Goal: Task Accomplishment & Management: Manage account settings

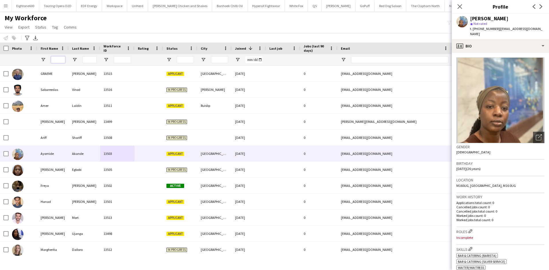
click at [59, 61] on input "First Name Filter Input" at bounding box center [58, 59] width 14 height 7
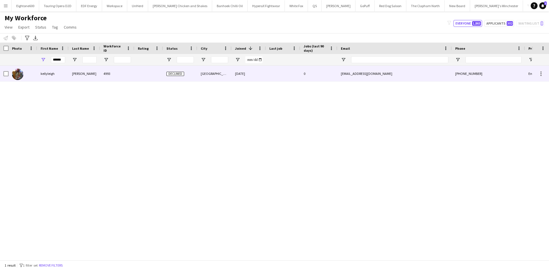
click at [73, 69] on div "anderson" at bounding box center [84, 74] width 31 height 16
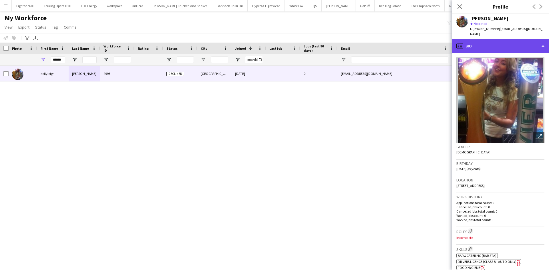
click at [480, 44] on div "profile Bio" at bounding box center [500, 46] width 97 height 14
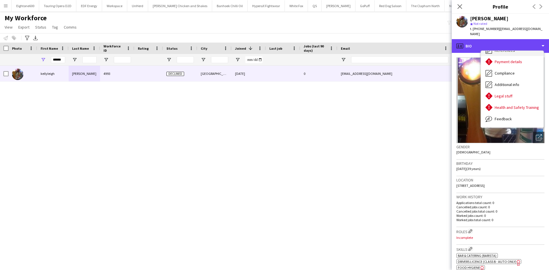
scroll to position [77, 0]
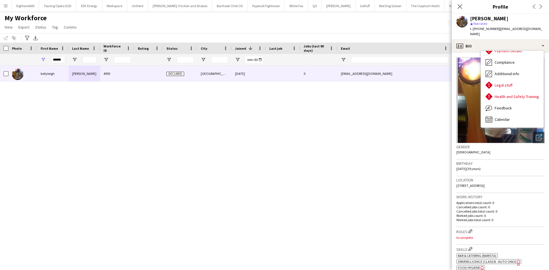
click at [500, 152] on div "Gender Female" at bounding box center [500, 151] width 88 height 17
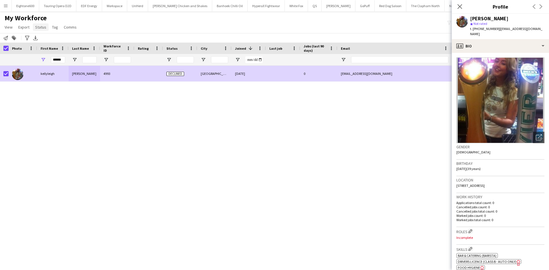
click at [39, 26] on span "Status" at bounding box center [40, 27] width 11 height 5
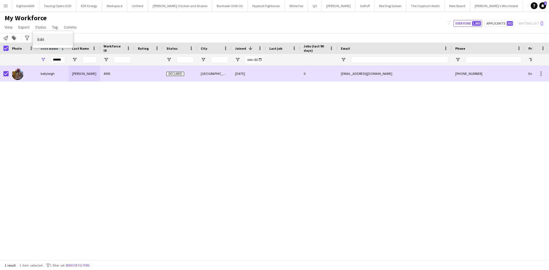
click at [51, 42] on link "Edit" at bounding box center [53, 39] width 40 height 12
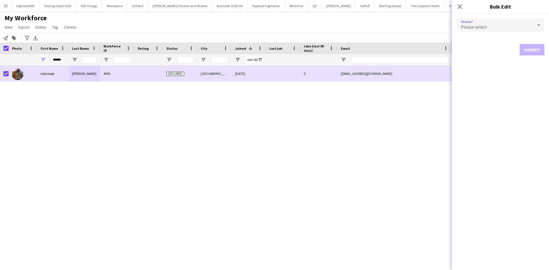
click at [512, 27] on div "Please select" at bounding box center [494, 25] width 77 height 14
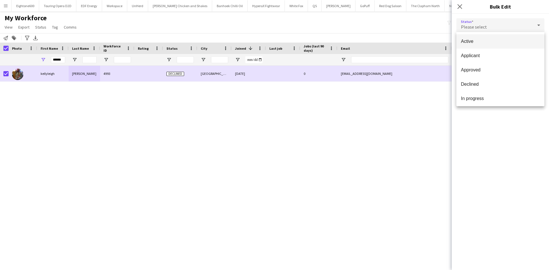
click at [508, 37] on mat-option "Active" at bounding box center [500, 41] width 88 height 14
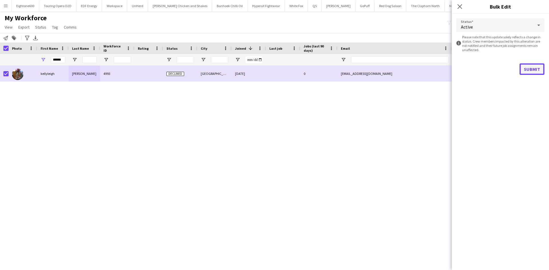
click at [531, 71] on button "Submit" at bounding box center [531, 68] width 25 height 11
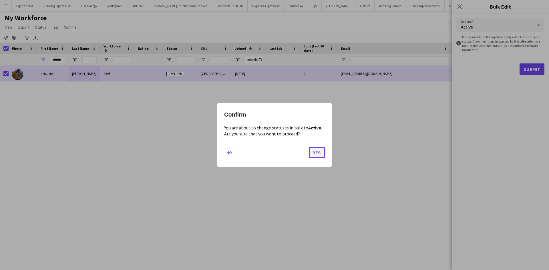
click at [313, 156] on button "Yes" at bounding box center [317, 152] width 16 height 11
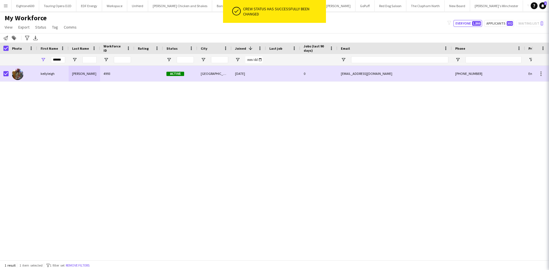
click at [313, 156] on div "kellyleigh anderson 4993 Active Belfast 08-02-2023 0 kellyleigh86@gmail.com +44…" at bounding box center [266, 161] width 532 height 190
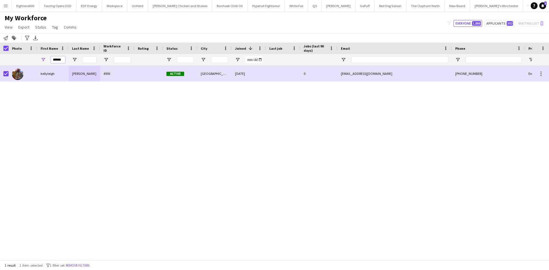
drag, startPoint x: 61, startPoint y: 60, endPoint x: 39, endPoint y: 62, distance: 21.8
click at [39, 62] on div "******" at bounding box center [52, 59] width 31 height 11
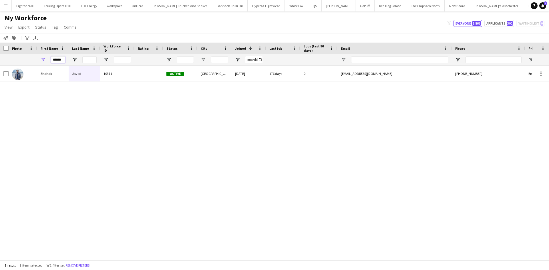
type input "******"
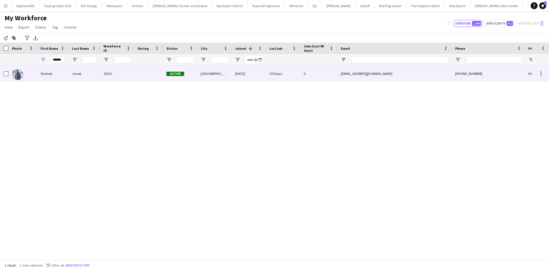
click at [64, 76] on div "Shahab" at bounding box center [52, 74] width 31 height 16
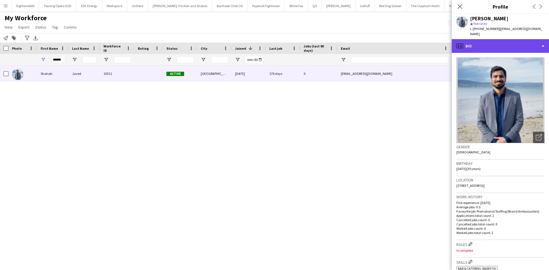
click at [486, 41] on div "profile Bio" at bounding box center [500, 46] width 97 height 14
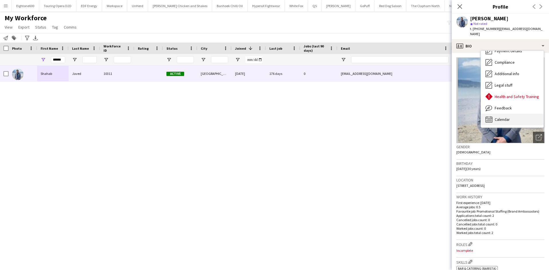
click at [503, 117] on span "Calendar" at bounding box center [502, 119] width 15 height 5
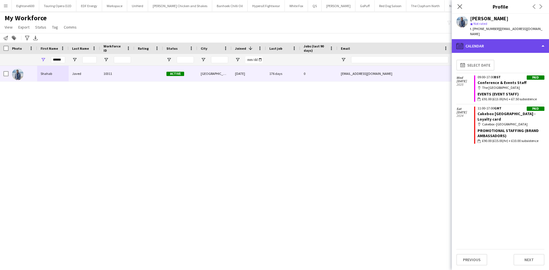
click at [501, 39] on div "calendar-full Calendar" at bounding box center [500, 46] width 97 height 14
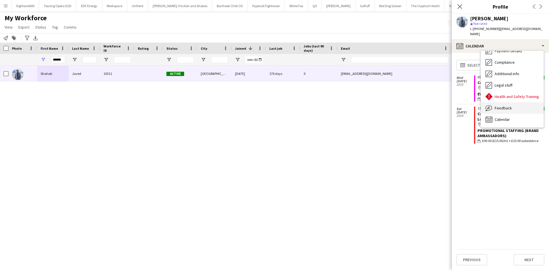
click at [508, 102] on div "Feedback Feedback" at bounding box center [512, 107] width 63 height 11
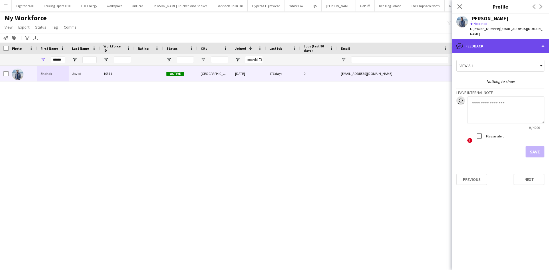
click at [499, 40] on div "bubble-pencil Feedback" at bounding box center [500, 46] width 97 height 14
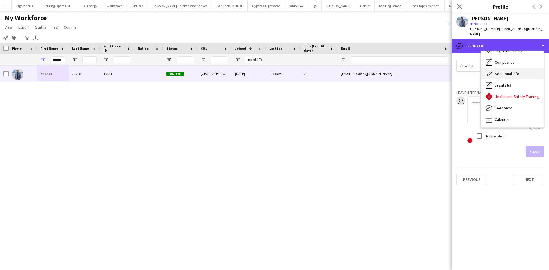
scroll to position [0, 0]
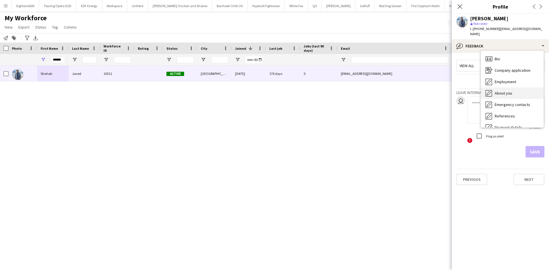
click at [505, 87] on div "About you About you" at bounding box center [512, 92] width 63 height 11
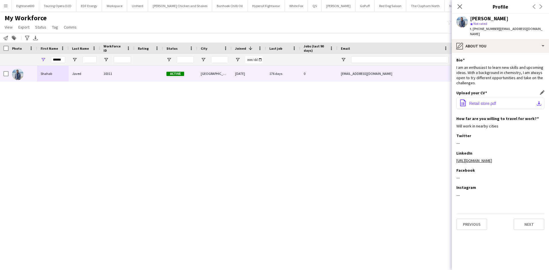
click at [494, 98] on button "office-file-sheet Retail store.pdf download-bottom" at bounding box center [500, 103] width 88 height 11
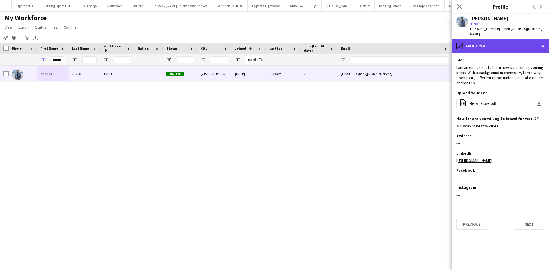
click at [504, 42] on div "pencil4 About you" at bounding box center [500, 46] width 97 height 14
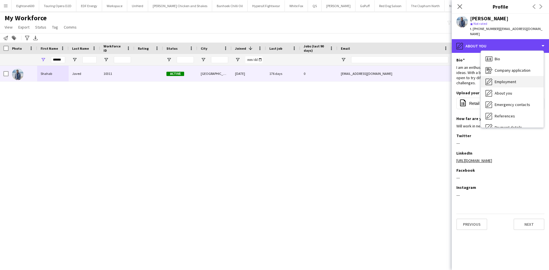
scroll to position [77, 0]
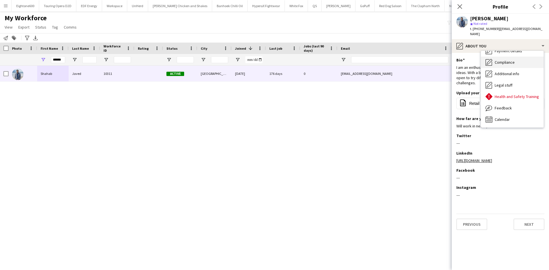
click at [511, 57] on div "Compliance Compliance" at bounding box center [512, 62] width 63 height 11
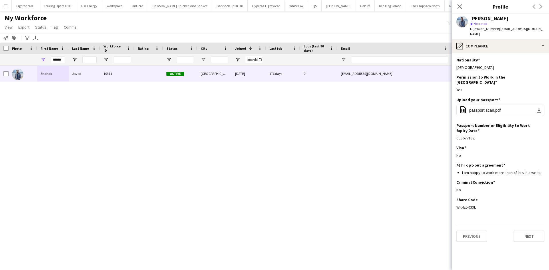
drag, startPoint x: 478, startPoint y: 196, endPoint x: 456, endPoint y: 198, distance: 21.9
click at [456, 198] on app-section-data-types "Nationality Edit this field Pakistani Permission to Work in the UK Edit this fi…" at bounding box center [500, 161] width 97 height 217
copy div "WK4E5R3XL"
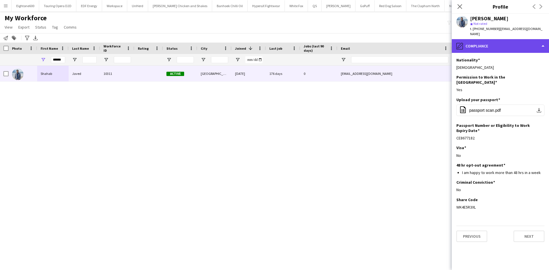
click at [512, 41] on div "pencil4 Compliance" at bounding box center [500, 46] width 97 height 14
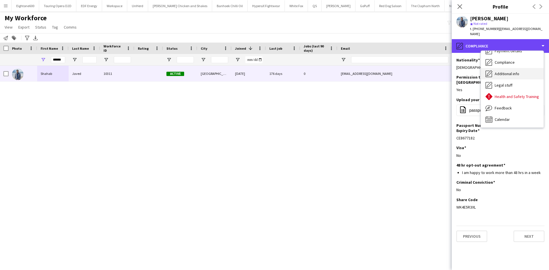
scroll to position [0, 0]
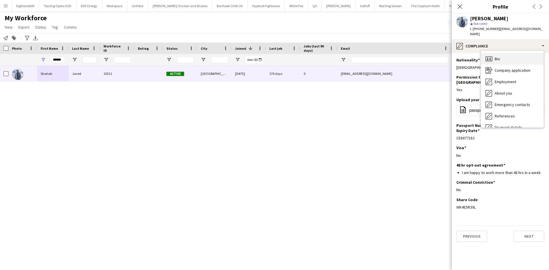
click at [510, 56] on div "Bio Bio" at bounding box center [512, 58] width 63 height 11
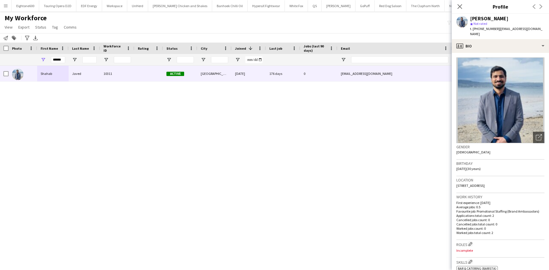
click at [11, 5] on button "Menu" at bounding box center [5, 5] width 11 height 11
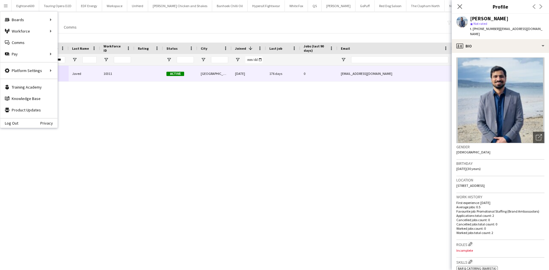
click at [65, 31] on app-page-menu "View Views Default view New view Update view Delete view Edit name Customise vi…" at bounding box center [41, 27] width 82 height 11
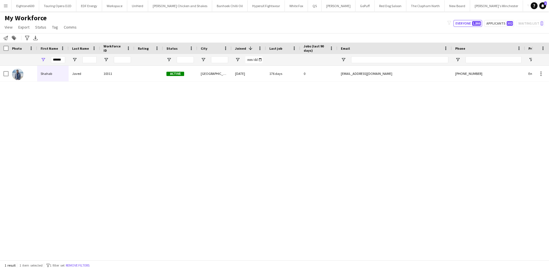
click at [4, 7] on app-icon "Menu" at bounding box center [5, 5] width 5 height 5
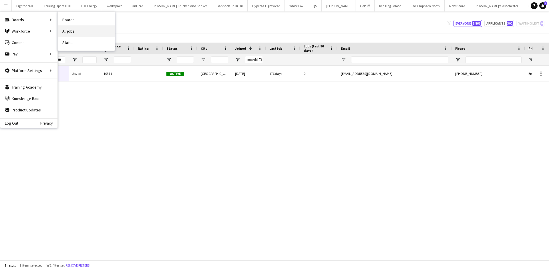
click at [77, 31] on link "All jobs" at bounding box center [86, 30] width 57 height 11
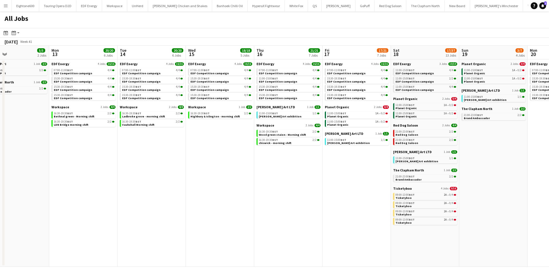
scroll to position [0, 224]
click at [405, 101] on span "Planet Organic" at bounding box center [405, 99] width 24 height 4
click at [5, 6] on app-icon "Menu" at bounding box center [5, 5] width 5 height 5
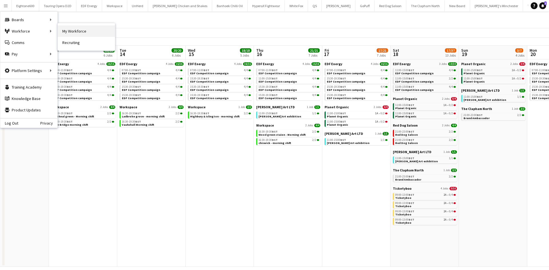
click at [73, 31] on link "My Workforce" at bounding box center [86, 30] width 57 height 11
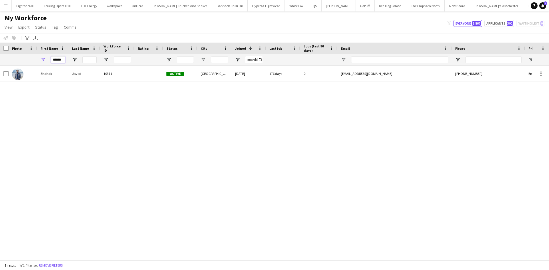
drag, startPoint x: 64, startPoint y: 59, endPoint x: 47, endPoint y: 61, distance: 17.6
click at [47, 61] on div "******" at bounding box center [52, 59] width 31 height 11
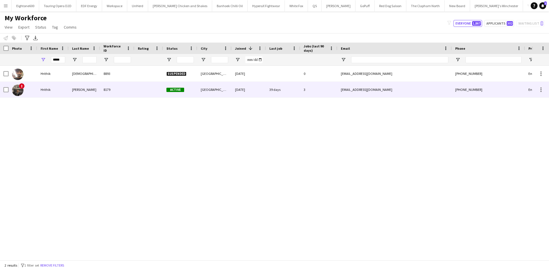
click at [74, 86] on div "Nagdev" at bounding box center [84, 90] width 31 height 16
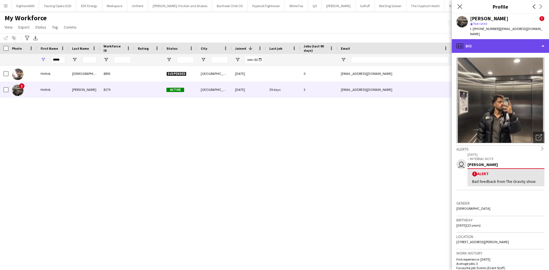
click at [483, 39] on div "profile Bio" at bounding box center [500, 46] width 97 height 14
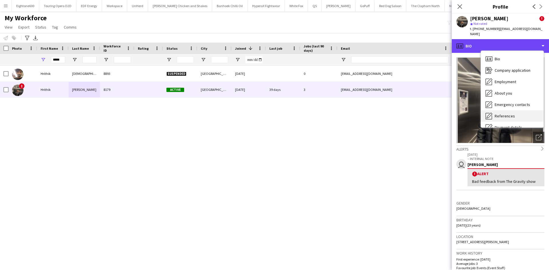
scroll to position [77, 0]
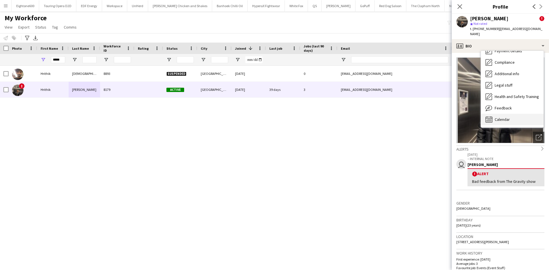
click at [513, 114] on div "Calendar Calendar" at bounding box center [512, 119] width 63 height 11
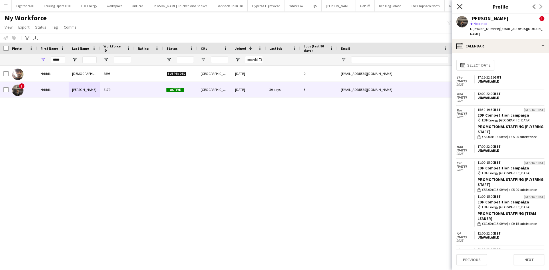
click at [457, 7] on icon "Close pop-in" at bounding box center [459, 6] width 5 height 5
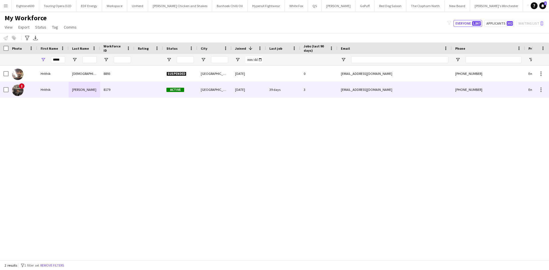
click at [168, 88] on span "Active" at bounding box center [175, 90] width 18 height 4
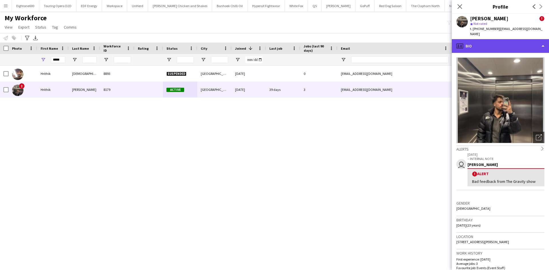
click at [492, 39] on div "profile Bio" at bounding box center [500, 46] width 97 height 14
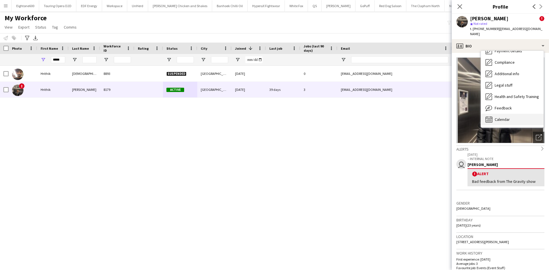
click at [504, 117] on span "Calendar" at bounding box center [502, 119] width 15 height 5
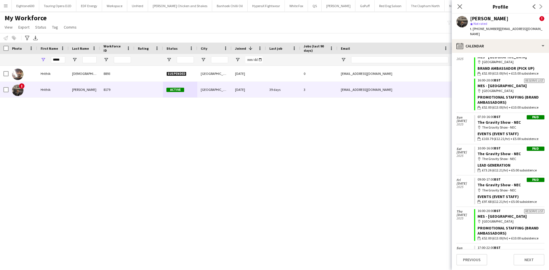
scroll to position [707, 0]
click at [459, 7] on icon "Close pop-in" at bounding box center [459, 6] width 5 height 5
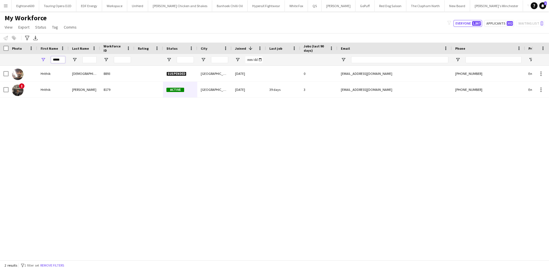
drag, startPoint x: 63, startPoint y: 58, endPoint x: 33, endPoint y: 60, distance: 30.1
click at [33, 60] on div "*****" at bounding box center [310, 59] width 620 height 11
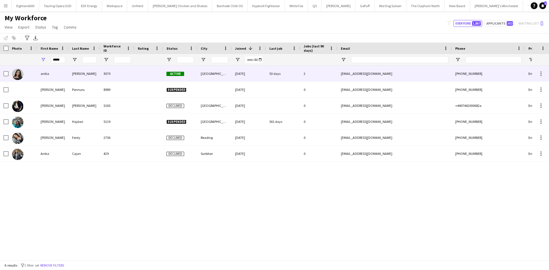
click at [76, 74] on div "sahota" at bounding box center [84, 74] width 31 height 16
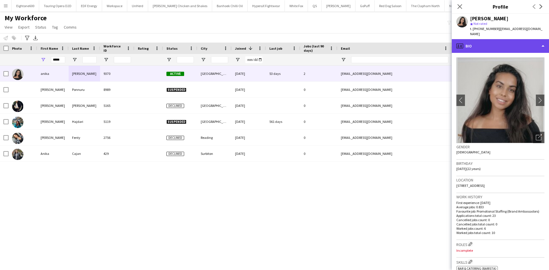
click at [466, 39] on div "profile Bio" at bounding box center [500, 46] width 97 height 14
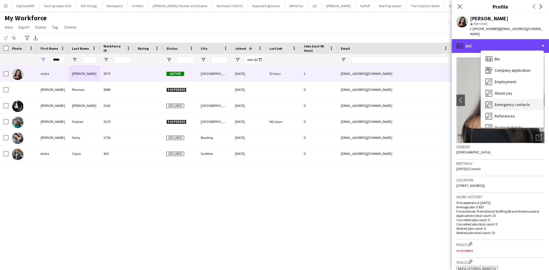
scroll to position [77, 0]
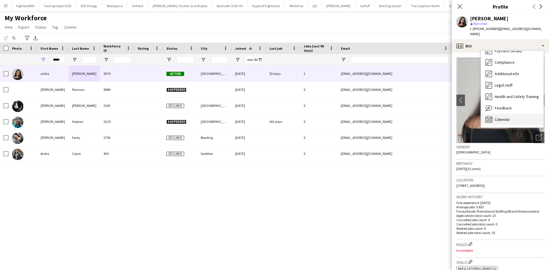
click at [505, 117] on span "Calendar" at bounding box center [502, 119] width 15 height 5
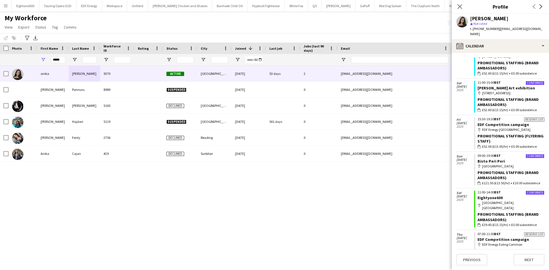
scroll to position [305, 0]
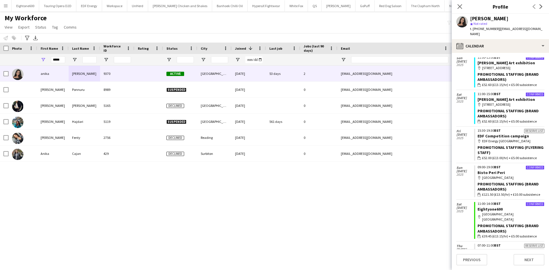
click at [334, 198] on div "anika sahota 9370 Active London 28-08-2024 53 days 2 anikasahota11@gmail.com +4…" at bounding box center [266, 161] width 532 height 190
click at [457, 6] on icon "Close pop-in" at bounding box center [459, 6] width 5 height 5
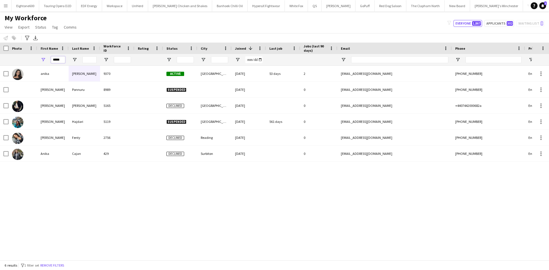
drag, startPoint x: 61, startPoint y: 59, endPoint x: 45, endPoint y: 63, distance: 16.4
click at [45, 63] on div "*****" at bounding box center [52, 59] width 31 height 11
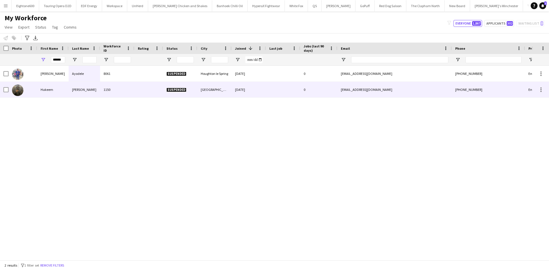
click at [101, 94] on div "1150" at bounding box center [117, 90] width 34 height 16
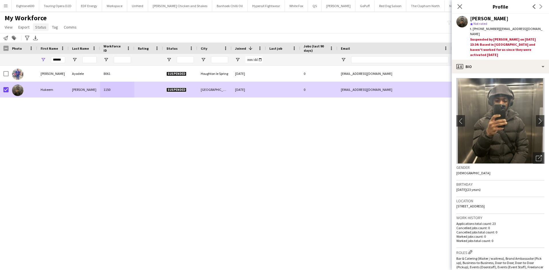
click at [37, 28] on span "Status" at bounding box center [40, 27] width 11 height 5
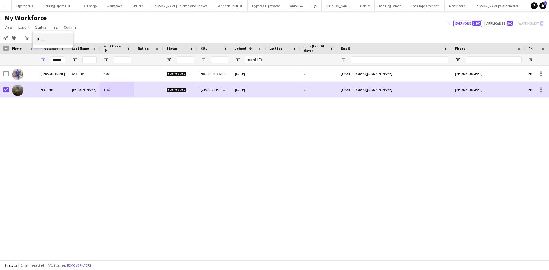
click at [63, 39] on link "Edit" at bounding box center [53, 39] width 40 height 12
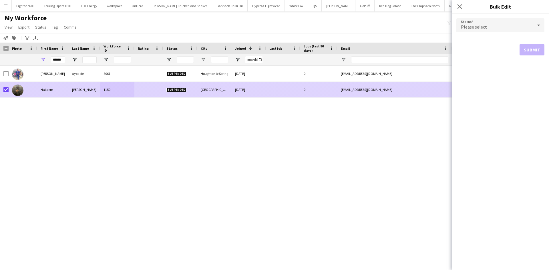
click at [200, 93] on div "Kingston upon Thames" at bounding box center [214, 90] width 34 height 16
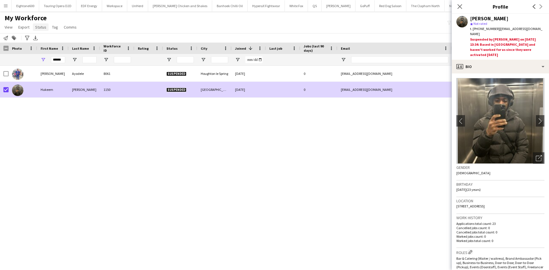
click at [35, 28] on span "Status" at bounding box center [40, 27] width 11 height 5
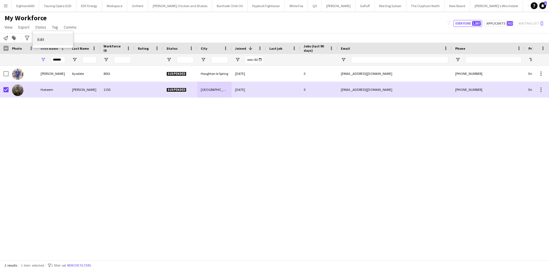
click at [45, 40] on link "Edit" at bounding box center [53, 39] width 40 height 12
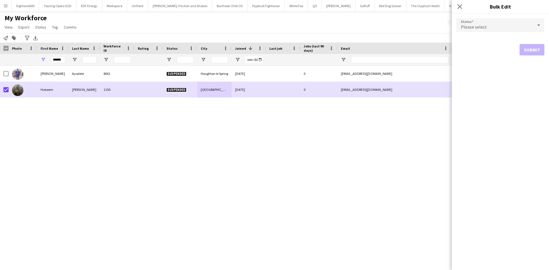
click at [470, 23] on div "Please select" at bounding box center [494, 25] width 77 height 14
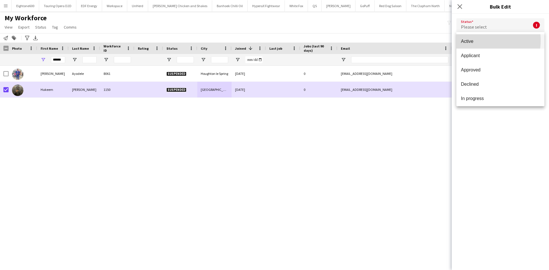
click at [476, 40] on span "Active" at bounding box center [500, 41] width 79 height 5
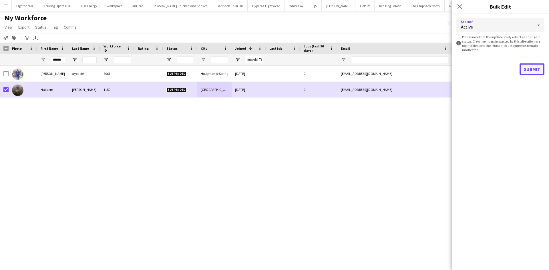
click at [535, 66] on button "Submit" at bounding box center [531, 68] width 25 height 11
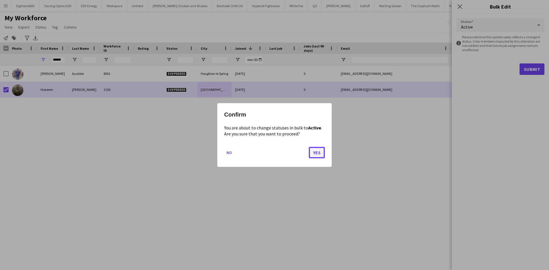
click at [315, 151] on button "Yes" at bounding box center [317, 152] width 16 height 11
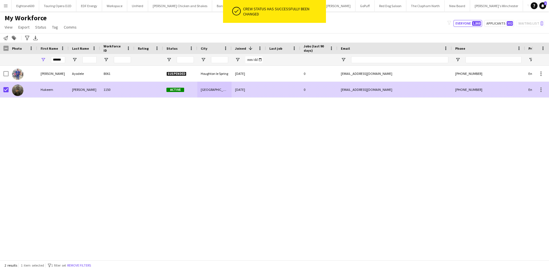
click at [244, 88] on div "12-02-2020" at bounding box center [249, 90] width 34 height 16
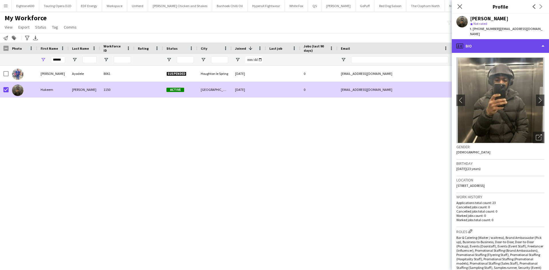
click at [489, 46] on div "profile Bio" at bounding box center [500, 46] width 97 height 14
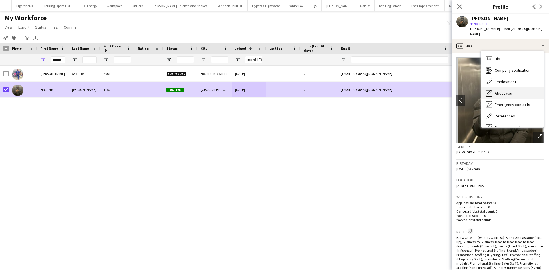
click at [498, 87] on div "About you About you" at bounding box center [512, 92] width 63 height 11
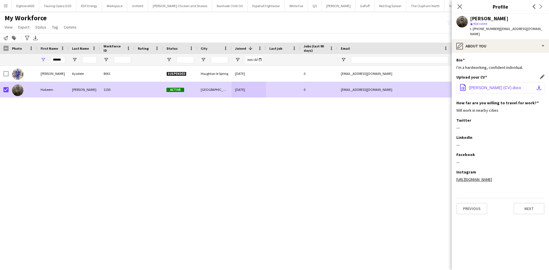
click at [491, 85] on span "Hakeem White (CV).docx" at bounding box center [495, 87] width 52 height 5
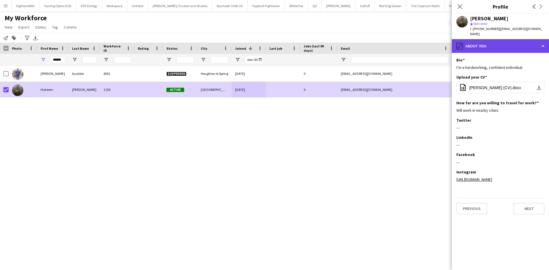
click at [505, 39] on div "pencil4 About you" at bounding box center [500, 46] width 97 height 14
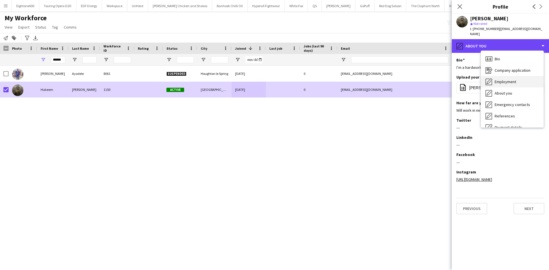
scroll to position [77, 0]
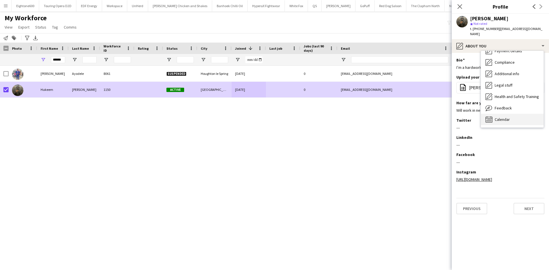
click at [501, 114] on div "Calendar Calendar" at bounding box center [512, 119] width 63 height 11
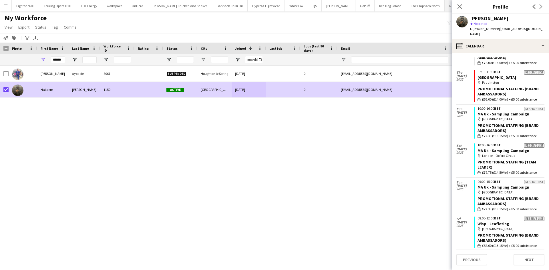
scroll to position [310, 0]
click at [462, 7] on icon "Close pop-in" at bounding box center [459, 6] width 5 height 5
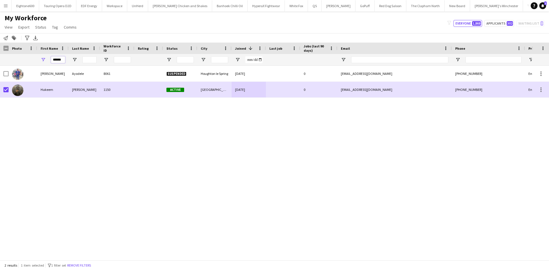
drag, startPoint x: 55, startPoint y: 60, endPoint x: 121, endPoint y: 63, distance: 66.4
click at [121, 63] on div "******" at bounding box center [310, 59] width 620 height 11
type input "*"
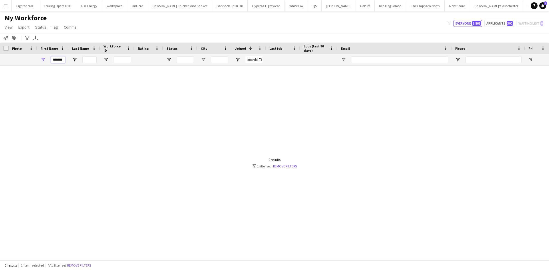
scroll to position [0, 1]
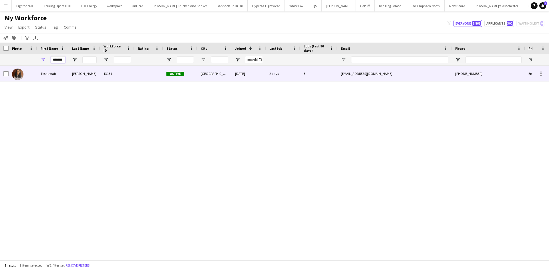
type input "*******"
click at [71, 77] on div "STOTT" at bounding box center [84, 74] width 31 height 16
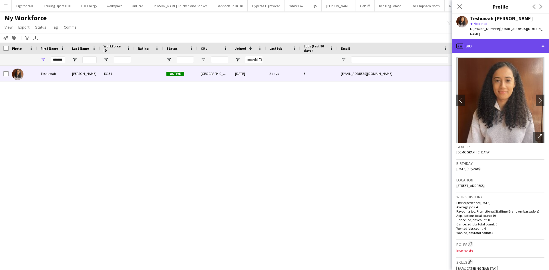
click at [502, 39] on div "profile Bio" at bounding box center [500, 46] width 97 height 14
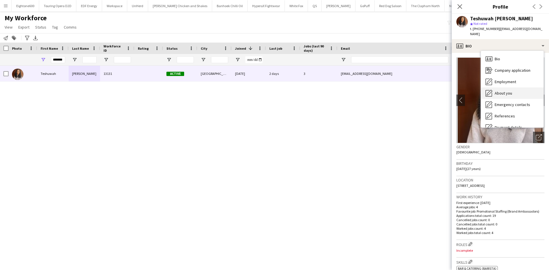
click at [511, 91] on span "About you" at bounding box center [503, 93] width 17 height 5
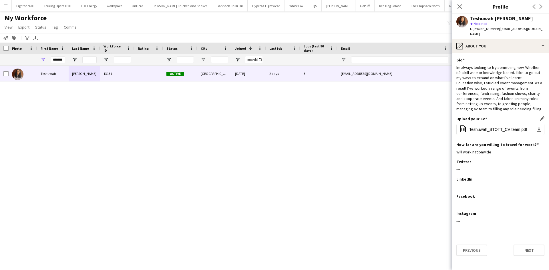
click at [483, 117] on div "Upload your CV Edit this field office-file-sheet Teshuwah_STOTT_CV team.pdf dow…" at bounding box center [500, 129] width 88 height 26
click at [484, 124] on button "office-file-sheet Teshuwah_STOTT_CV team.pdf download-bottom" at bounding box center [500, 129] width 88 height 11
click at [50, 61] on div "*******" at bounding box center [52, 59] width 31 height 11
drag, startPoint x: 53, startPoint y: 59, endPoint x: 158, endPoint y: 78, distance: 106.0
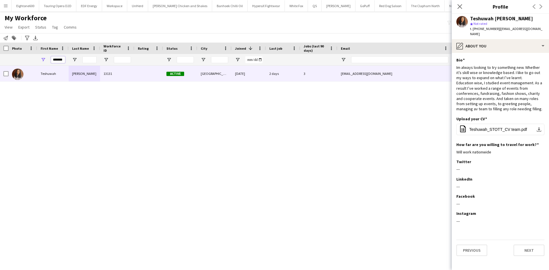
click at [158, 78] on div "Workforce Details Photo First Name" at bounding box center [274, 152] width 549 height 218
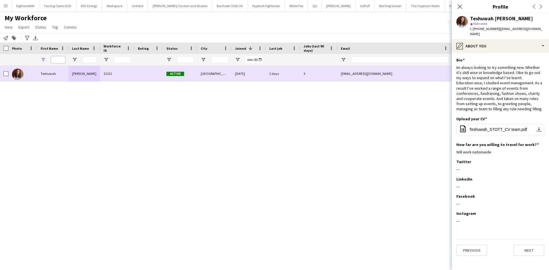
scroll to position [0, 0]
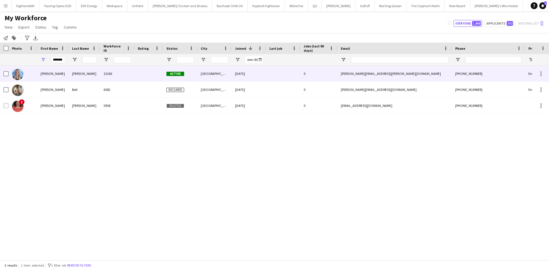
click at [101, 74] on div "13266" at bounding box center [117, 74] width 34 height 16
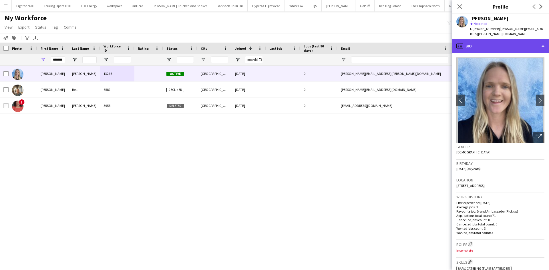
click at [488, 45] on div "profile Bio" at bounding box center [500, 46] width 97 height 14
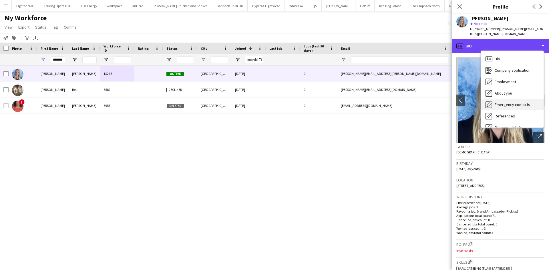
scroll to position [77, 0]
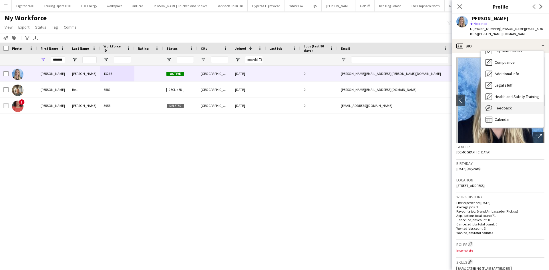
click at [497, 107] on div "Feedback Feedback" at bounding box center [512, 107] width 63 height 11
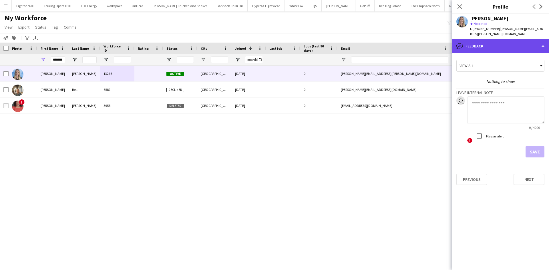
click at [494, 43] on div "bubble-pencil Feedback" at bounding box center [500, 46] width 97 height 14
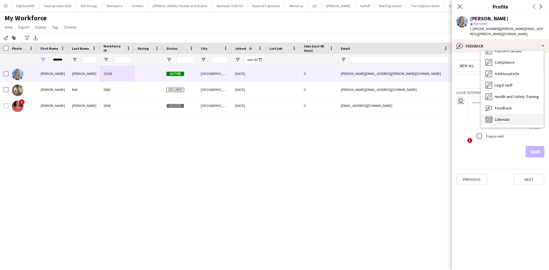
click at [502, 117] on span "Calendar" at bounding box center [502, 119] width 15 height 5
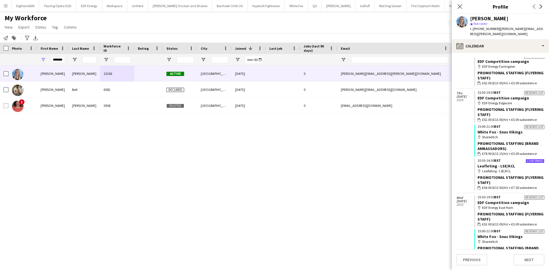
scroll to position [1606, 0]
click at [495, 163] on link "Leafleting - LSE/KCL" at bounding box center [495, 165] width 37 height 5
click at [460, 5] on icon "Close pop-in" at bounding box center [459, 6] width 5 height 5
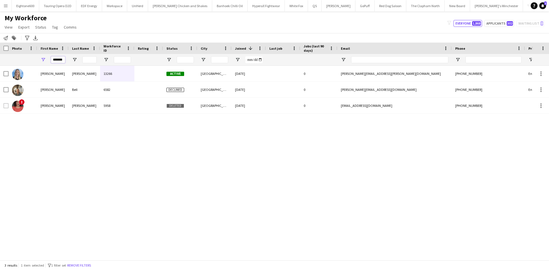
drag, startPoint x: 63, startPoint y: 59, endPoint x: 47, endPoint y: 63, distance: 17.3
click at [47, 63] on div "*******" at bounding box center [52, 59] width 31 height 11
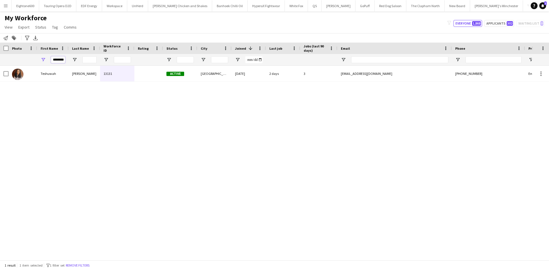
scroll to position [0, 3]
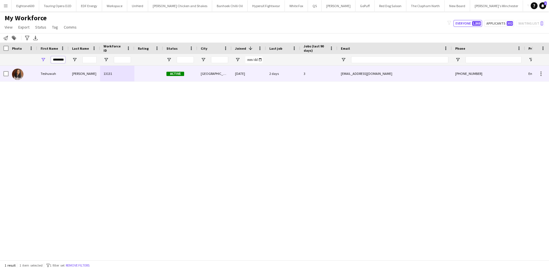
type input "********"
click at [104, 76] on div "13131" at bounding box center [117, 74] width 34 height 16
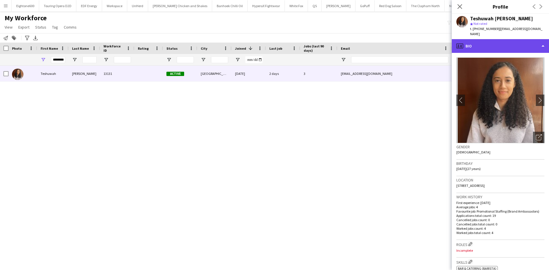
click at [490, 41] on div "profile Bio" at bounding box center [500, 46] width 97 height 14
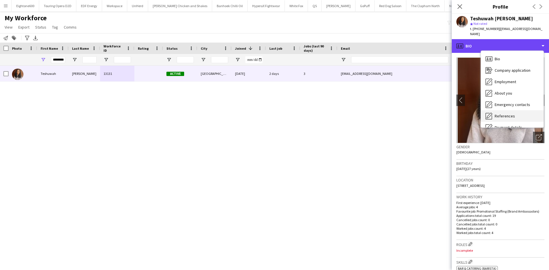
scroll to position [77, 0]
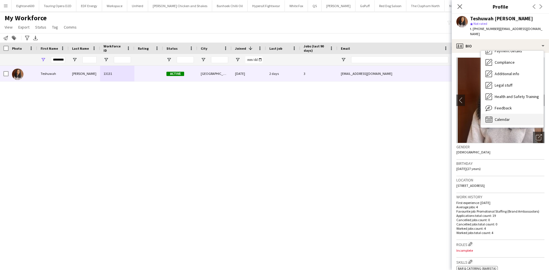
click at [513, 114] on div "Calendar Calendar" at bounding box center [512, 119] width 63 height 11
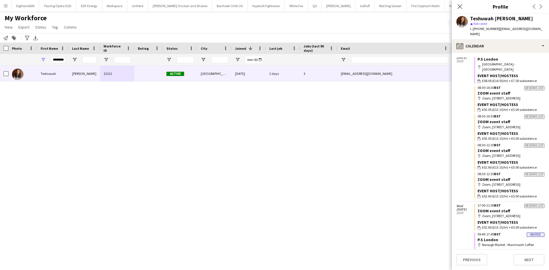
scroll to position [25, 0]
click at [513, 114] on app-crew-calendar-job-card "Reserve list 08:30-16:30 BST ZOOM event staff map-marker Zoom, Midcity Place, 7…" at bounding box center [509, 126] width 70 height 27
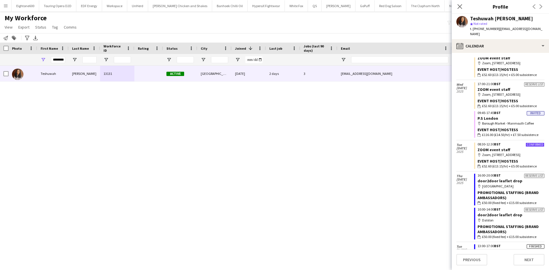
scroll to position [145, 0]
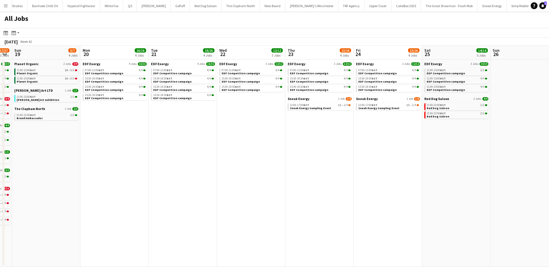
scroll to position [0, 262]
click at [297, 98] on span "Sneak Energy" at bounding box center [298, 99] width 22 height 4
click at [100, 8] on button "White Fox Close" at bounding box center [111, 5] width 23 height 11
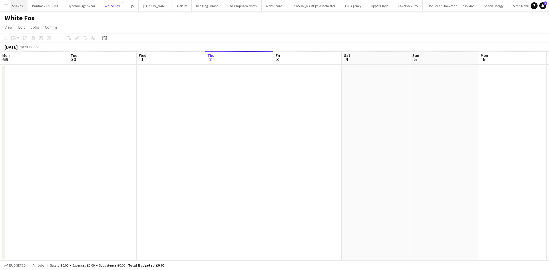
scroll to position [0, 137]
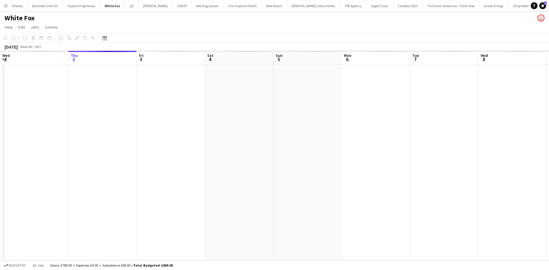
click at [6, 4] on app-icon "Menu" at bounding box center [5, 5] width 5 height 5
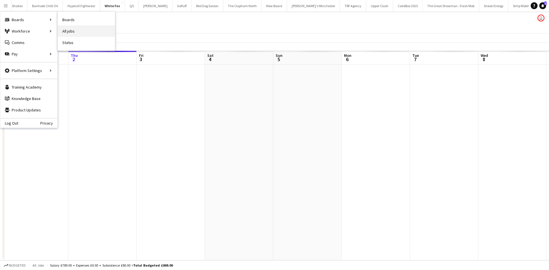
click at [71, 27] on link "All jobs" at bounding box center [86, 30] width 57 height 11
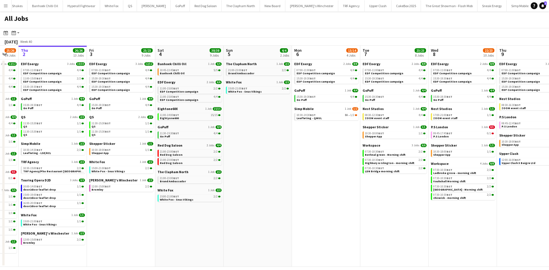
scroll to position [0, 187]
click at [311, 109] on span "Simp Mobile" at bounding box center [303, 109] width 19 height 4
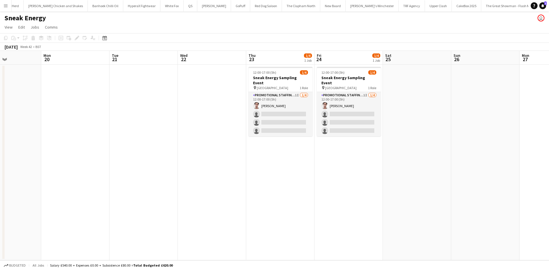
scroll to position [0, 240]
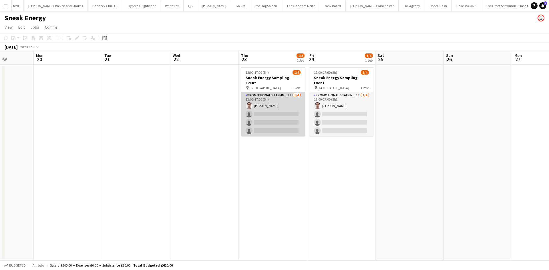
click at [268, 104] on app-card-role "Promotional Staffing (Brand Ambassadors) 1I [DATE] 12:00-17:00 (5h) [PERSON_NAM…" at bounding box center [273, 114] width 64 height 44
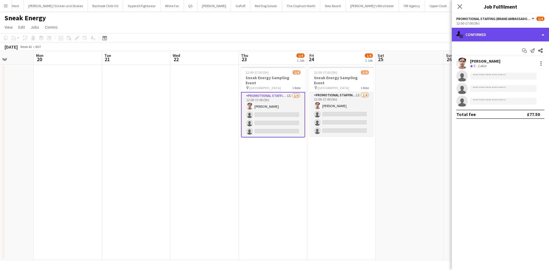
click at [514, 31] on div "single-neutral-actions-check-2 Confirmed" at bounding box center [500, 35] width 97 height 14
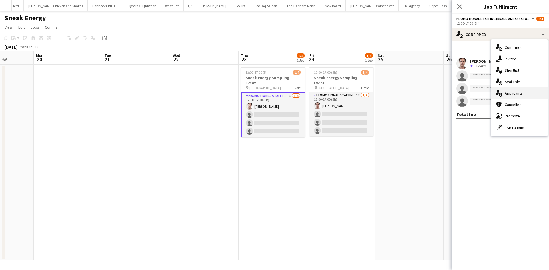
click at [511, 93] on span "Applicants" at bounding box center [514, 93] width 18 height 5
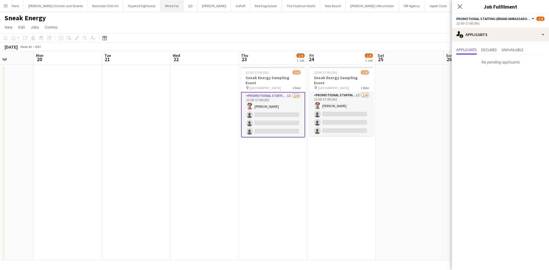
drag, startPoint x: 304, startPoint y: 164, endPoint x: 154, endPoint y: 11, distance: 213.7
click at [304, 164] on app-date-cell "12:00-17:00 (5h) 1/4 Sneak Energy Sampling Event pin Victoria Square Belfast 1 …" at bounding box center [273, 163] width 68 height 196
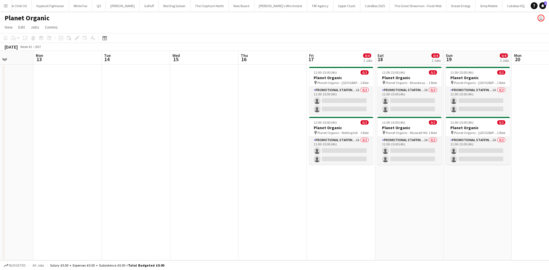
scroll to position [0, 243]
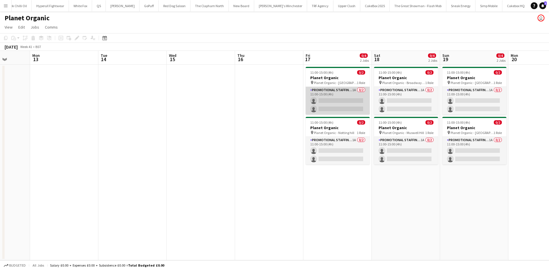
click at [340, 101] on app-card-role "Promotional Staffing (Brand Ambassadors) 1A 0/2 11:00-15:00 (4h) single-neutral…" at bounding box center [338, 101] width 64 height 28
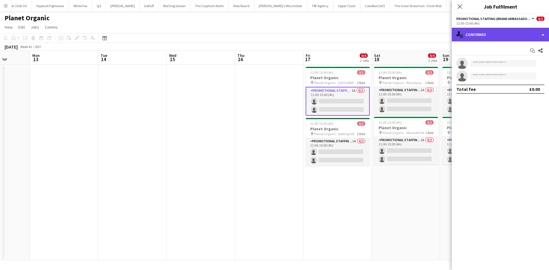
click at [510, 34] on div "single-neutral-actions-check-2 Confirmed" at bounding box center [500, 35] width 97 height 14
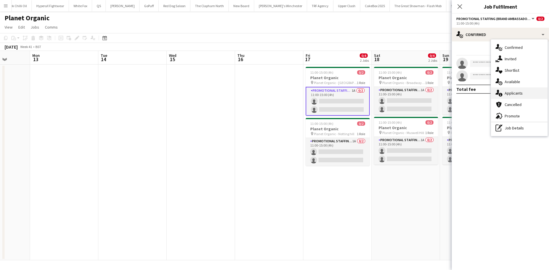
click at [518, 91] on span "Applicants" at bounding box center [514, 93] width 18 height 5
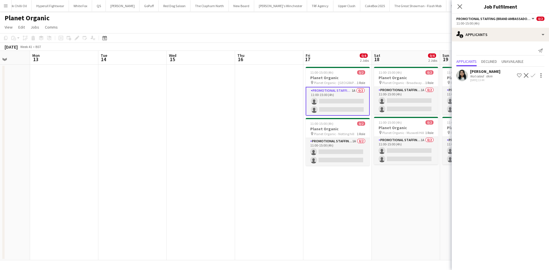
click at [363, 178] on app-date-cell "11:00-15:00 (4h) 0/2 Planet Organic pin Planet Organic - Hampstead 1 Role Promo…" at bounding box center [337, 163] width 68 height 196
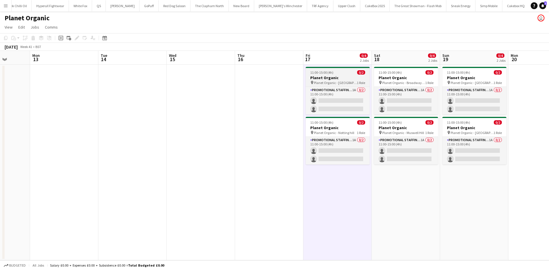
click at [334, 75] on app-job-card "11:00-15:00 (4h) 0/2 Planet Organic pin Planet Organic - Hampstead 1 Role Promo…" at bounding box center [338, 91] width 64 height 48
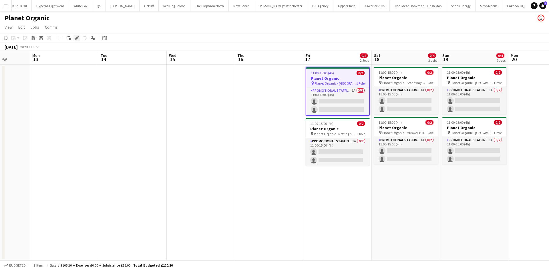
click at [75, 37] on icon "Edit" at bounding box center [77, 38] width 5 height 5
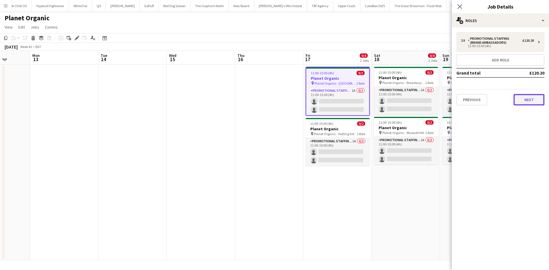
click at [522, 104] on button "Next" at bounding box center [528, 99] width 31 height 11
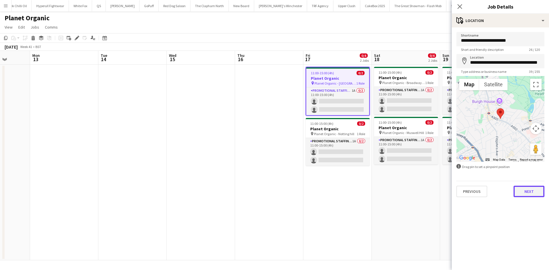
click at [527, 188] on button "Next" at bounding box center [528, 191] width 31 height 11
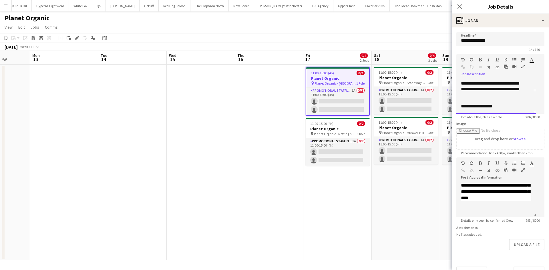
scroll to position [17, 0]
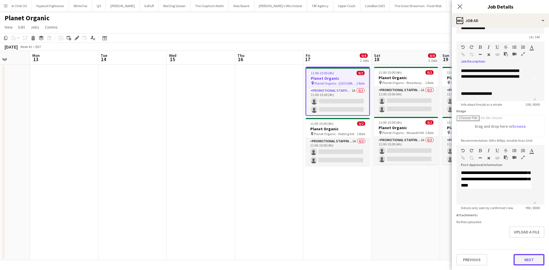
click at [514, 259] on button "Next" at bounding box center [528, 259] width 31 height 11
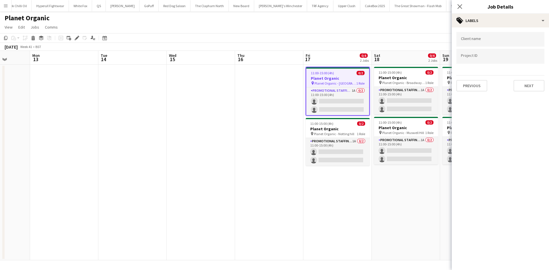
scroll to position [0, 0]
click at [528, 85] on button "Next" at bounding box center [528, 85] width 31 height 11
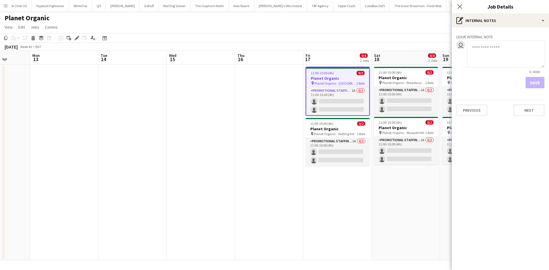
click at [531, 117] on div "Leave internal note user 0 / 4000 Save Previous Next" at bounding box center [500, 73] width 97 height 93
click at [531, 112] on button "Next" at bounding box center [528, 110] width 31 height 11
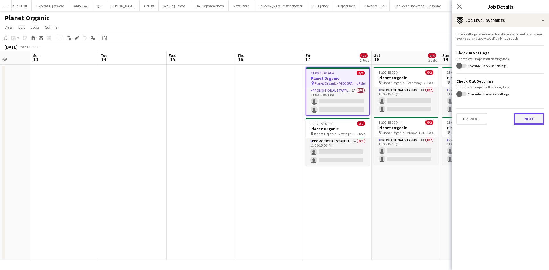
click at [526, 121] on button "Next" at bounding box center [528, 118] width 31 height 11
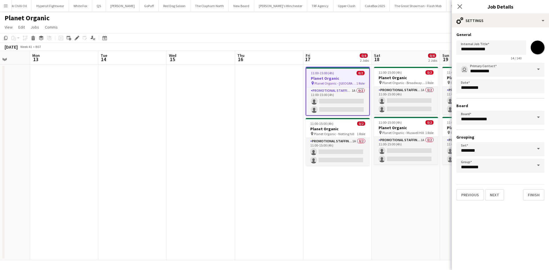
click at [403, 177] on app-date-cell "11:00-15:00 (4h) 0/2 Planet Organic pin Planet Organic - Broadway Market 1 Role…" at bounding box center [406, 163] width 68 height 196
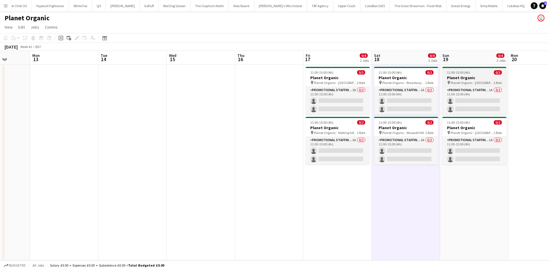
click at [470, 79] on h3 "Planet Organic" at bounding box center [474, 77] width 64 height 5
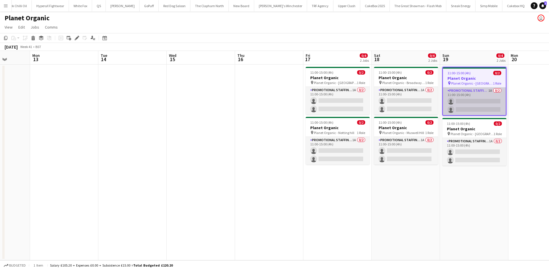
click at [451, 102] on app-card-role "Promotional Staffing (Brand Ambassadors) 1A 0/2 11:00-15:00 (4h) single-neutral…" at bounding box center [474, 101] width 63 height 28
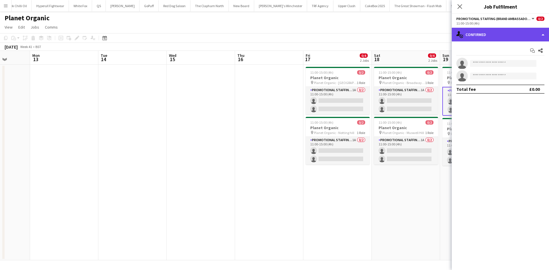
click at [501, 36] on div "single-neutral-actions-check-2 Confirmed" at bounding box center [500, 35] width 97 height 14
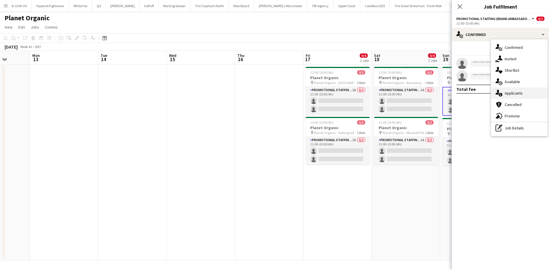
click at [515, 94] on span "Applicants" at bounding box center [514, 93] width 18 height 5
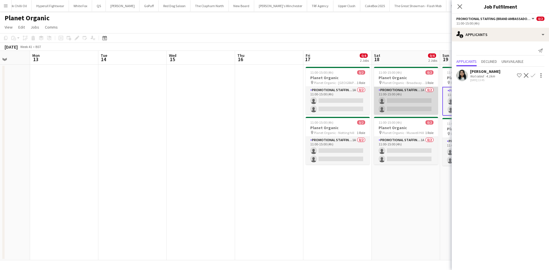
click at [425, 101] on app-card-role "Promotional Staffing (Brand Ambassadors) 1A 0/2 11:00-15:00 (4h) single-neutral…" at bounding box center [406, 101] width 64 height 28
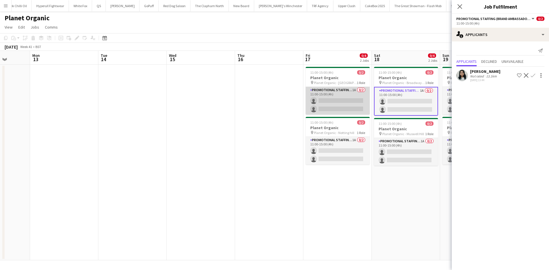
click at [347, 96] on app-card-role "Promotional Staffing (Brand Ambassadors) 1A 0/2 11:00-15:00 (4h) single-neutral…" at bounding box center [338, 101] width 64 height 28
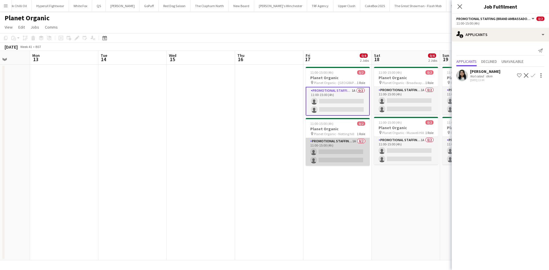
click at [347, 154] on app-card-role "Promotional Staffing (Brand Ambassadors) 1A 0/2 11:00-15:00 (4h) single-neutral…" at bounding box center [338, 152] width 64 height 28
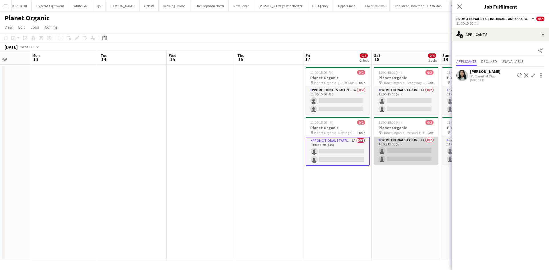
click at [400, 151] on app-card-role "Promotional Staffing (Brand Ambassadors) 1A 0/2 11:00-15:00 (4h) single-neutral…" at bounding box center [406, 151] width 64 height 28
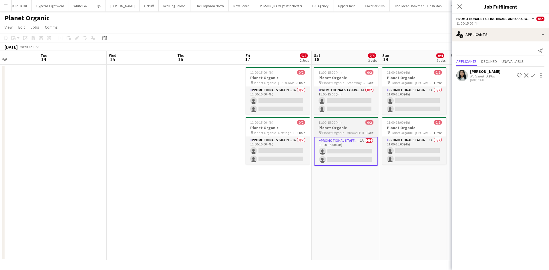
scroll to position [0, 167]
click at [460, 75] on app-user-avatar at bounding box center [461, 75] width 11 height 11
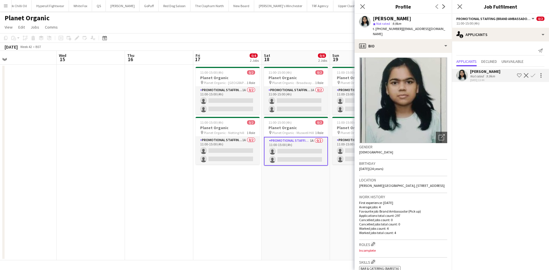
scroll to position [0, 217]
click at [344, 148] on app-card-role "Promotional Staffing (Brand Ambassadors) 1A 0/2 11:00-15:00 (4h) single-neutral…" at bounding box center [364, 151] width 64 height 28
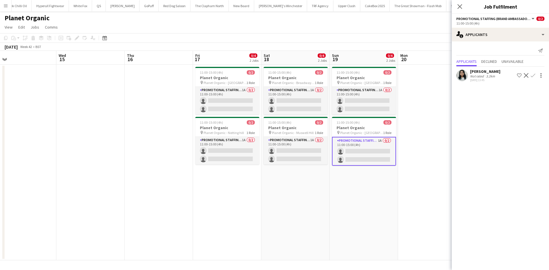
click at [429, 119] on app-date-cell at bounding box center [432, 163] width 68 height 196
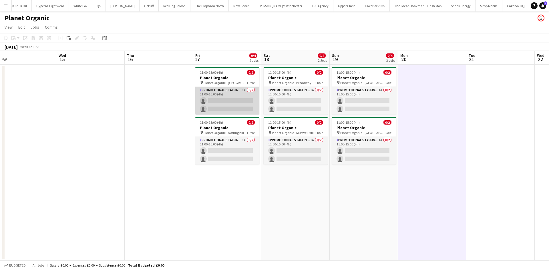
drag, startPoint x: 230, startPoint y: 93, endPoint x: 236, endPoint y: 91, distance: 6.8
click at [230, 93] on app-card-role "Promotional Staffing (Brand Ambassadors) 1A 0/2 11:00-15:00 (4h) single-neutral…" at bounding box center [227, 101] width 64 height 28
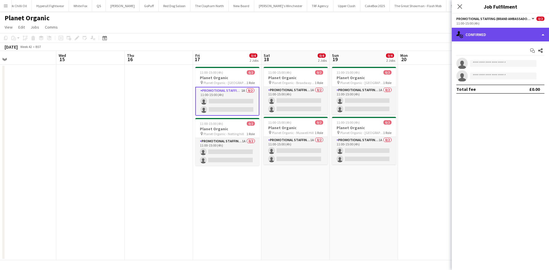
click at [470, 34] on div "single-neutral-actions-check-2 Confirmed" at bounding box center [500, 35] width 97 height 14
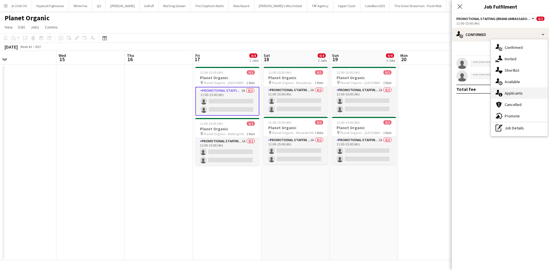
click at [507, 90] on div "single-neutral-actions-information Applicants" at bounding box center [519, 92] width 57 height 11
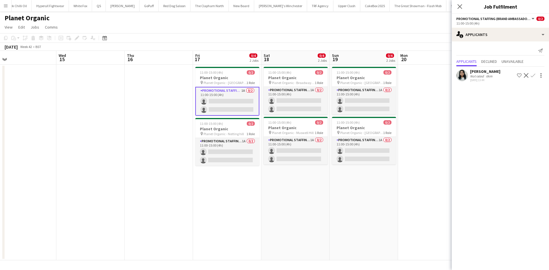
click at [459, 73] on app-user-avatar at bounding box center [461, 75] width 11 height 11
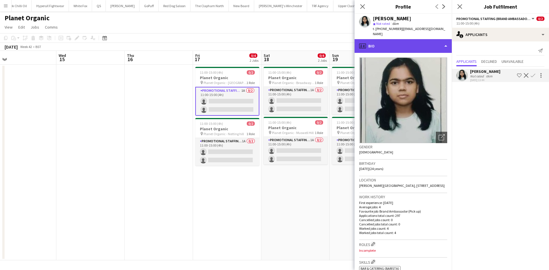
click at [400, 45] on div "profile Bio" at bounding box center [403, 46] width 97 height 14
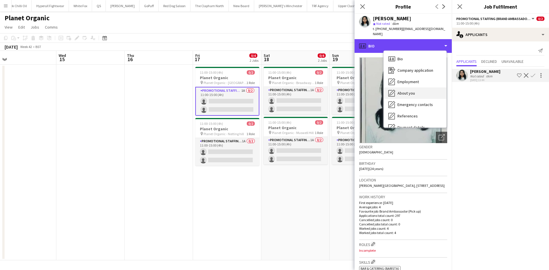
scroll to position [77, 0]
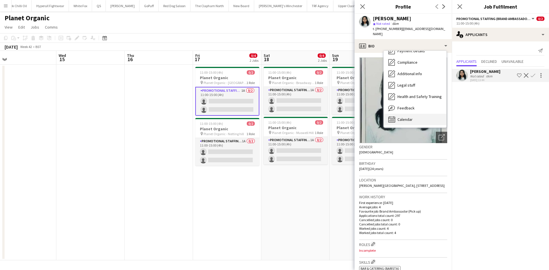
click at [405, 117] on span "Calendar" at bounding box center [404, 119] width 15 height 5
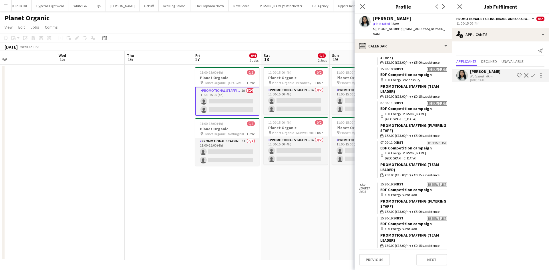
scroll to position [6081, 0]
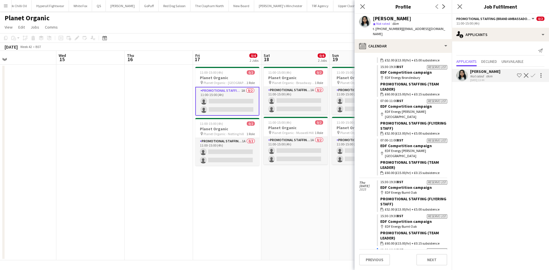
click at [323, 178] on app-date-cell "11:00-15:00 (4h) 0/2 Planet Organic pin Planet Organic - Broadway Market 1 Role…" at bounding box center [295, 163] width 68 height 196
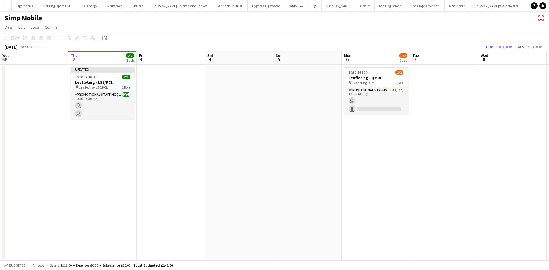
scroll to position [0, 152]
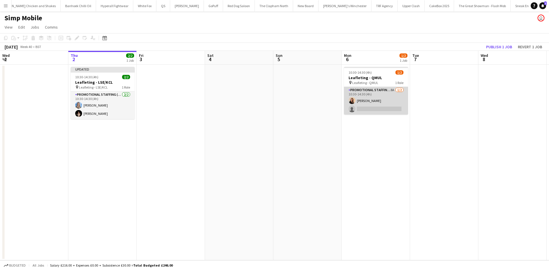
click at [365, 108] on app-card-role "Promotional Staffing (Flyering Staff) 8A [DATE] 10:30-14:30 (4h) [PERSON_NAME] …" at bounding box center [376, 101] width 64 height 28
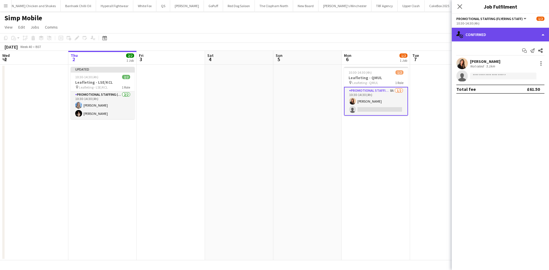
click at [500, 37] on div "single-neutral-actions-check-2 Confirmed" at bounding box center [500, 35] width 97 height 14
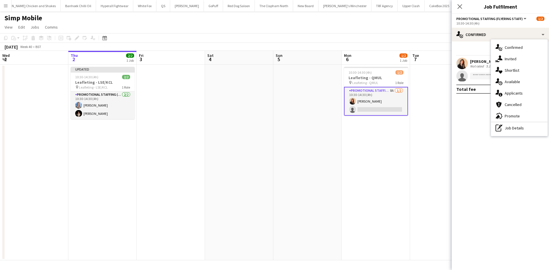
click at [433, 142] on app-date-cell at bounding box center [444, 163] width 68 height 196
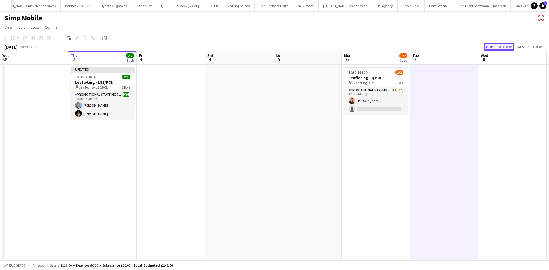
click at [504, 44] on button "Publish 1 job" at bounding box center [499, 46] width 31 height 7
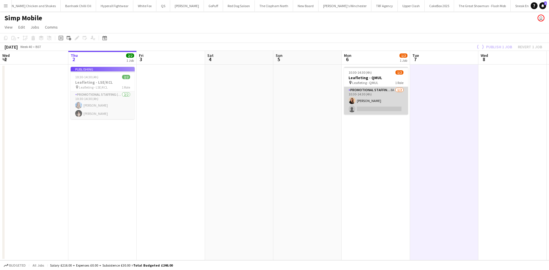
click at [364, 104] on app-card-role "Promotional Staffing (Flyering Staff) 8A [DATE] 10:30-14:30 (4h) [PERSON_NAME] …" at bounding box center [376, 101] width 64 height 28
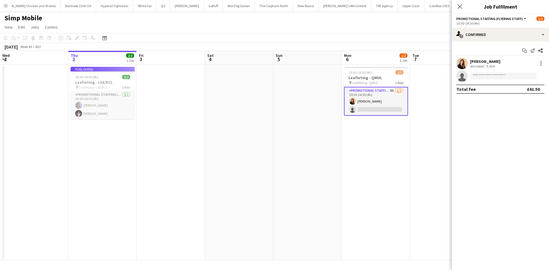
click at [481, 26] on app-options-switcher "Promotional Staffing (Flyering Staff) All roles Promotional Staffing (Flyering …" at bounding box center [500, 21] width 97 height 14
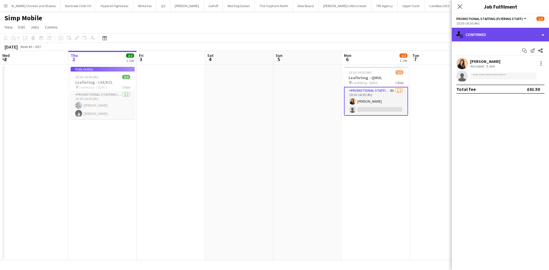
click at [480, 31] on div "single-neutral-actions-check-2 Confirmed" at bounding box center [500, 35] width 97 height 14
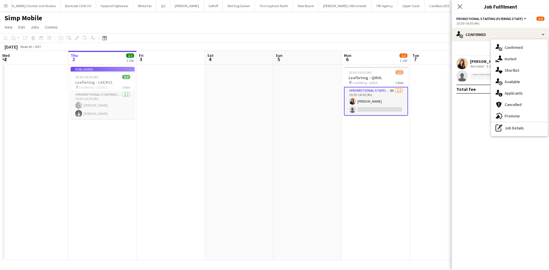
click at [451, 126] on app-date-cell at bounding box center [444, 163] width 68 height 196
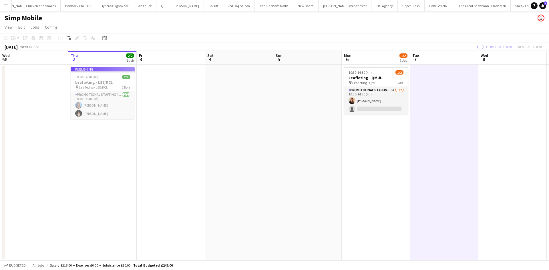
click at [313, 154] on app-date-cell at bounding box center [307, 163] width 68 height 196
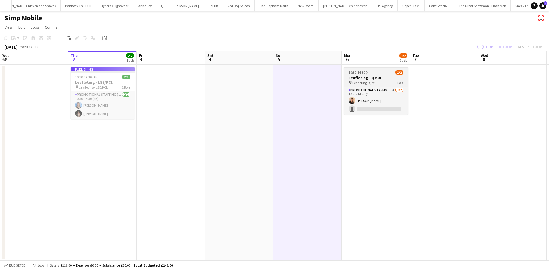
click at [361, 85] on app-job-card "10:30-14:30 (4h) 1/2 Leafleting - QMUL pin Leafleting - QMUL 1 Role Promotional…" at bounding box center [376, 91] width 64 height 48
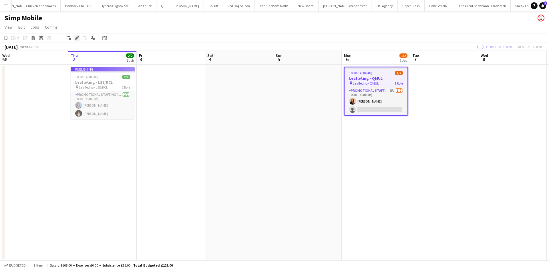
click at [76, 40] on icon "Edit" at bounding box center [77, 38] width 5 height 5
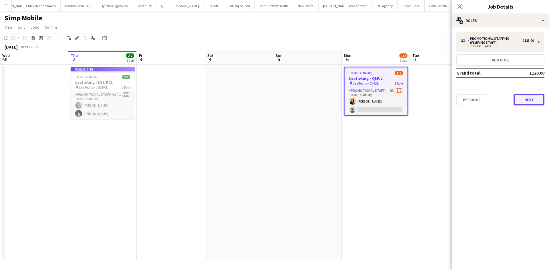
click at [529, 101] on button "Next" at bounding box center [528, 99] width 31 height 11
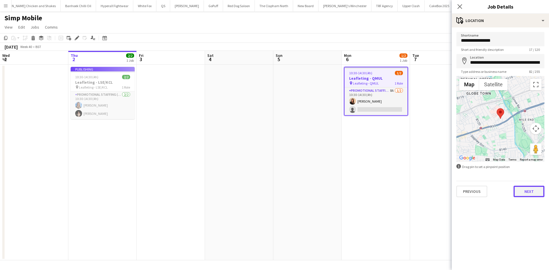
click at [531, 191] on button "Next" at bounding box center [528, 191] width 31 height 11
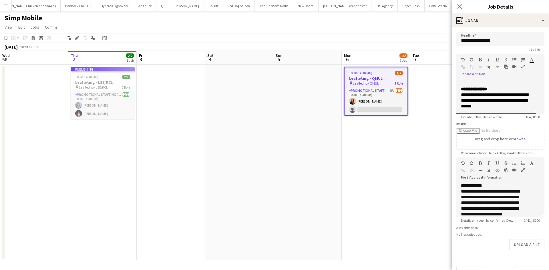
scroll to position [18, 0]
click at [380, 164] on app-date-cell "10:30-14:30 (4h) 1/2 Leafleting - QMUL pin Leafleting - QMUL 1 Role Promotional…" at bounding box center [376, 163] width 68 height 196
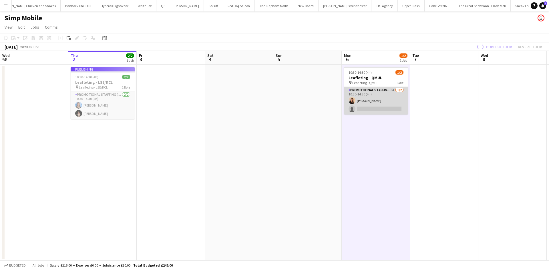
click at [381, 95] on app-card-role "Promotional Staffing (Flyering Staff) 8A 1/2 10:30-14:30 (4h) Cindy Rojas singl…" at bounding box center [376, 101] width 64 height 28
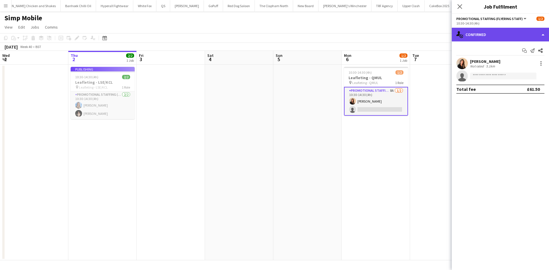
click at [486, 36] on div "single-neutral-actions-check-2 Confirmed" at bounding box center [500, 35] width 97 height 14
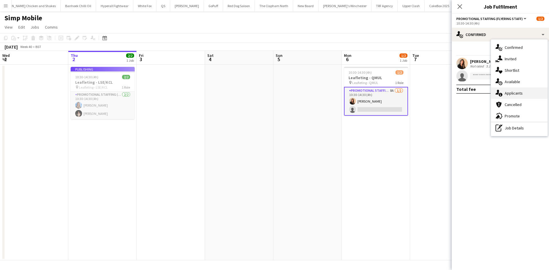
click at [511, 93] on span "Applicants" at bounding box center [514, 93] width 18 height 5
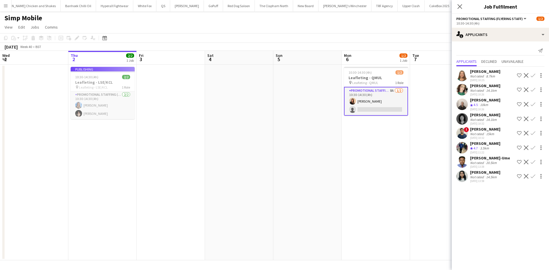
click at [463, 75] on app-user-avatar at bounding box center [461, 75] width 11 height 11
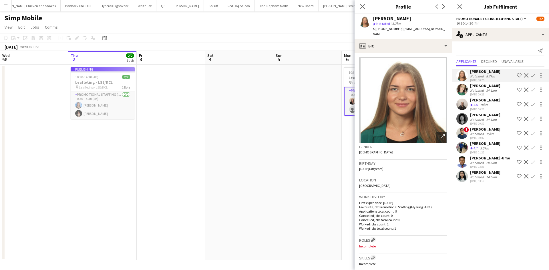
click at [464, 87] on app-user-avatar at bounding box center [461, 89] width 11 height 11
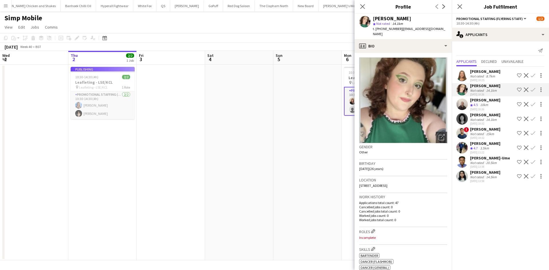
click at [465, 99] on app-user-avatar at bounding box center [461, 104] width 11 height 11
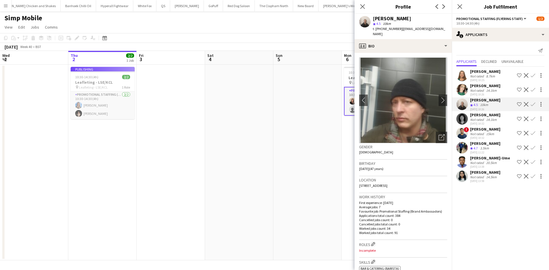
click at [465, 118] on app-user-avatar at bounding box center [461, 118] width 11 height 11
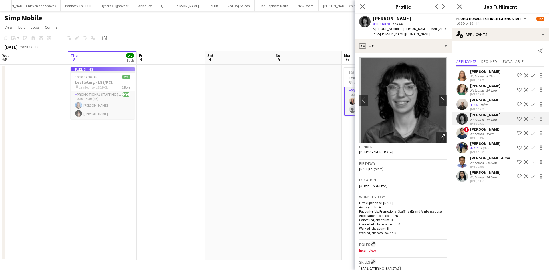
click at [465, 130] on span "!" at bounding box center [466, 129] width 5 height 5
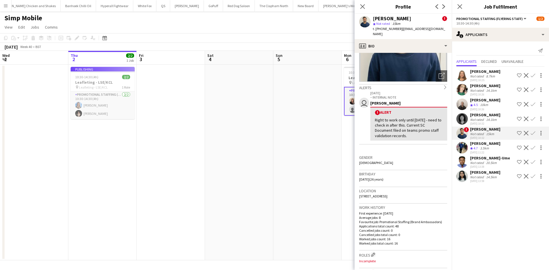
scroll to position [62, 0]
click at [461, 151] on app-user-avatar at bounding box center [461, 147] width 11 height 11
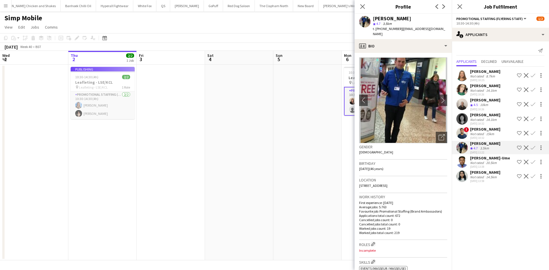
click at [463, 163] on app-user-avatar at bounding box center [461, 161] width 11 height 11
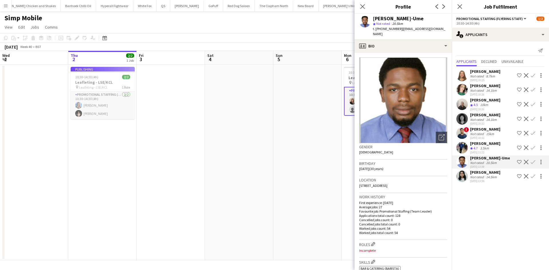
click at [463, 180] on app-user-avatar at bounding box center [461, 176] width 11 height 11
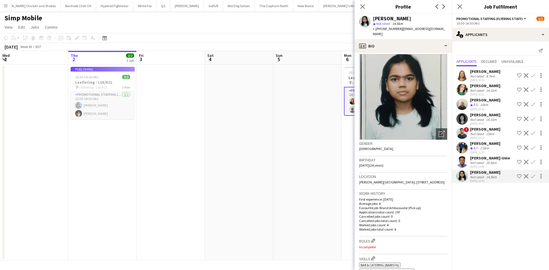
scroll to position [5, 0]
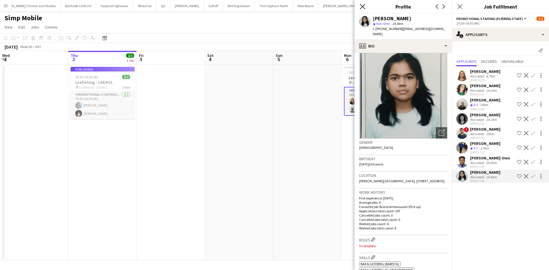
click at [360, 4] on icon at bounding box center [362, 6] width 5 height 5
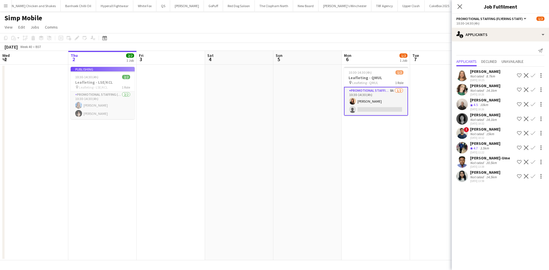
click at [320, 141] on app-date-cell at bounding box center [307, 163] width 68 height 196
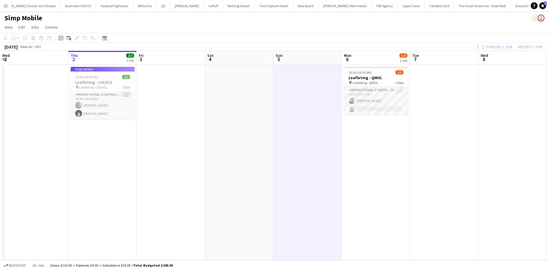
click at [4, 2] on button "Menu" at bounding box center [5, 5] width 11 height 11
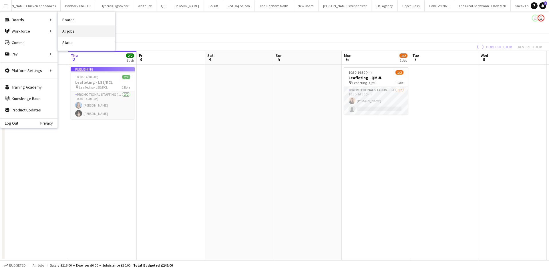
click at [68, 29] on link "All jobs" at bounding box center [86, 30] width 57 height 11
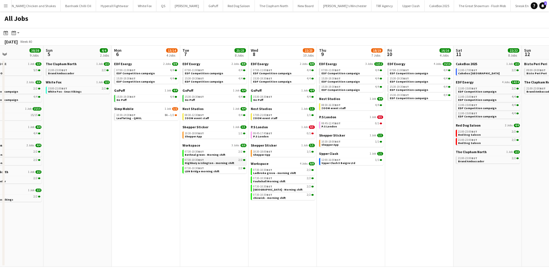
scroll to position [0, 172]
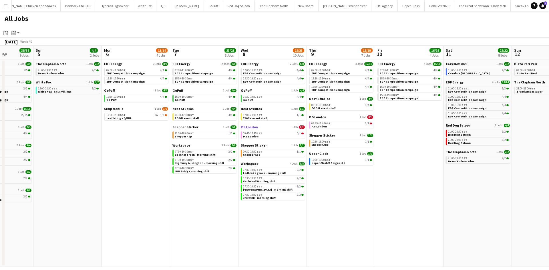
click at [249, 127] on span "P.S London" at bounding box center [249, 127] width 17 height 4
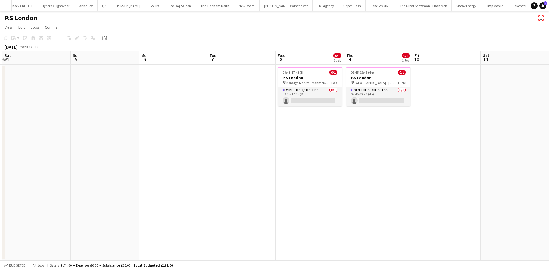
scroll to position [0, 203]
click at [298, 81] on span "Borough Market - Manmouth Coffee" at bounding box center [307, 83] width 43 height 4
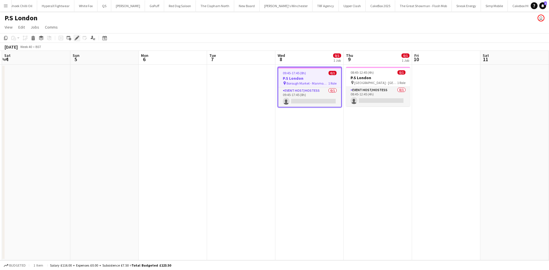
click at [76, 38] on icon at bounding box center [76, 38] width 3 height 3
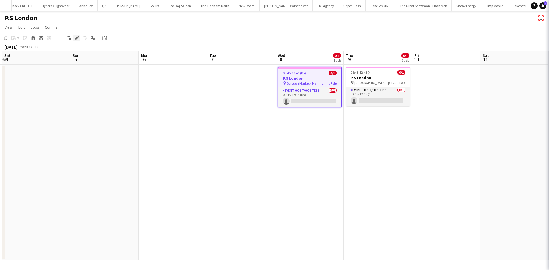
type input "**********"
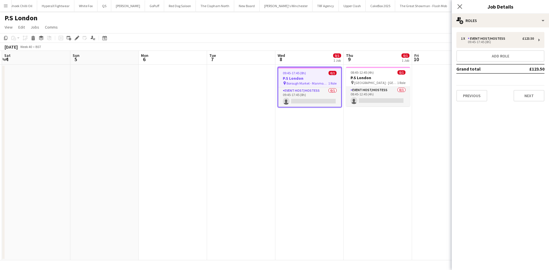
click at [513, 101] on div "Previous Next" at bounding box center [500, 93] width 88 height 16
click at [525, 93] on button "Next" at bounding box center [528, 95] width 31 height 11
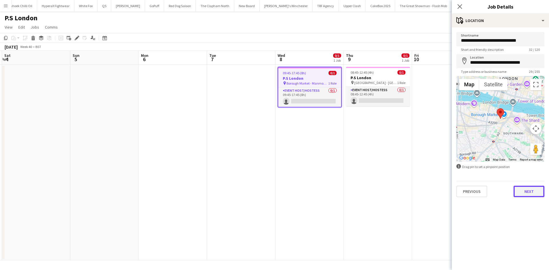
click at [529, 192] on button "Next" at bounding box center [528, 191] width 31 height 11
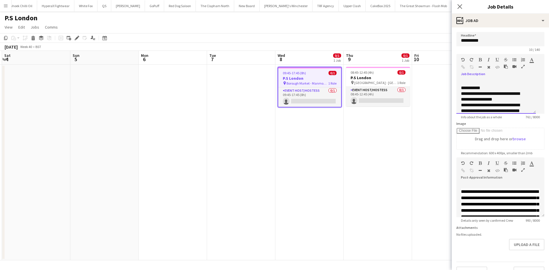
scroll to position [46, 0]
click at [335, 135] on app-date-cell "09:45-17:45 (8h) 0/1 P.S London pin Borough Market - Manmouth Coffee 1 Role Eve…" at bounding box center [309, 163] width 68 height 196
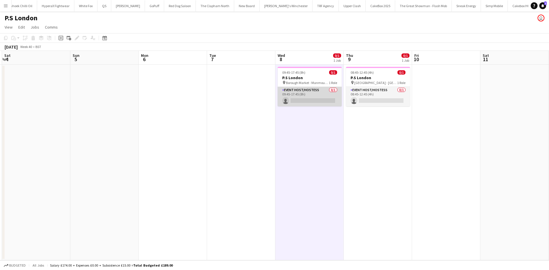
click at [324, 103] on app-card-role "Event Host/Hostess 0/1 09:45-17:45 (8h) single-neutral-actions" at bounding box center [310, 96] width 64 height 19
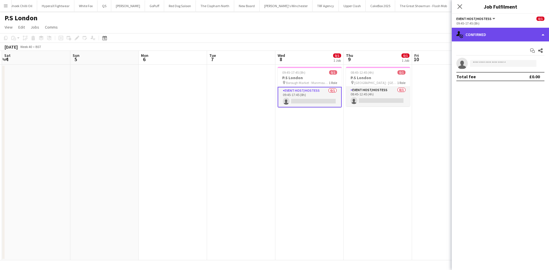
click at [523, 41] on div "single-neutral-actions-check-2 Confirmed" at bounding box center [500, 35] width 97 height 14
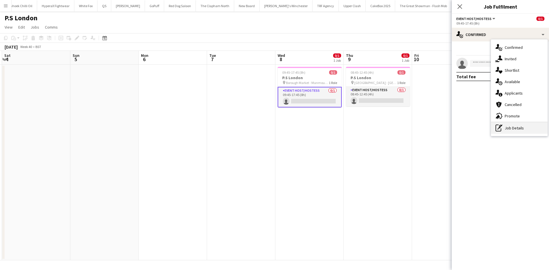
click at [519, 130] on div "pen-write Job Details" at bounding box center [519, 127] width 57 height 11
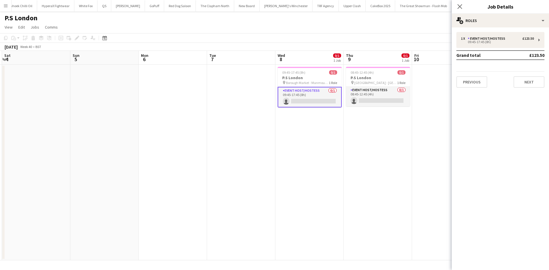
click at [481, 49] on div "1 x Event Host/Hostess £123.50 09:45-17:45 (8h) Grand total £123.50 Previous Ne…" at bounding box center [500, 60] width 97 height 56
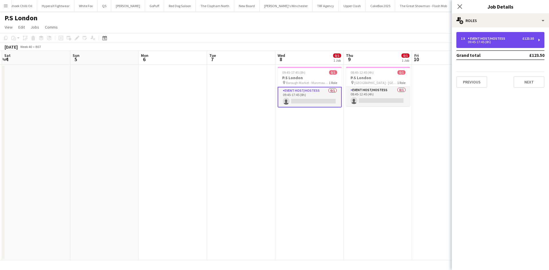
click at [482, 45] on div "1 x Event Host/Hostess £123.50 09:45-17:45 (8h)" at bounding box center [500, 40] width 88 height 16
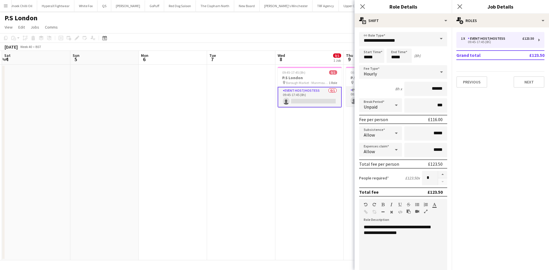
click at [514, 111] on mat-expansion-panel "pencil3 General details 1 x Event Host/Hostess £123.50 09:45-17:45 (8h) Grand t…" at bounding box center [500, 148] width 97 height 243
click at [363, 7] on icon "Close pop-in" at bounding box center [362, 6] width 5 height 5
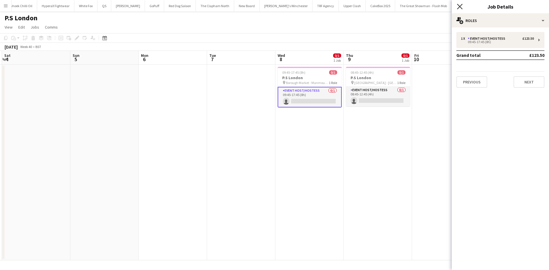
click at [459, 6] on icon "Close pop-in" at bounding box center [459, 6] width 5 height 5
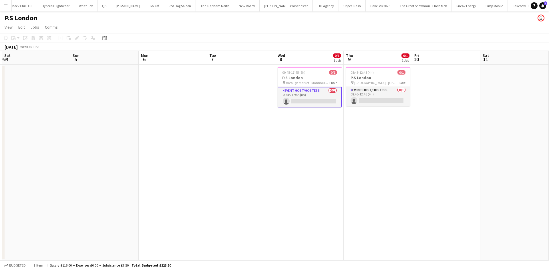
click at [428, 100] on app-date-cell at bounding box center [446, 163] width 68 height 196
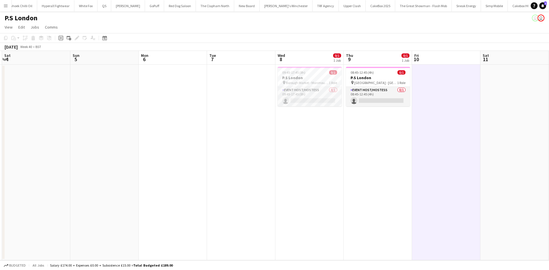
click at [107, 128] on app-date-cell at bounding box center [104, 163] width 68 height 196
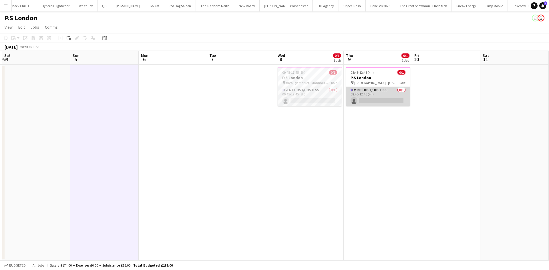
click at [364, 90] on app-card-role "Event Host/Hostess 0/1 08:45-12:45 (4h) single-neutral-actions" at bounding box center [378, 96] width 64 height 19
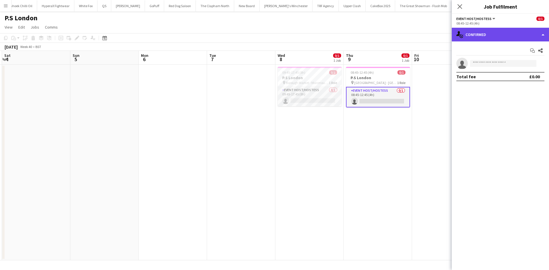
click at [496, 30] on div "single-neutral-actions-check-2 Confirmed" at bounding box center [500, 35] width 97 height 14
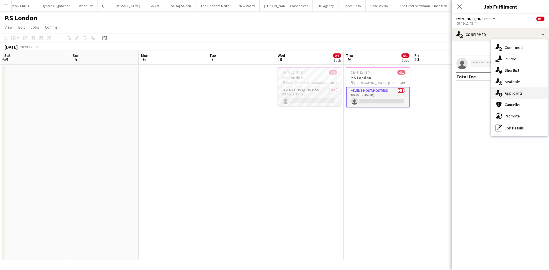
click at [520, 89] on div "single-neutral-actions-information Applicants" at bounding box center [519, 92] width 57 height 11
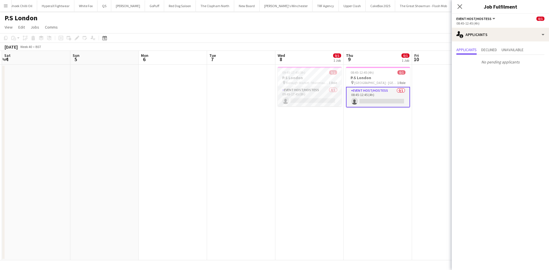
click at [320, 140] on app-date-cell "09:45-17:45 (8h) 0/1 P.S London pin Borough Market - Manmouth Coffee 1 Role Eve…" at bounding box center [309, 163] width 68 height 196
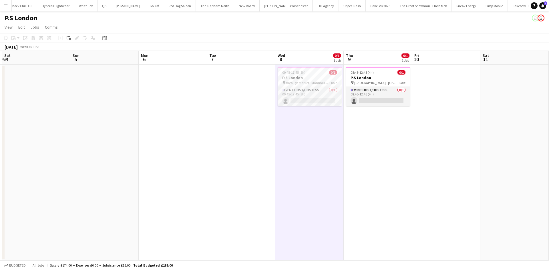
click at [320, 140] on app-date-cell "09:45-17:45 (8h) 0/1 P.S London pin Borough Market - Manmouth Coffee 1 Role Eve…" at bounding box center [309, 163] width 68 height 196
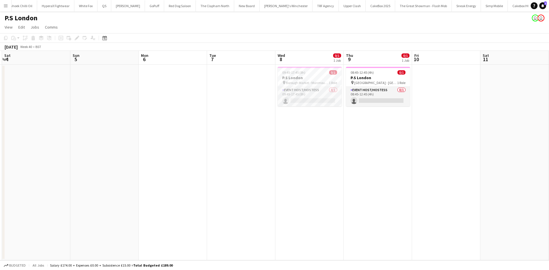
click at [381, 121] on app-date-cell "08:45-12:45 (4h) 0/1 P.S London pin Market Halls - Victoria 1 Role Event Host/H…" at bounding box center [378, 163] width 68 height 196
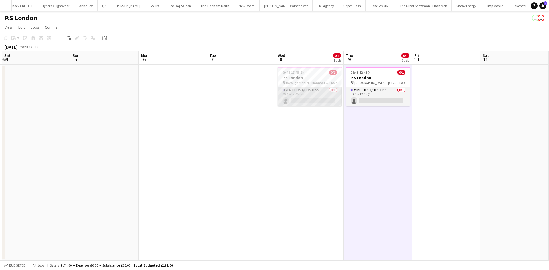
click at [312, 96] on app-card-role "Event Host/Hostess 0/1 09:45-17:45 (8h) single-neutral-actions" at bounding box center [310, 96] width 64 height 19
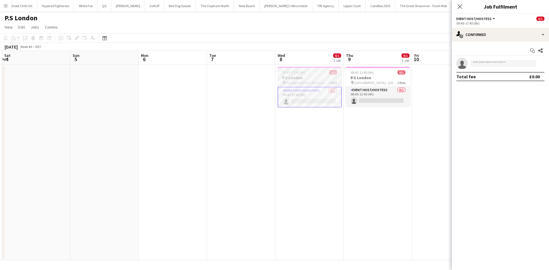
click at [294, 77] on h3 "P.S London" at bounding box center [310, 77] width 64 height 5
click at [77, 39] on icon "Edit" at bounding box center [77, 38] width 5 height 5
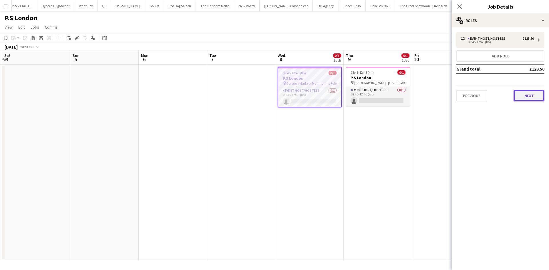
click at [514, 94] on button "Next" at bounding box center [528, 95] width 31 height 11
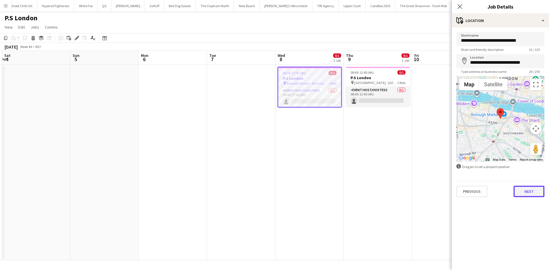
click at [525, 187] on button "Next" at bounding box center [528, 191] width 31 height 11
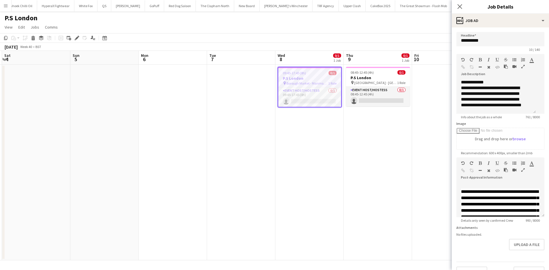
click at [346, 144] on app-date-cell "08:45-12:45 (4h) 0/1 P.S London pin Market Halls - Victoria 1 Role Event Host/H…" at bounding box center [378, 163] width 68 height 196
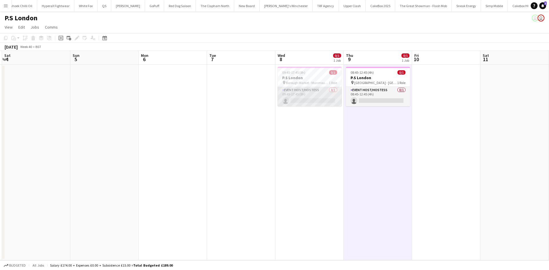
click at [315, 87] on app-card-role "Event Host/Hostess 0/1 09:45-17:45 (8h) single-neutral-actions" at bounding box center [310, 96] width 64 height 19
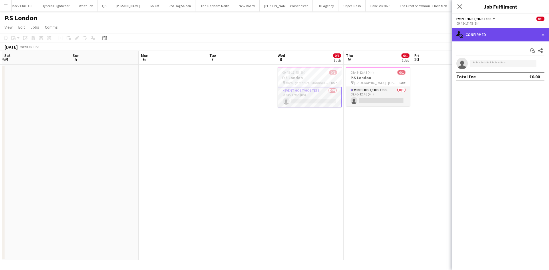
click at [511, 39] on div "single-neutral-actions-check-2 Confirmed" at bounding box center [500, 35] width 97 height 14
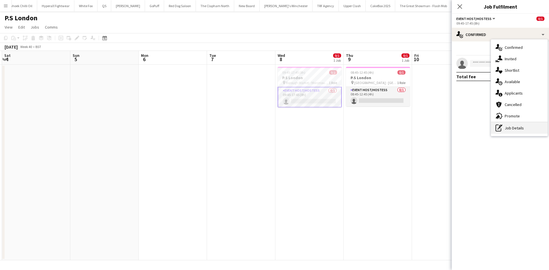
click at [523, 127] on div "pen-write Job Details" at bounding box center [519, 127] width 57 height 11
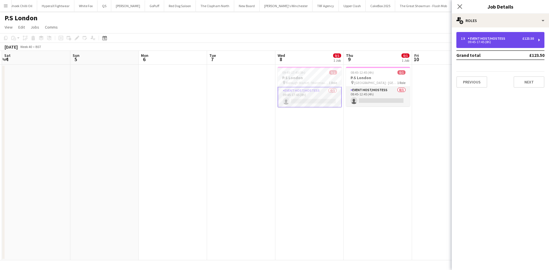
click at [487, 33] on div "1 x Event Host/Hostess £123.50 09:45-17:45 (8h)" at bounding box center [500, 40] width 88 height 16
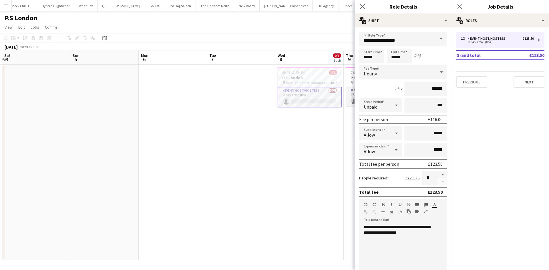
click at [360, 170] on form "**********" at bounding box center [403, 209] width 97 height 355
click at [320, 117] on app-date-cell "09:45-17:45 (8h) 0/1 P.S London pin Borough Market - Manmouth Coffee 1 Role Eve…" at bounding box center [309, 163] width 68 height 196
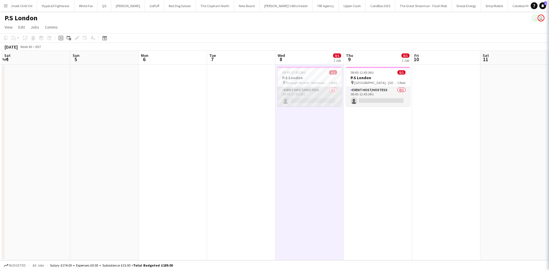
click at [316, 89] on app-card-role "Event Host/Hostess 0/1 09:45-17:45 (8h) single-neutral-actions" at bounding box center [310, 96] width 64 height 19
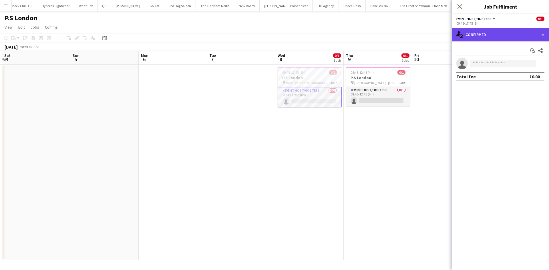
click at [501, 33] on div "single-neutral-actions-check-2 Confirmed" at bounding box center [500, 35] width 97 height 14
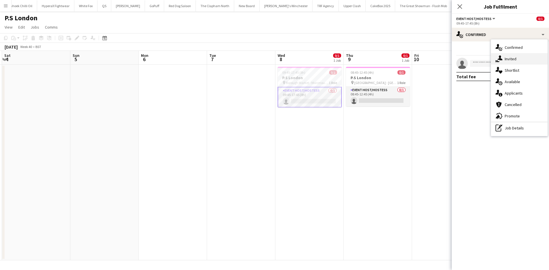
click at [512, 57] on span "Invited" at bounding box center [511, 58] width 12 height 5
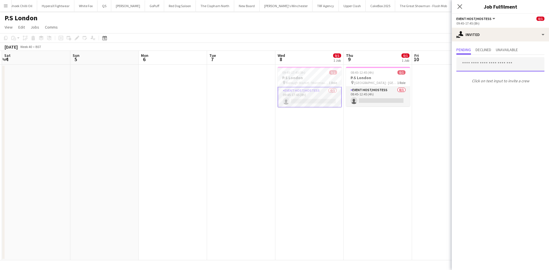
click at [485, 65] on input "text" at bounding box center [500, 64] width 88 height 14
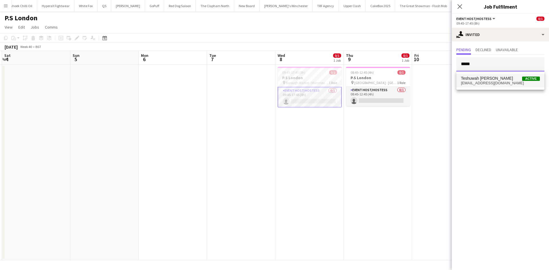
type input "*****"
click at [481, 81] on span "teshuwahstott@outlook.com" at bounding box center [500, 83] width 79 height 5
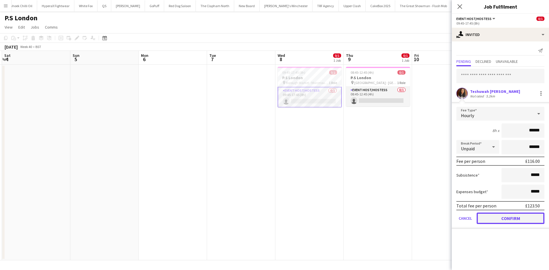
click at [530, 220] on button "Confirm" at bounding box center [511, 218] width 68 height 11
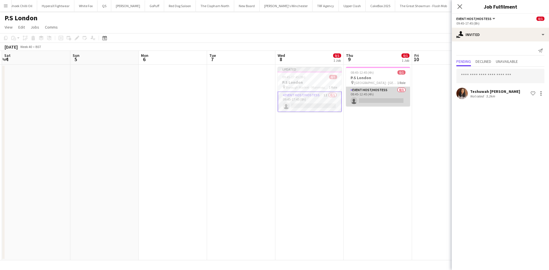
click at [367, 102] on app-card-role "Event Host/Hostess 0/1 08:45-12:45 (4h) single-neutral-actions" at bounding box center [378, 96] width 64 height 19
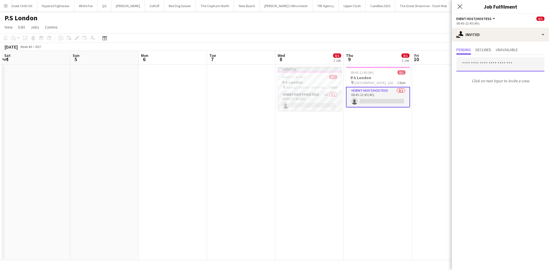
click at [477, 70] on input "text" at bounding box center [500, 64] width 88 height 14
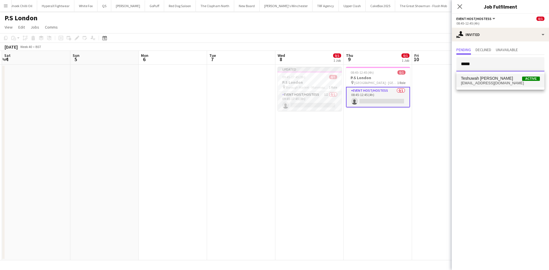
type input "*****"
click at [483, 81] on span "teshuwahstott@outlook.com" at bounding box center [500, 83] width 79 height 5
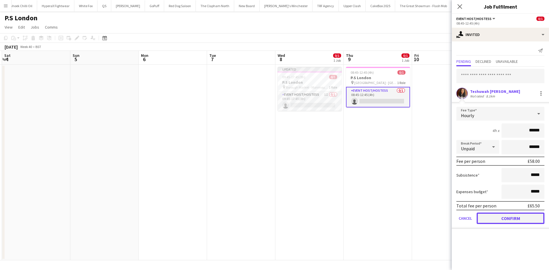
click at [535, 217] on button "Confirm" at bounding box center [511, 218] width 68 height 11
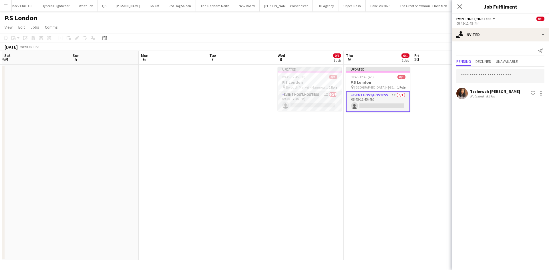
click at [435, 179] on app-date-cell at bounding box center [446, 163] width 68 height 196
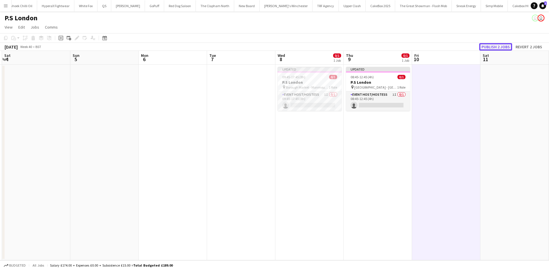
click at [505, 45] on button "Publish 2 jobs" at bounding box center [495, 46] width 33 height 7
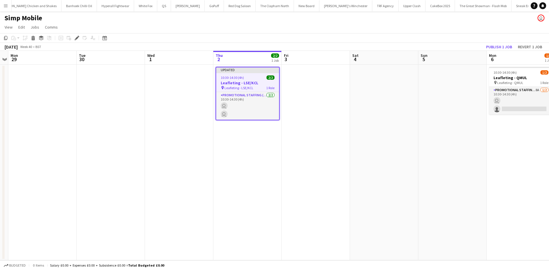
scroll to position [0, 152]
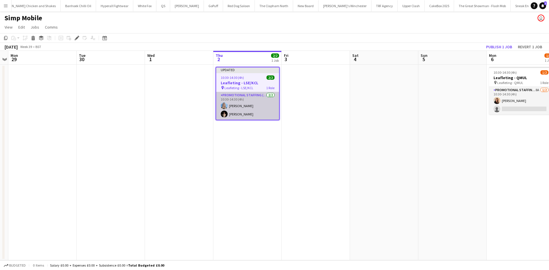
click at [241, 104] on app-card-role "Promotional Staffing (Flyering Staff) 2/2 10:30-14:30 (4h) Katrina Donaldson Yu…" at bounding box center [247, 106] width 63 height 28
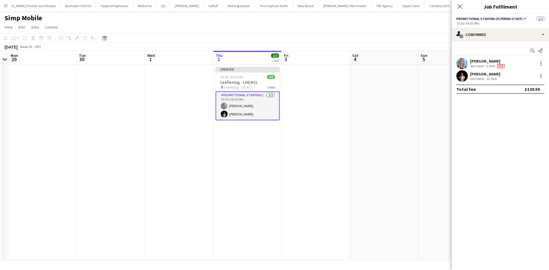
click at [498, 58] on div "Katrina Donaldson Not rated 6.5km Fee" at bounding box center [500, 63] width 97 height 11
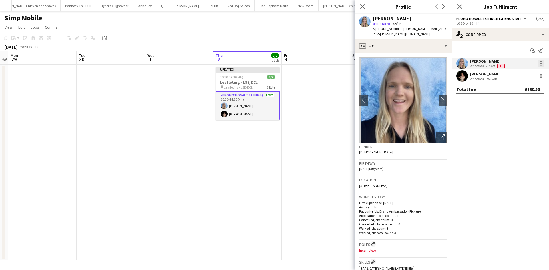
click at [540, 65] on div at bounding box center [540, 63] width 7 height 7
click at [458, 130] on div at bounding box center [274, 135] width 549 height 270
click at [332, 124] on app-date-cell at bounding box center [316, 163] width 68 height 196
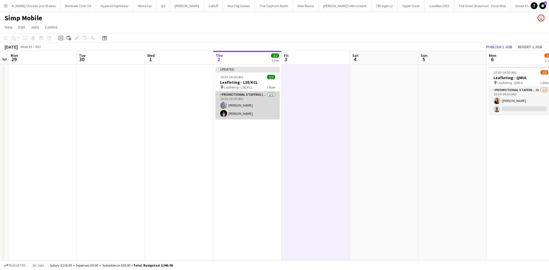
click at [244, 108] on app-card-role "Promotional Staffing (Flyering Staff) 2/2 10:30-14:30 (4h) Katrina Donaldson Yu…" at bounding box center [248, 105] width 64 height 28
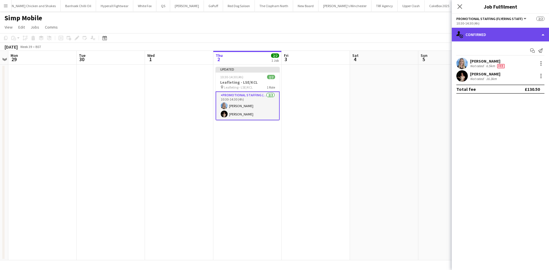
click at [514, 37] on div "single-neutral-actions-check-2 Confirmed" at bounding box center [500, 35] width 97 height 14
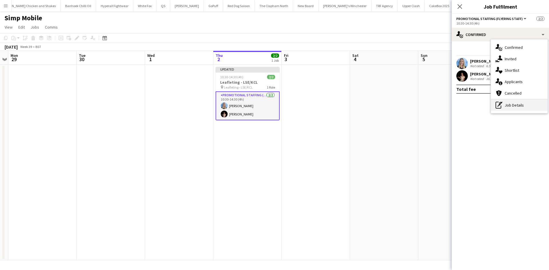
click at [510, 104] on div "pen-write Job Details" at bounding box center [519, 104] width 57 height 11
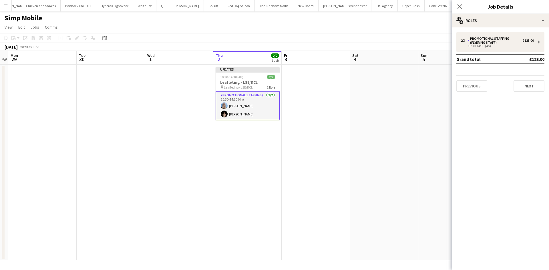
click at [428, 126] on app-date-cell at bounding box center [452, 163] width 68 height 196
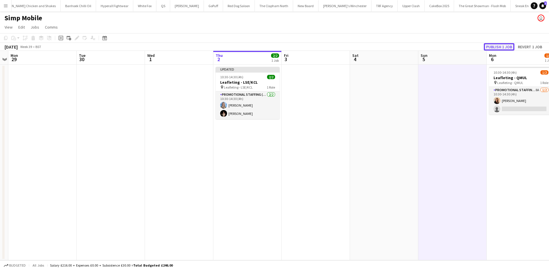
click at [502, 45] on button "Publish 1 job" at bounding box center [499, 46] width 31 height 7
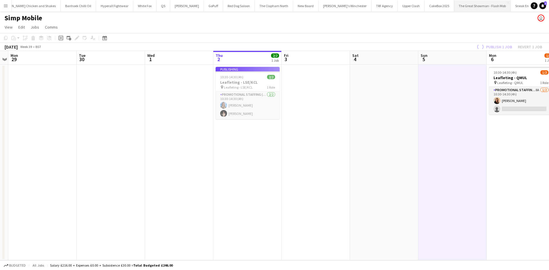
click at [454, 10] on button "The Great Showman - Flash Mob Close" at bounding box center [482, 5] width 57 height 11
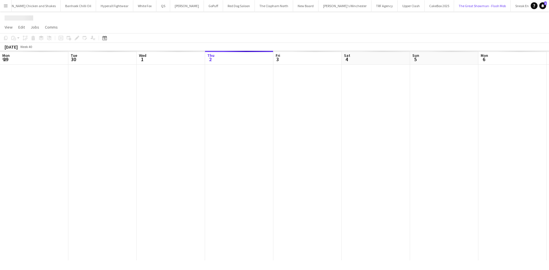
scroll to position [0, 137]
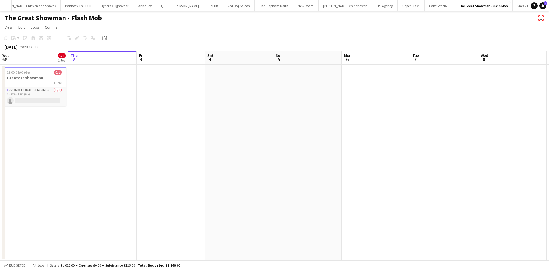
click at [542, 6] on button "Simp Mobile Close" at bounding box center [555, 5] width 27 height 11
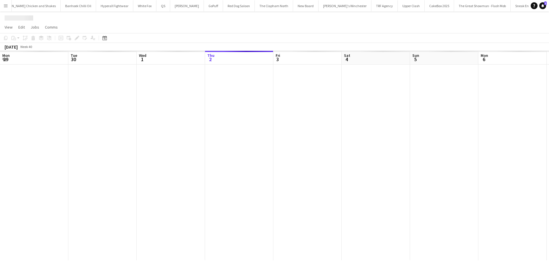
scroll to position [0, 137]
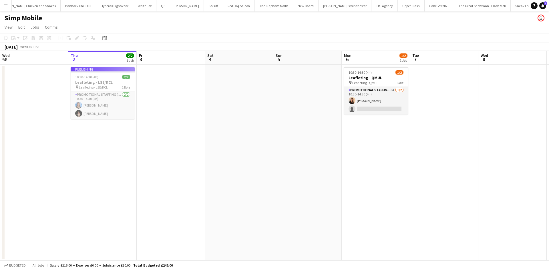
click at [4, 8] on app-icon "Menu" at bounding box center [5, 5] width 5 height 5
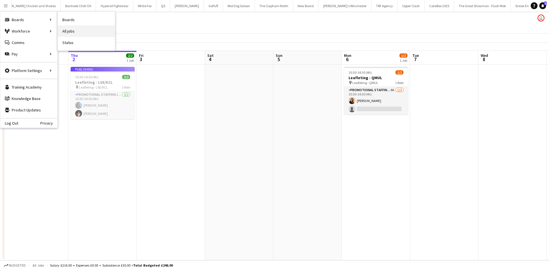
click at [71, 30] on link "All jobs" at bounding box center [86, 30] width 57 height 11
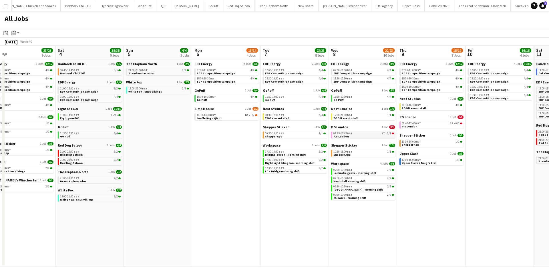
scroll to position [0, 286]
click at [340, 126] on span "P.S London" at bounding box center [339, 127] width 17 height 4
click at [361, 130] on app-calendar-brief-board "P.S London 1 Job 0/1 09:45-17:45 BST 1I • 0/1 P.S London" at bounding box center [363, 132] width 64 height 14
click at [344, 133] on span "09:45-17:45 BST" at bounding box center [342, 133] width 19 height 3
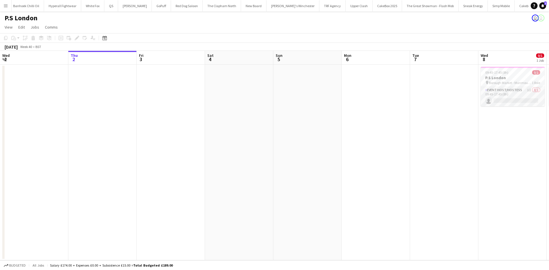
scroll to position [0, 267]
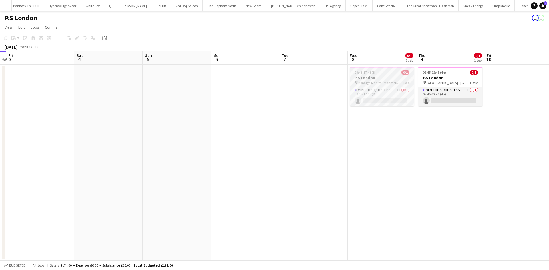
click at [381, 73] on div "09:45-17:45 (8h) 0/1" at bounding box center [382, 72] width 64 height 4
click at [77, 35] on div "Edit" at bounding box center [76, 38] width 7 height 7
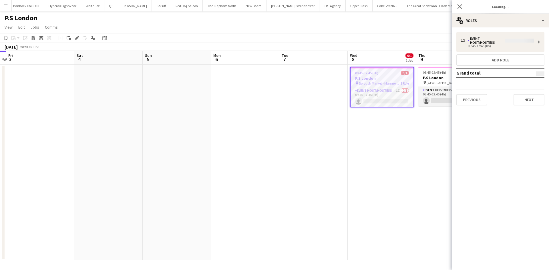
type input "**********"
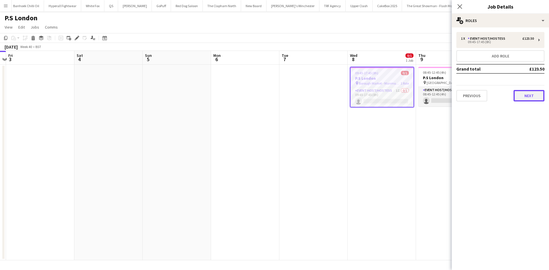
click at [533, 99] on button "Next" at bounding box center [528, 95] width 31 height 11
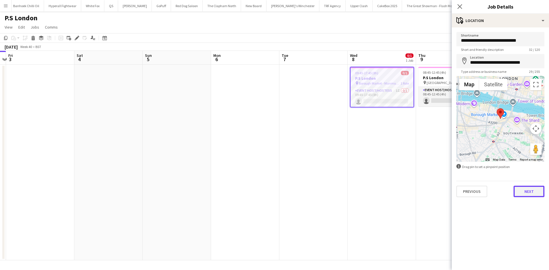
click at [534, 191] on button "Next" at bounding box center [528, 191] width 31 height 11
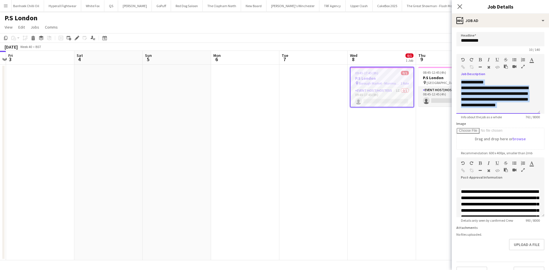
scroll to position [170, 0]
drag, startPoint x: 461, startPoint y: 81, endPoint x: 515, endPoint y: 162, distance: 96.4
click at [515, 162] on form "**********" at bounding box center [500, 155] width 97 height 246
copy div "**********"
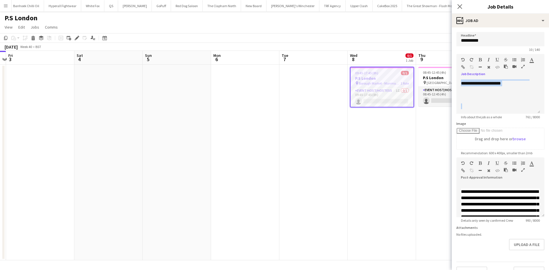
click at [192, 161] on app-date-cell at bounding box center [177, 163] width 68 height 196
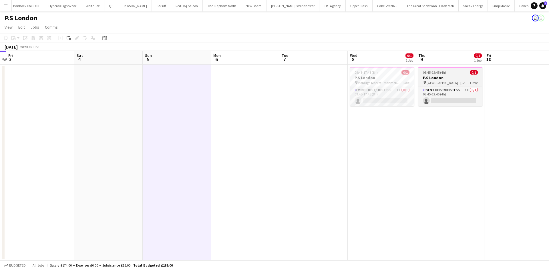
click at [426, 82] on icon "pin" at bounding box center [425, 82] width 4 height 3
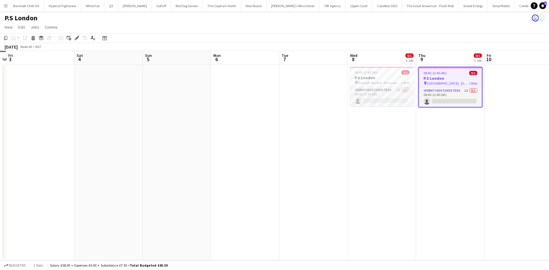
click at [436, 79] on h3 "P.S London" at bounding box center [450, 78] width 63 height 5
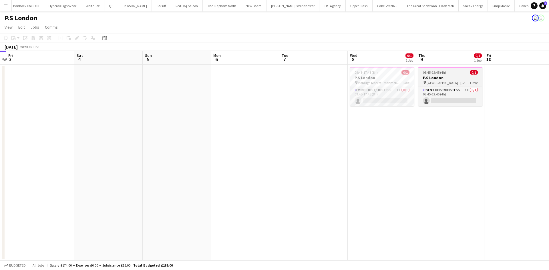
click at [436, 79] on h3 "P.S London" at bounding box center [450, 77] width 64 height 5
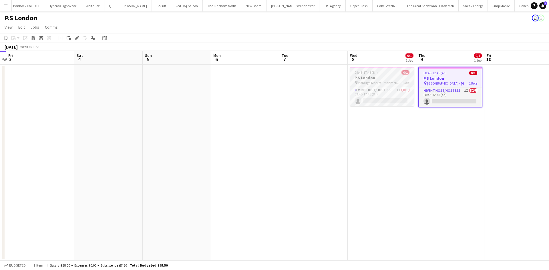
click at [384, 75] on app-job-card "09:45-17:45 (8h) 0/1 P.S London pin Borough Market - Manmouth Coffee 1 Role Eve…" at bounding box center [382, 86] width 64 height 39
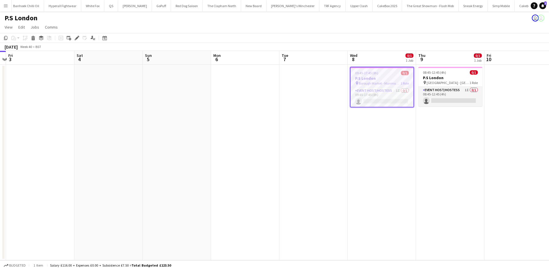
click at [229, 25] on app-page-menu "View Day view expanded Day view collapsed Month view Date picker Jump to [DATE]…" at bounding box center [274, 27] width 549 height 11
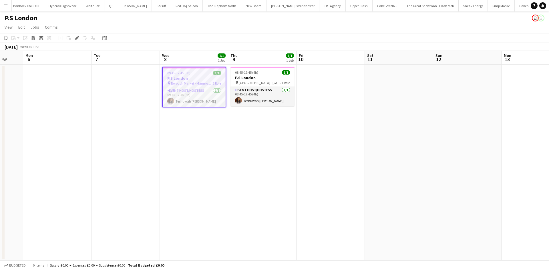
scroll to position [0, 250]
click at [7, 3] on app-icon "Menu" at bounding box center [5, 5] width 5 height 5
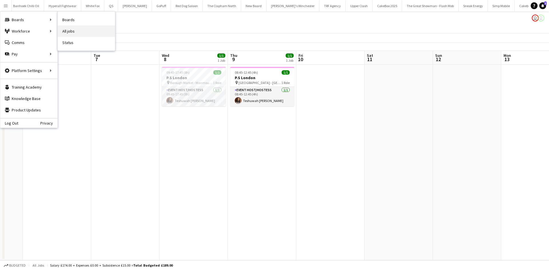
click at [68, 28] on link "All jobs" at bounding box center [86, 30] width 57 height 11
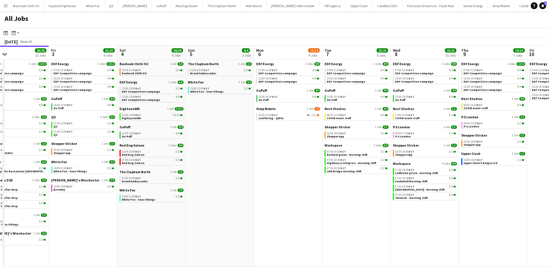
scroll to position [0, 225]
click at [263, 108] on span "Simp Mobile" at bounding box center [265, 109] width 19 height 4
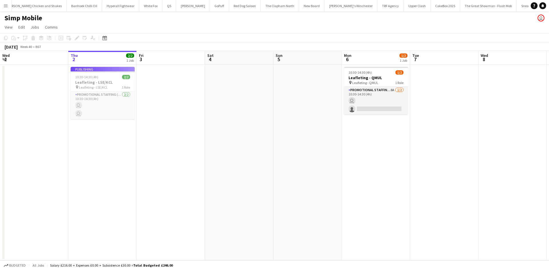
scroll to position [0, 152]
click at [181, 77] on app-date-cell at bounding box center [171, 163] width 68 height 196
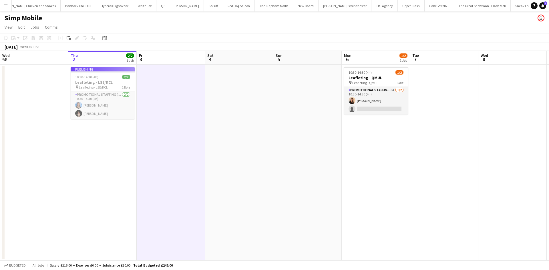
click at [7, 5] on app-icon "Menu" at bounding box center [5, 5] width 5 height 5
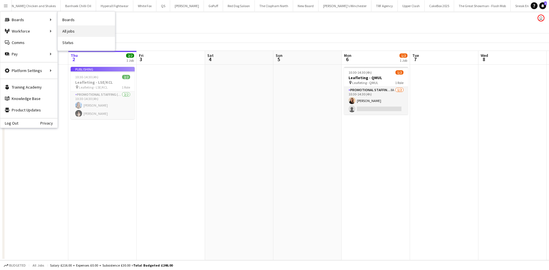
click at [75, 31] on link "All jobs" at bounding box center [86, 30] width 57 height 11
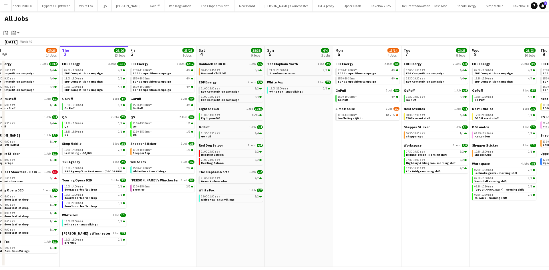
scroll to position [0, 146]
click at [347, 109] on span "Simp Mobile" at bounding box center [344, 109] width 19 height 4
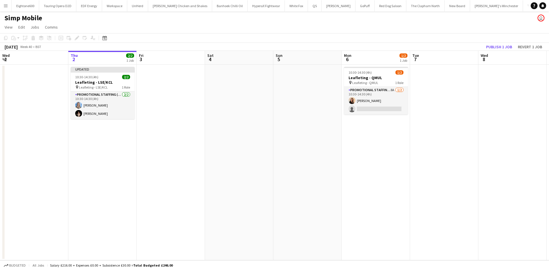
scroll to position [0, 152]
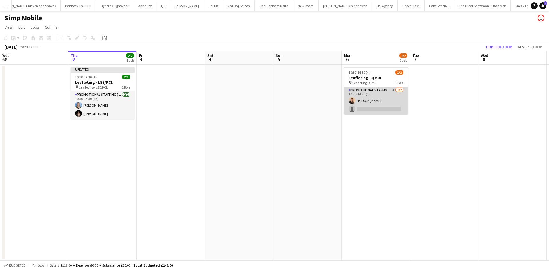
click at [365, 105] on app-card-role "Promotional Staffing (Flyering Staff) 8A [DATE] 10:30-14:30 (4h) [PERSON_NAME] …" at bounding box center [376, 101] width 64 height 28
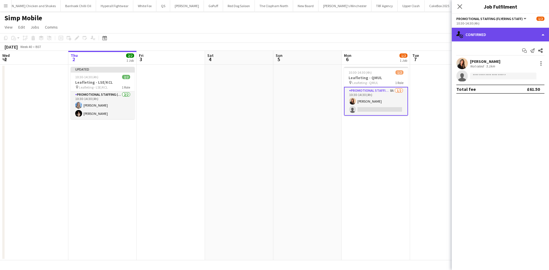
click at [485, 37] on div "single-neutral-actions-check-2 Confirmed" at bounding box center [500, 35] width 97 height 14
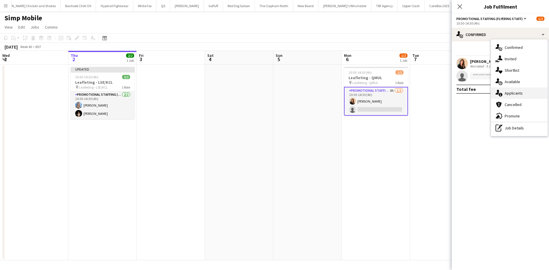
click at [510, 91] on span "Applicants" at bounding box center [514, 93] width 18 height 5
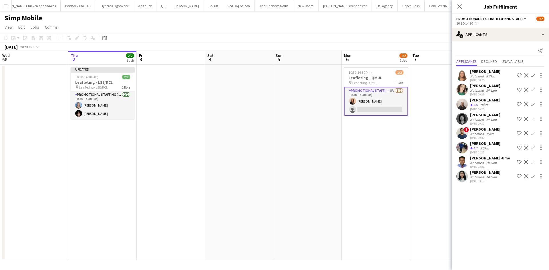
click at [6, 9] on button "Menu" at bounding box center [5, 5] width 11 height 11
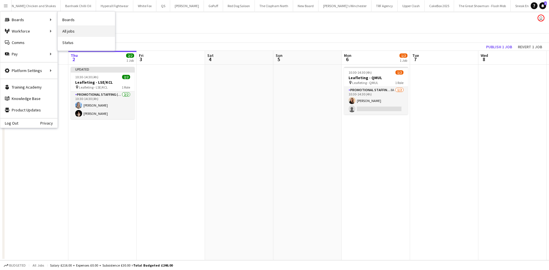
click at [72, 29] on link "All jobs" at bounding box center [86, 30] width 57 height 11
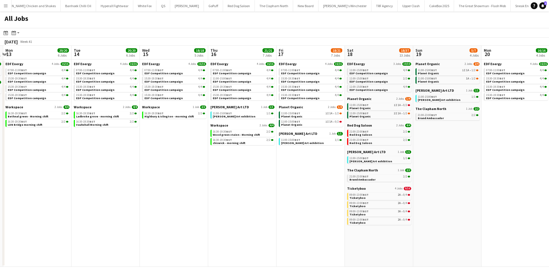
scroll to position [0, 270]
click at [299, 106] on span "Planet Organic" at bounding box center [290, 107] width 24 height 4
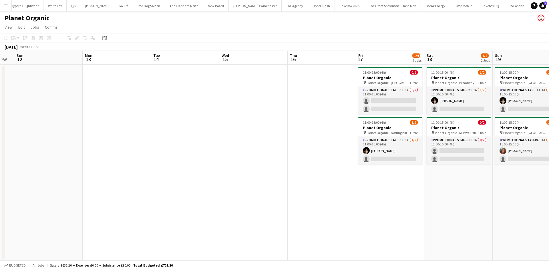
scroll to position [0, 217]
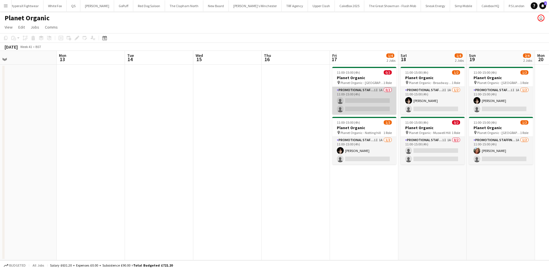
click at [372, 107] on app-card-role "Promotional Staffing (Brand Ambassadors) 1I 1A 0/2 11:00-15:00 (4h) single-neut…" at bounding box center [364, 101] width 64 height 28
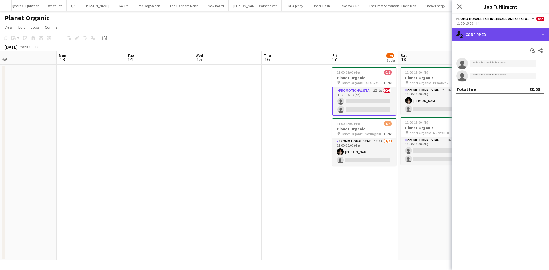
click at [495, 40] on div "single-neutral-actions-check-2 Confirmed" at bounding box center [500, 35] width 97 height 14
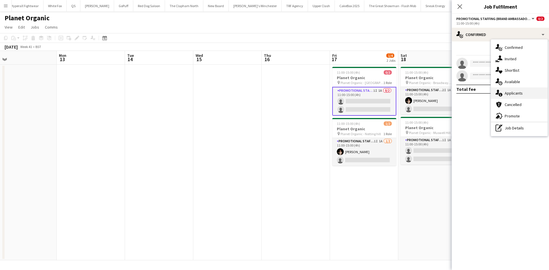
click at [520, 93] on span "Applicants" at bounding box center [514, 93] width 18 height 5
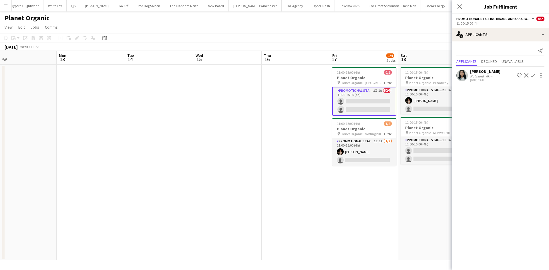
click at [380, 188] on app-date-cell "11:00-15:00 (4h) 0/2 Planet Organic pin Planet Organic - Hampstead 1 Role Promo…" at bounding box center [364, 163] width 68 height 196
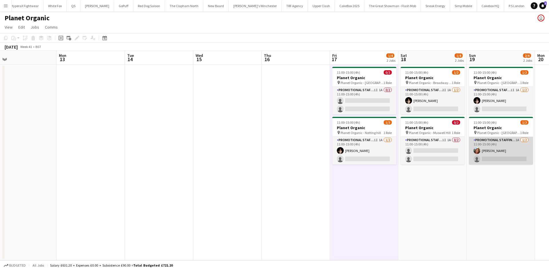
scroll to position [0, 243]
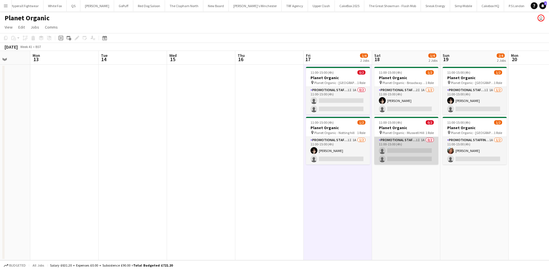
click at [411, 151] on app-card-role "Promotional Staffing (Brand Ambassadors) 1I 1A 0/2 11:00-15:00 (4h) single-neut…" at bounding box center [406, 151] width 64 height 28
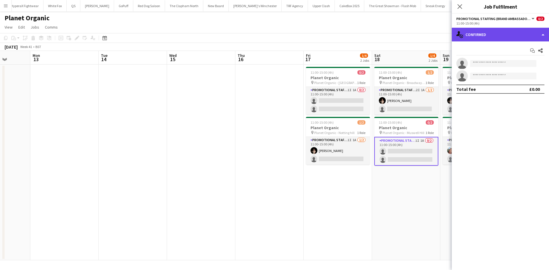
click at [509, 35] on div "single-neutral-actions-check-2 Confirmed" at bounding box center [500, 35] width 97 height 14
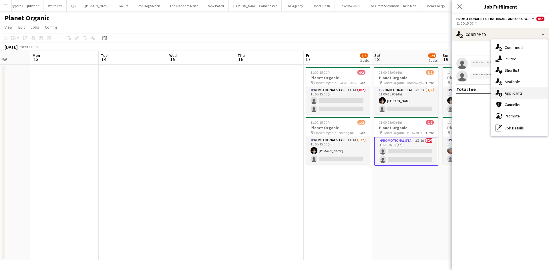
click at [515, 87] on div "single-neutral-actions-information Applicants" at bounding box center [519, 92] width 57 height 11
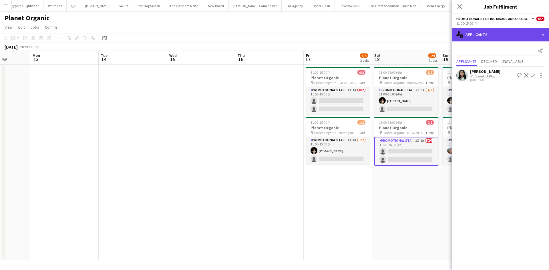
click at [500, 36] on div "single-neutral-actions-information Applicants" at bounding box center [500, 35] width 97 height 14
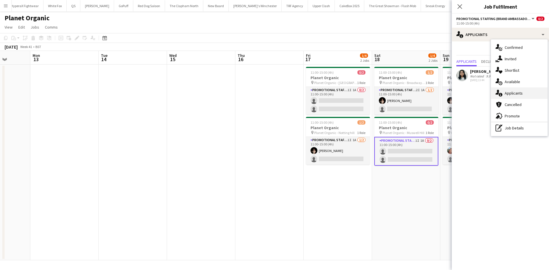
click at [516, 92] on span "Applicants" at bounding box center [514, 93] width 18 height 5
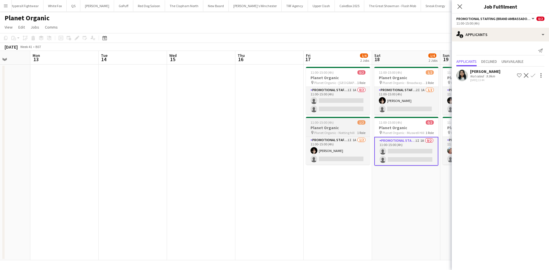
click at [343, 135] on app-job-card "11:00-15:00 (4h) 1/2 Planet Organic pin Planet Organic - Notting hill 1 Role Pr…" at bounding box center [338, 141] width 64 height 48
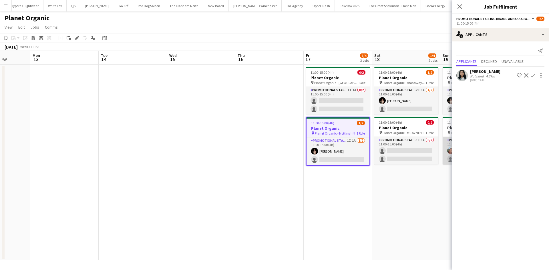
click at [451, 139] on app-card-role "Promotional Staffing (Brand Ambassadors) 1A 1/2 11:00-15:00 (4h) Lianna Smith-P…" at bounding box center [475, 151] width 64 height 28
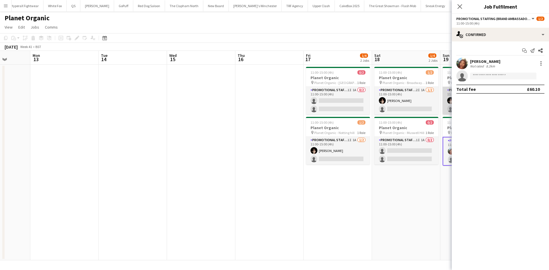
click at [447, 92] on app-card-role "Promotional Staffing (Brand Ambassadors) 1I 1A 1/2 11:00-15:00 (4h) Yuliia Levy…" at bounding box center [475, 101] width 64 height 28
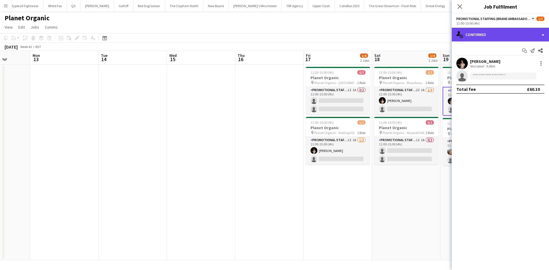
click at [482, 28] on div "single-neutral-actions-check-2 Confirmed" at bounding box center [500, 35] width 97 height 14
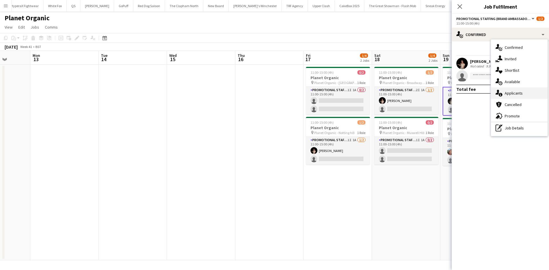
click at [505, 91] on span "Applicants" at bounding box center [514, 93] width 18 height 5
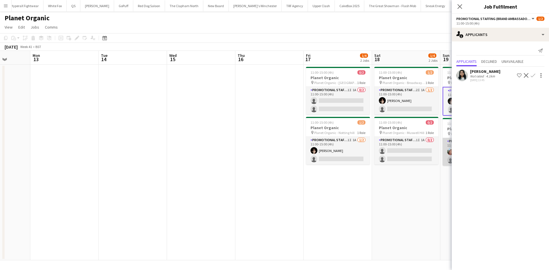
click at [447, 138] on app-card-role "Promotional Staffing (Brand Ambassadors) 1A 1/2 11:00-15:00 (4h) Lianna Smith-P…" at bounding box center [475, 152] width 64 height 28
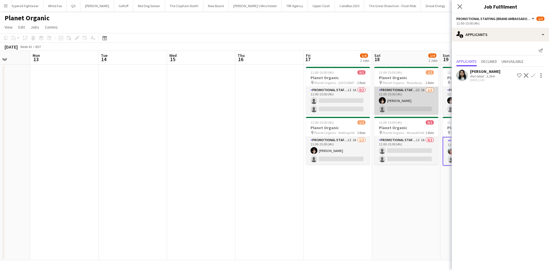
click at [389, 101] on app-card-role "Promotional Staffing (Brand Ambassadors) 2I 1A 1/2 11:00-15:00 (4h) Yuliia Levy…" at bounding box center [406, 101] width 64 height 28
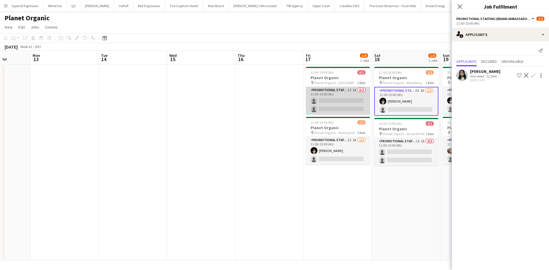
click at [329, 114] on app-card-role "Promotional Staffing (Brand Ambassadors) 1I 1A 0/2 11:00-15:00 (4h) single-neut…" at bounding box center [338, 101] width 64 height 28
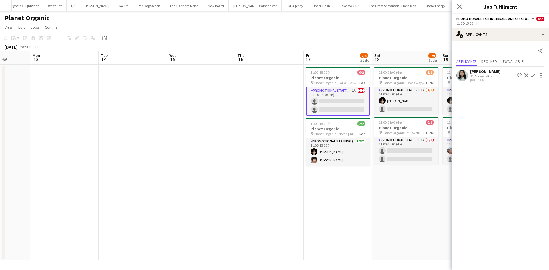
click at [231, 19] on div "Planet Organic user" at bounding box center [274, 16] width 549 height 11
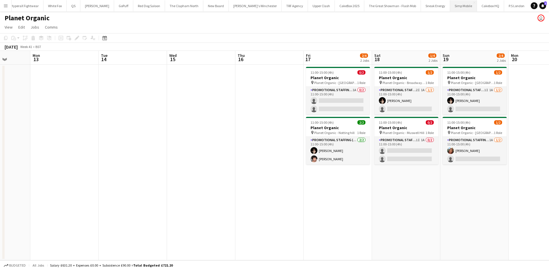
click at [450, 10] on button "Simp Mobile Close" at bounding box center [463, 5] width 27 height 11
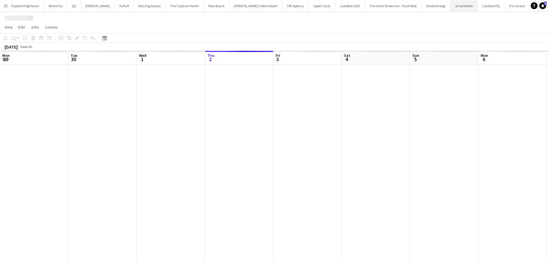
scroll to position [0, 137]
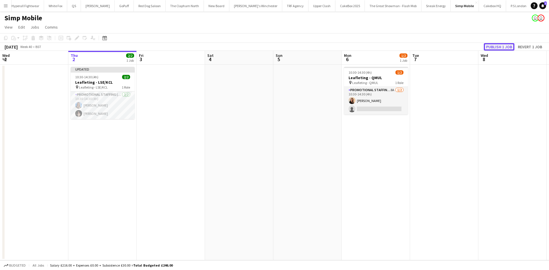
click at [487, 48] on button "Publish 1 job" at bounding box center [499, 46] width 31 height 7
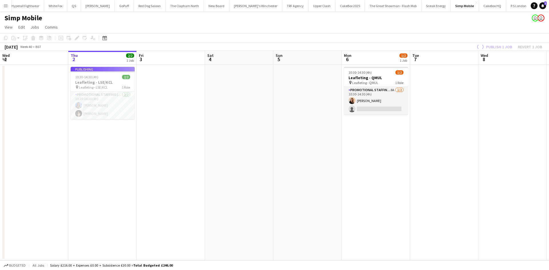
click at [5, 8] on button "Menu" at bounding box center [5, 5] width 11 height 11
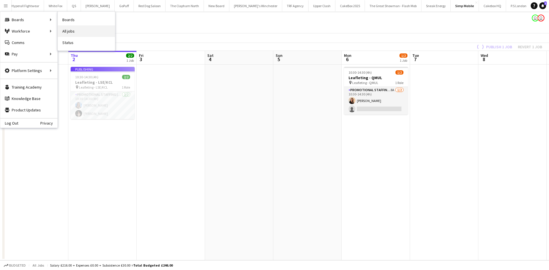
click at [78, 31] on link "All jobs" at bounding box center [86, 30] width 57 height 11
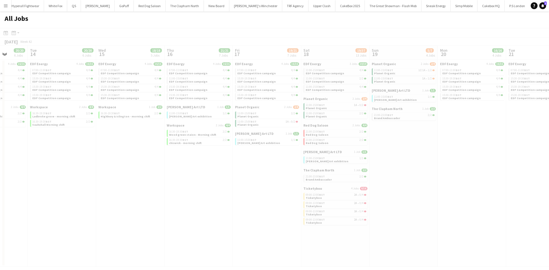
scroll to position [0, 178]
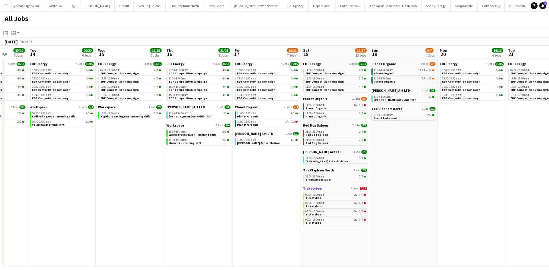
click at [321, 187] on link "Ticketyboo 4 Jobs 0/16" at bounding box center [335, 188] width 64 height 4
click at [421, 7] on button "Sneak Energy Close" at bounding box center [435, 5] width 29 height 11
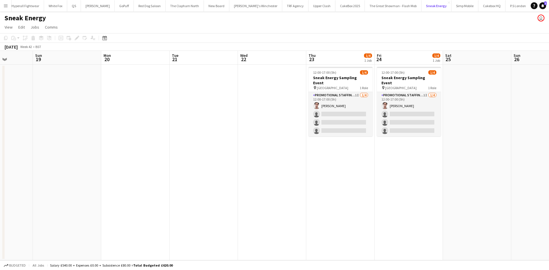
scroll to position [0, 193]
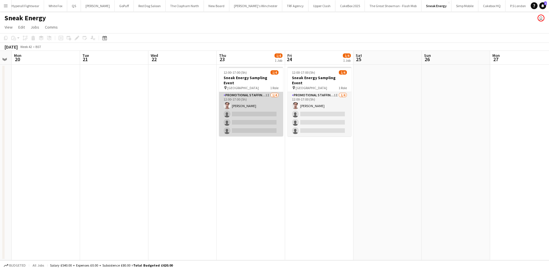
click at [241, 100] on app-card-role "Promotional Staffing (Brand Ambassadors) 1I 1/4 12:00-17:00 (5h) Michael Killen…" at bounding box center [251, 114] width 64 height 44
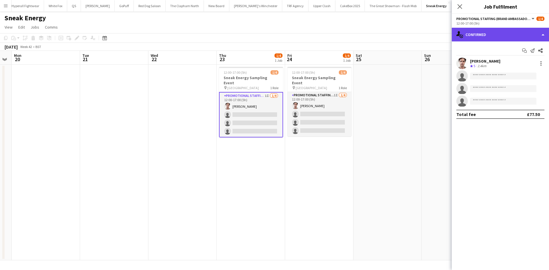
click at [502, 35] on div "single-neutral-actions-check-2 Confirmed" at bounding box center [500, 35] width 97 height 14
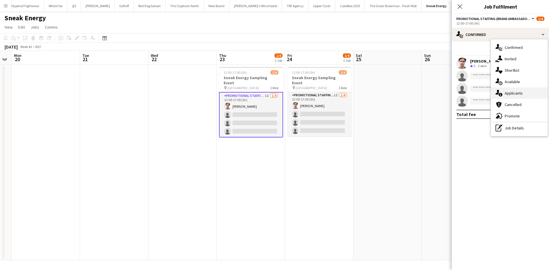
click at [523, 93] on div "single-neutral-actions-information Applicants" at bounding box center [519, 92] width 57 height 11
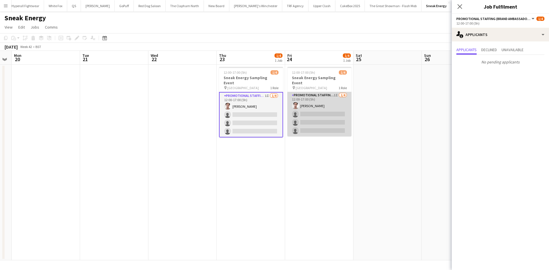
click at [322, 107] on app-card-role "Promotional Staffing (Brand Ambassadors) 1I 1/4 12:00-17:00 (5h) Michael Killen…" at bounding box center [319, 114] width 64 height 44
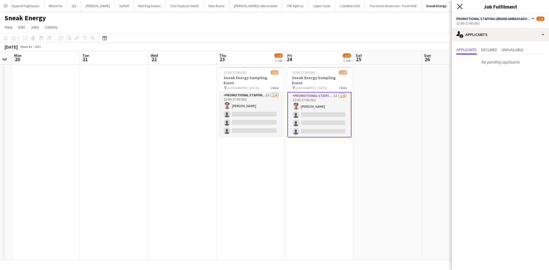
click at [461, 5] on icon "Close pop-in" at bounding box center [459, 6] width 5 height 5
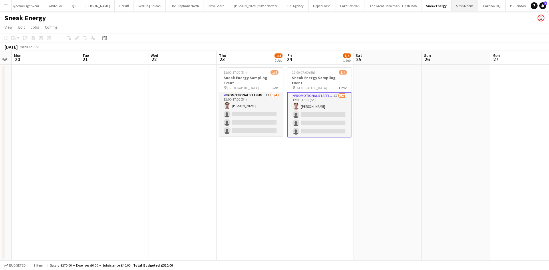
click at [451, 5] on button "Simp Mobile Close" at bounding box center [464, 5] width 27 height 11
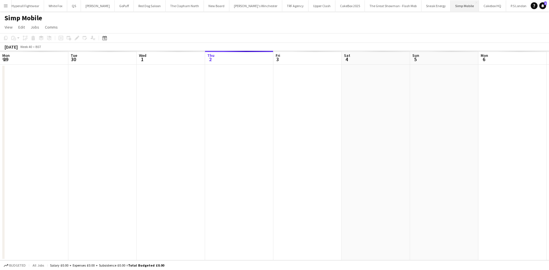
scroll to position [0, 137]
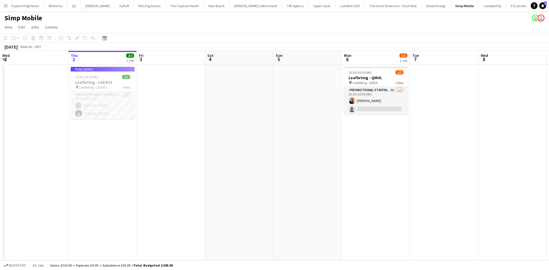
click at [173, 124] on app-date-cell at bounding box center [171, 163] width 68 height 196
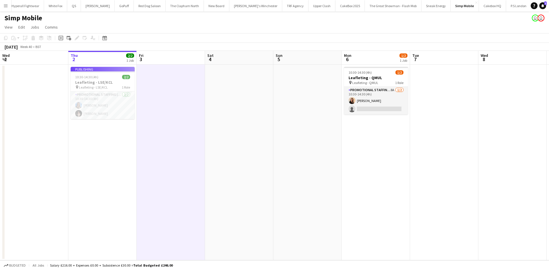
click at [8, 5] on button "Menu" at bounding box center [5, 5] width 11 height 11
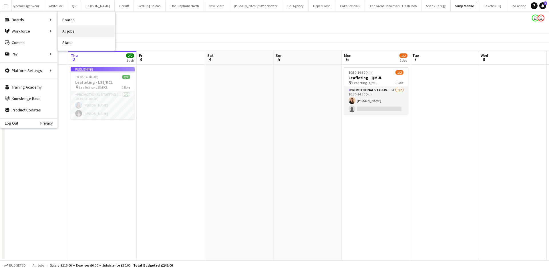
click at [66, 28] on link "All jobs" at bounding box center [86, 30] width 57 height 11
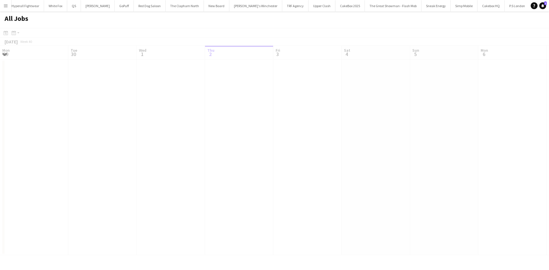
scroll to position [0, 137]
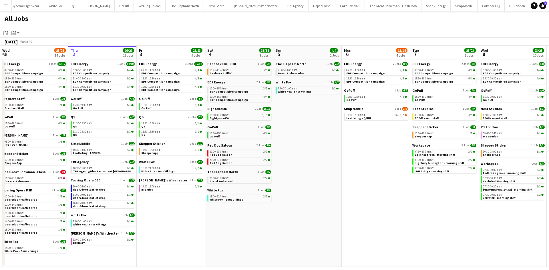
click at [530, 5] on button "Planet Organic Close" at bounding box center [545, 5] width 31 height 11
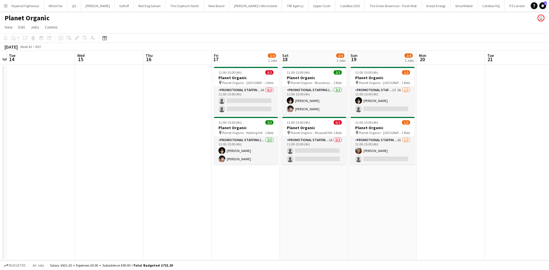
scroll to position [0, 198]
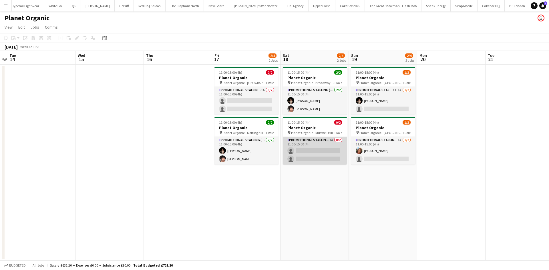
click at [310, 148] on app-card-role "Promotional Staffing (Brand Ambassadors) 1A 0/2 11:00-15:00 (4h) single-neutral…" at bounding box center [315, 151] width 64 height 28
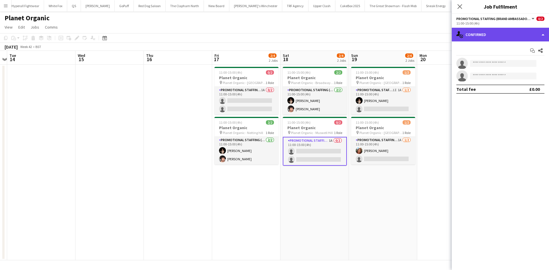
click at [483, 34] on div "single-neutral-actions-check-2 Confirmed" at bounding box center [500, 35] width 97 height 14
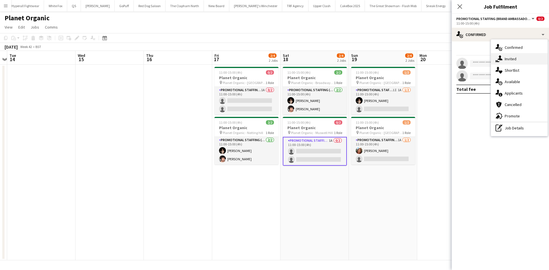
click at [515, 57] on span "Invited" at bounding box center [511, 58] width 12 height 5
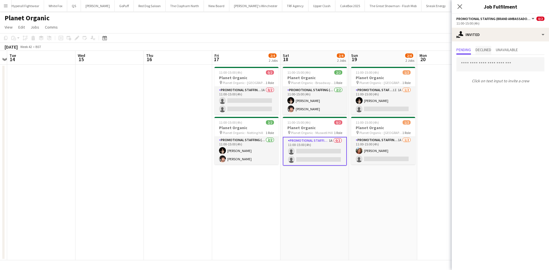
click at [484, 51] on span "Declined" at bounding box center [483, 50] width 16 height 4
click at [501, 51] on span "Unavailable" at bounding box center [507, 50] width 22 height 4
click at [470, 54] on span "Pending" at bounding box center [463, 50] width 15 height 9
click at [255, 100] on app-card-role "Promotional Staffing (Brand Ambassadors) 1A 0/2 11:00-15:00 (4h) single-neutral…" at bounding box center [246, 101] width 64 height 28
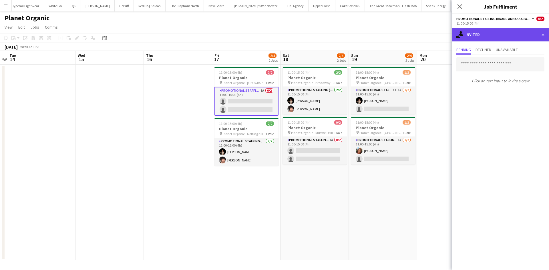
click at [480, 35] on div "single-neutral-actions-share-1 Invited" at bounding box center [500, 35] width 97 height 14
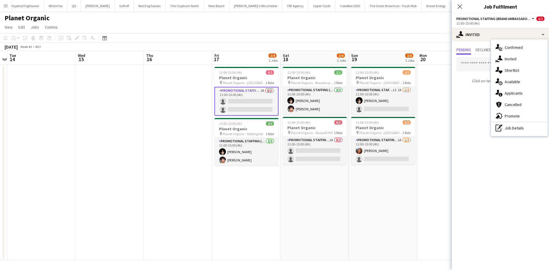
click at [476, 85] on p "Click on text input to invite a crew" at bounding box center [500, 81] width 97 height 10
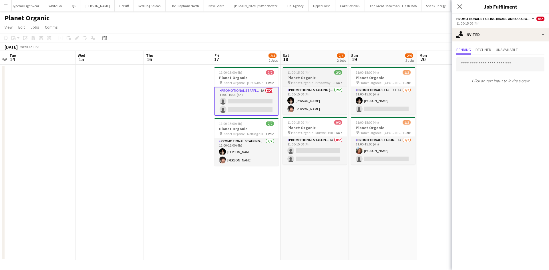
click at [297, 79] on h3 "Planet Organic" at bounding box center [315, 77] width 64 height 5
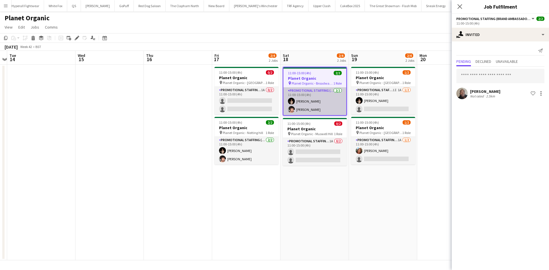
click at [308, 113] on app-card-role "Promotional Staffing (Brand Ambassadors) 2/2 11:00-15:00 (4h) Yuliia Levytska R…" at bounding box center [314, 101] width 63 height 28
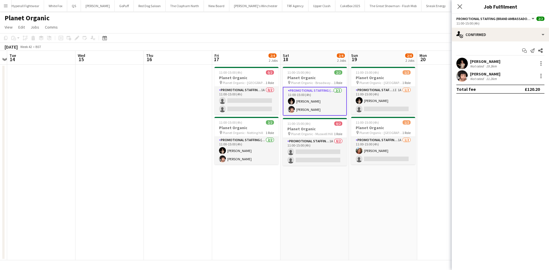
click at [474, 77] on div "Not rated" at bounding box center [477, 79] width 15 height 4
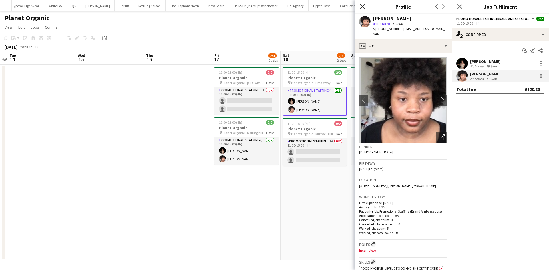
click at [363, 7] on icon "Close pop-in" at bounding box center [362, 6] width 5 height 5
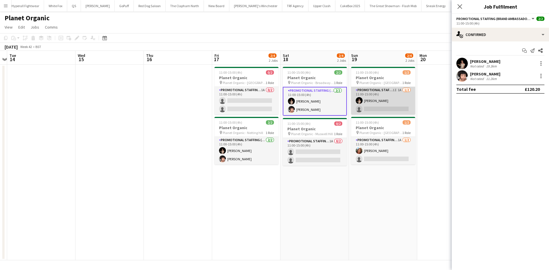
click at [387, 103] on app-card-role "Promotional Staffing (Brand Ambassadors) 1I 1A 1/2 11:00-15:00 (4h) Yuliia Levy…" at bounding box center [383, 101] width 64 height 28
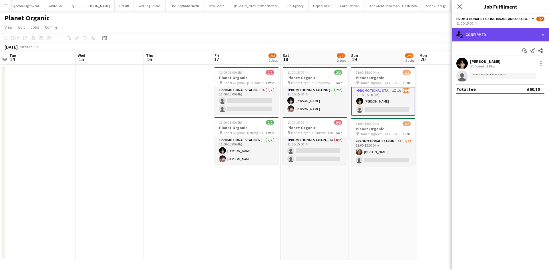
click at [500, 36] on div "single-neutral-actions-check-2 Confirmed" at bounding box center [500, 35] width 97 height 14
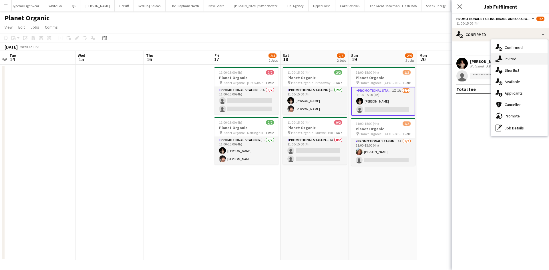
click at [514, 54] on div "single-neutral-actions-share-1 Invited" at bounding box center [519, 58] width 57 height 11
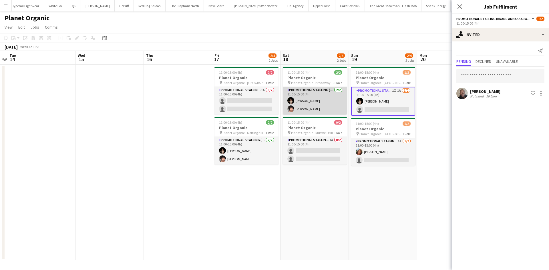
click at [329, 101] on app-card-role "Promotional Staffing (Brand Ambassadors) 2/2 11:00-15:00 (4h) Yuliia Levytska R…" at bounding box center [315, 101] width 64 height 28
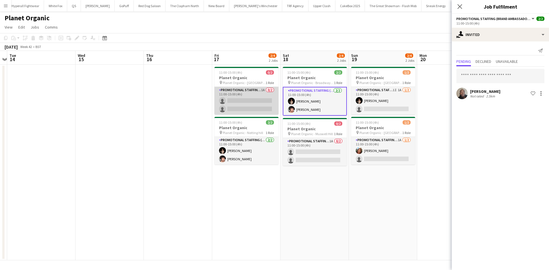
click at [260, 101] on app-card-role "Promotional Staffing (Brand Ambassadors) 1A 0/2 11:00-15:00 (4h) single-neutral…" at bounding box center [246, 101] width 64 height 28
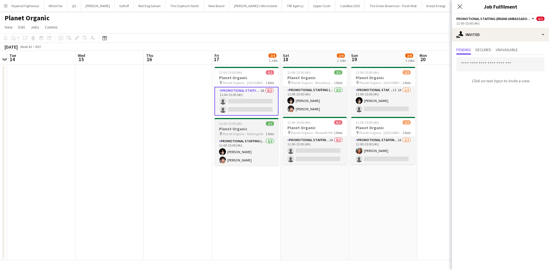
click at [260, 132] on span "Planet Organic - Notting hill" at bounding box center [243, 134] width 40 height 4
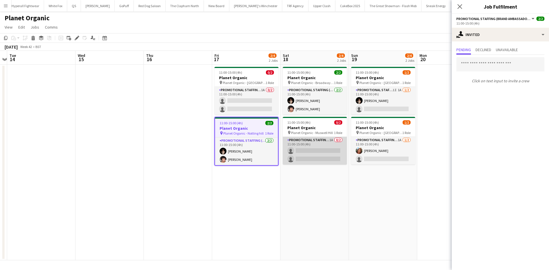
click at [307, 144] on app-card-role "Promotional Staffing (Brand Ambassadors) 1A 0/2 11:00-15:00 (4h) single-neutral…" at bounding box center [315, 151] width 64 height 28
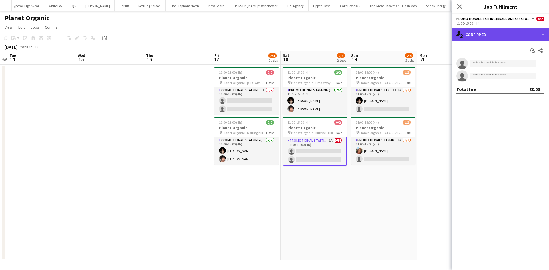
click at [470, 36] on div "single-neutral-actions-check-2 Confirmed" at bounding box center [500, 35] width 97 height 14
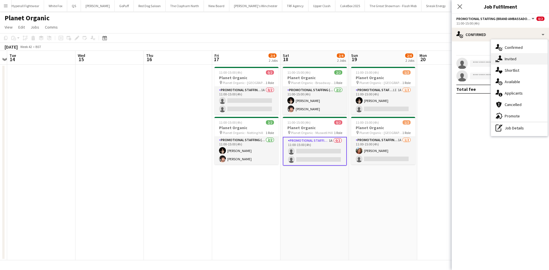
click at [511, 60] on span "Invited" at bounding box center [511, 58] width 12 height 5
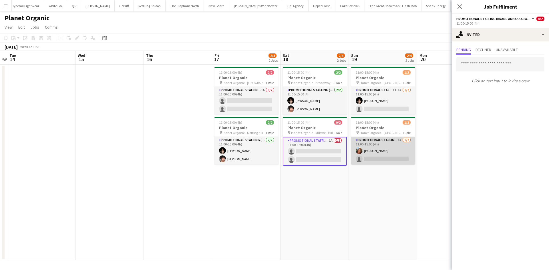
click at [360, 154] on app-card-role "Promotional Staffing (Brand Ambassadors) 1A 1/2 11:00-15:00 (4h) Lianna Smith-P…" at bounding box center [383, 151] width 64 height 28
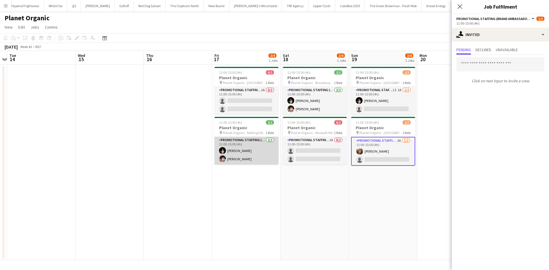
click at [252, 152] on app-card-role "Promotional Staffing (Brand Ambassadors) 2/2 11:00-15:00 (4h) Yuliia Levytska R…" at bounding box center [246, 151] width 64 height 28
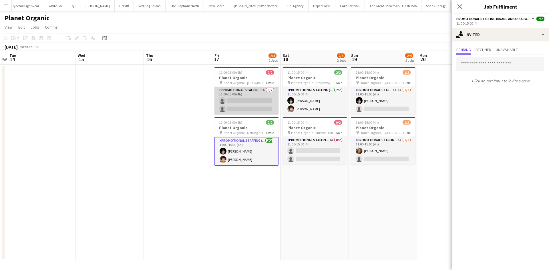
click at [244, 100] on app-card-role "Promotional Staffing (Brand Ambassadors) 1A 0/2 11:00-15:00 (4h) single-neutral…" at bounding box center [246, 101] width 64 height 28
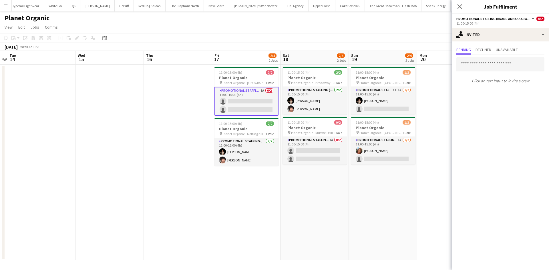
click at [233, 107] on app-card-role "Promotional Staffing (Brand Ambassadors) 1A 0/2 11:00-15:00 (4h) single-neutral…" at bounding box center [246, 101] width 64 height 29
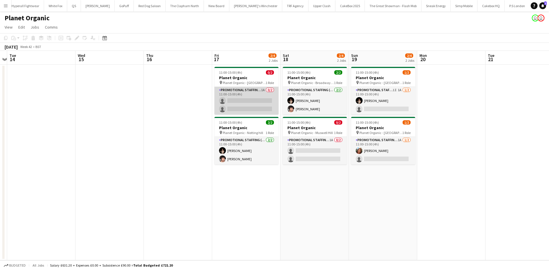
click at [235, 105] on app-card-role "Promotional Staffing (Brand Ambassadors) 1A 0/2 11:00-15:00 (4h) single-neutral…" at bounding box center [246, 101] width 64 height 28
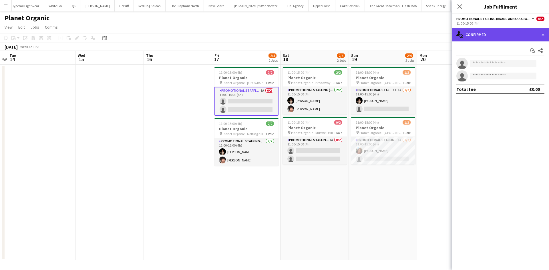
click at [486, 36] on div "single-neutral-actions-check-2 Confirmed" at bounding box center [500, 35] width 97 height 14
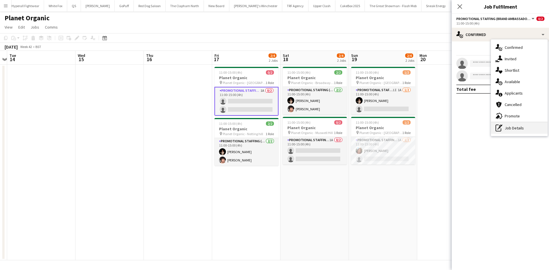
click at [521, 127] on div "pen-write Job Details" at bounding box center [519, 127] width 57 height 11
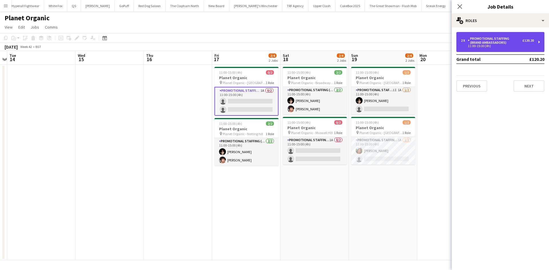
click at [509, 42] on div "Promotional Staffing (Brand Ambassadors)" at bounding box center [495, 41] width 55 height 8
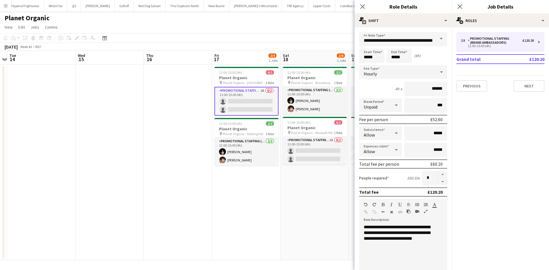
click at [279, 200] on app-date-cell "11:00-15:00 (4h) 0/2 Planet Organic pin Planet Organic - Hampstead 1 Role Promo…" at bounding box center [246, 163] width 68 height 196
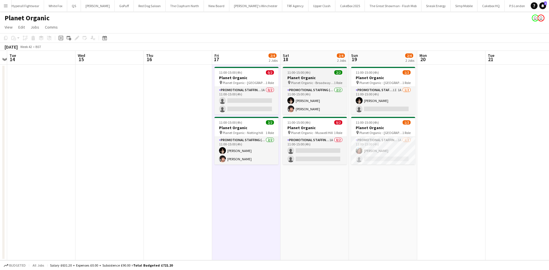
click at [317, 77] on h3 "Planet Organic" at bounding box center [315, 77] width 64 height 5
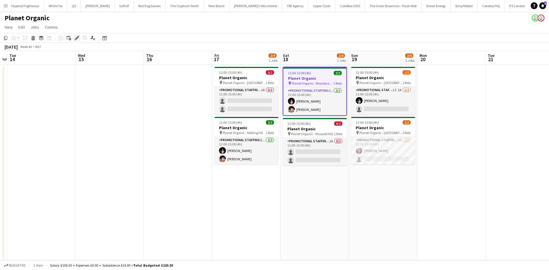
click at [79, 38] on div "Edit" at bounding box center [76, 38] width 7 height 7
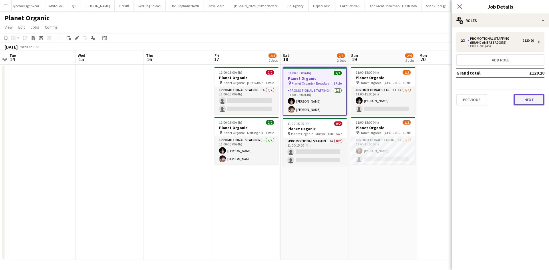
click at [531, 103] on button "Next" at bounding box center [528, 99] width 31 height 11
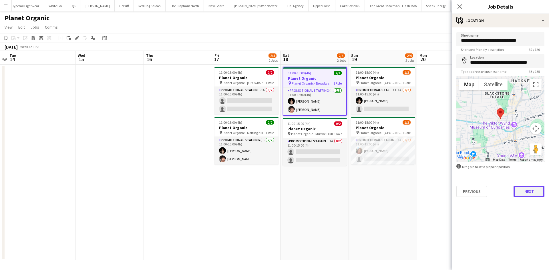
click at [523, 188] on button "Next" at bounding box center [528, 191] width 31 height 11
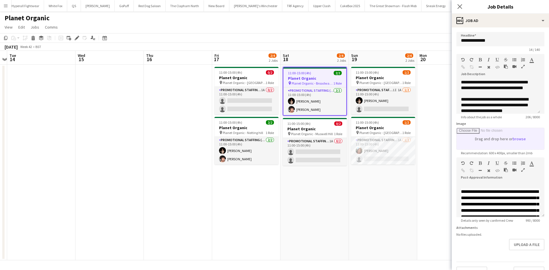
scroll to position [17, 0]
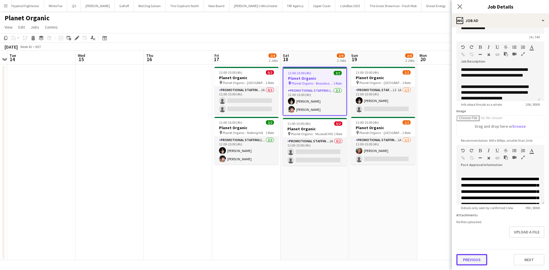
click at [463, 262] on button "Previous" at bounding box center [471, 259] width 31 height 11
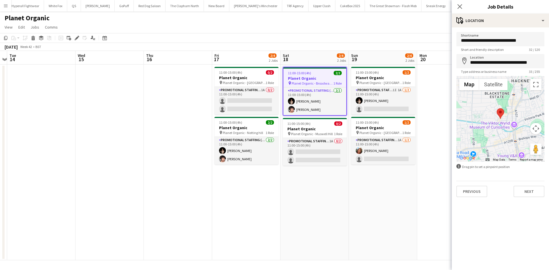
scroll to position [0, 0]
drag, startPoint x: 498, startPoint y: 66, endPoint x: 549, endPoint y: 64, distance: 50.9
click at [549, 64] on form "**********" at bounding box center [500, 114] width 97 height 165
click at [523, 61] on input "**********" at bounding box center [500, 61] width 88 height 14
drag, startPoint x: 527, startPoint y: 62, endPoint x: 549, endPoint y: 63, distance: 21.5
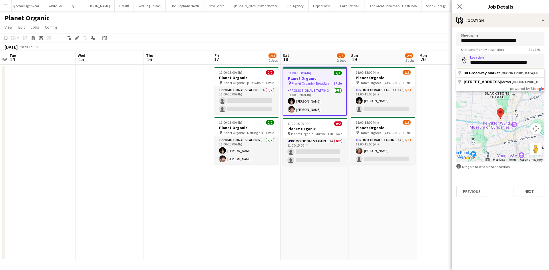
click at [549, 63] on form "**********" at bounding box center [500, 114] width 97 height 165
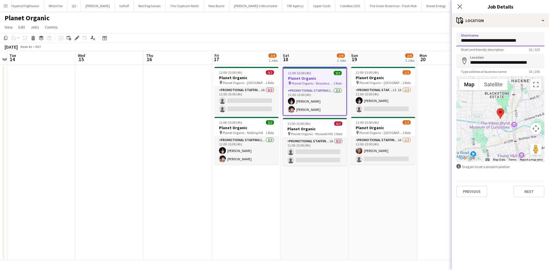
click at [507, 33] on input "**********" at bounding box center [500, 39] width 88 height 14
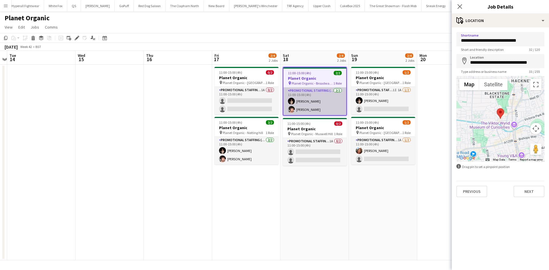
click at [306, 107] on app-card-role "Promotional Staffing (Brand Ambassadors) 2/2 11:00-15:00 (4h) Yuliia Levytska R…" at bounding box center [314, 101] width 63 height 28
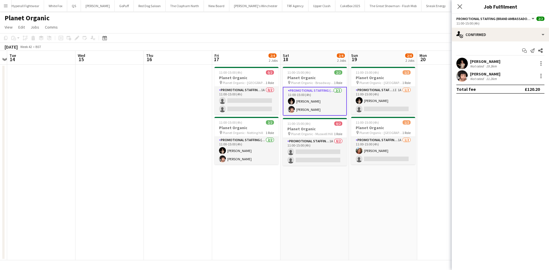
click at [479, 72] on div "Rita Niemba" at bounding box center [485, 73] width 30 height 5
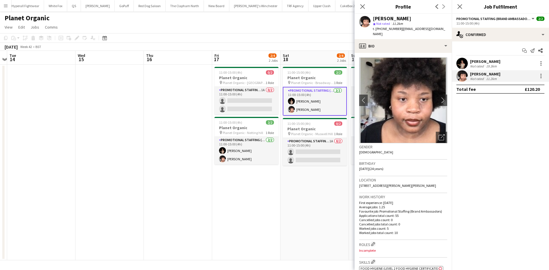
drag, startPoint x: 426, startPoint y: 179, endPoint x: 412, endPoint y: 180, distance: 14.1
click at [412, 180] on div "Location 83 Ann Street, 83 Ann Street, London, SE18 7LS" at bounding box center [403, 184] width 88 height 17
copy span "SE18 7LS"
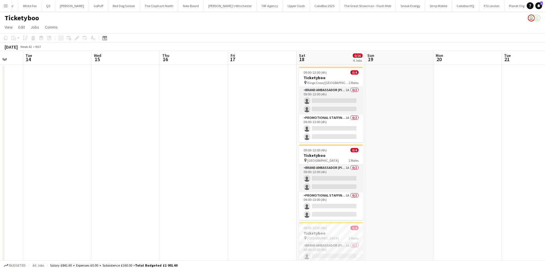
scroll to position [0, 182]
click at [317, 110] on app-card-role "Brand Ambassador (Pick up) 1A 0/2 09:00-13:00 (4h) single-neutral-actions singl…" at bounding box center [330, 101] width 64 height 28
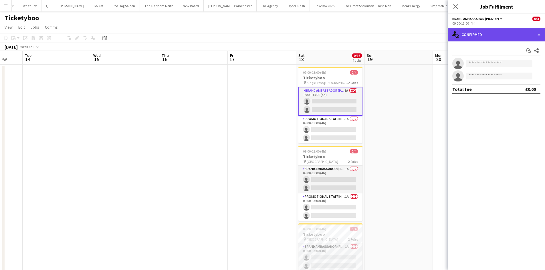
click at [483, 40] on div "single-neutral-actions-check-2 Confirmed" at bounding box center [495, 35] width 97 height 14
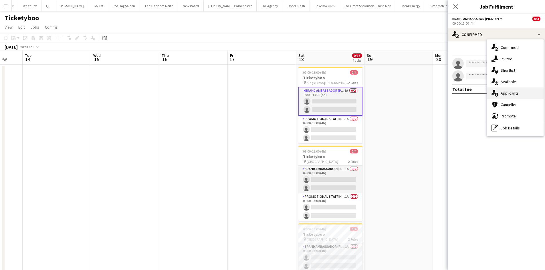
click at [509, 90] on div "single-neutral-actions-information Applicants" at bounding box center [515, 92] width 57 height 11
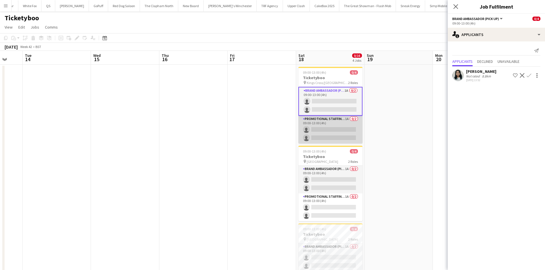
click at [345, 136] on app-card-role "Promotional Staffing (Brand Ambassadors) 1A 0/2 09:00-13:00 (4h) single-neutral…" at bounding box center [330, 130] width 64 height 28
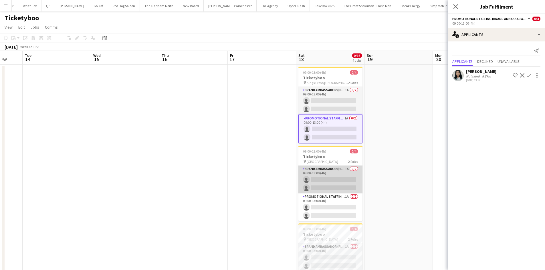
click at [344, 168] on app-card-role "Brand Ambassador (Pick up) 1A 0/2 09:00-13:00 (4h) single-neutral-actions singl…" at bounding box center [330, 180] width 64 height 28
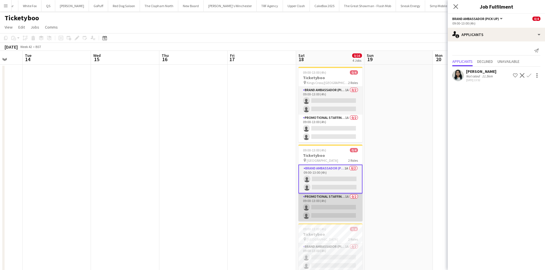
click at [343, 205] on app-card-role "Promotional Staffing (Brand Ambassadors) 1A 0/2 09:00-13:00 (4h) single-neutral…" at bounding box center [330, 208] width 64 height 28
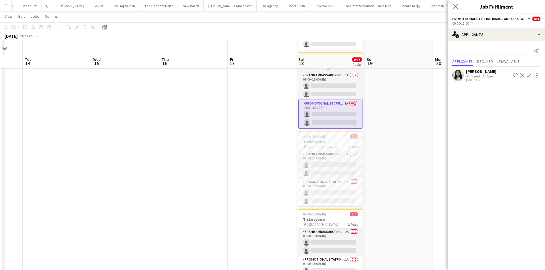
scroll to position [107, 0]
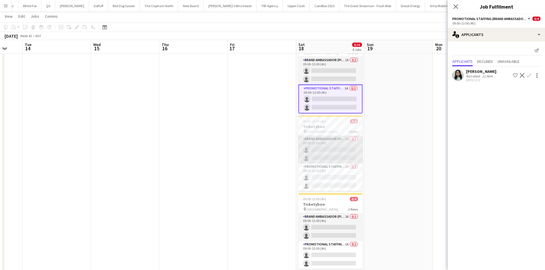
click at [336, 155] on app-card-role "Brand Ambassador (Pick up) 1A 0/2 09:00-13:00 (4h) single-neutral-actions singl…" at bounding box center [330, 150] width 64 height 28
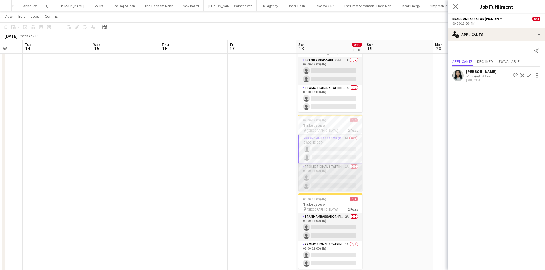
click at [335, 175] on app-card-role "Promotional Staffing (Brand Ambassadors) 1A 0/2 09:00-13:00 (4h) single-neutral…" at bounding box center [330, 178] width 64 height 28
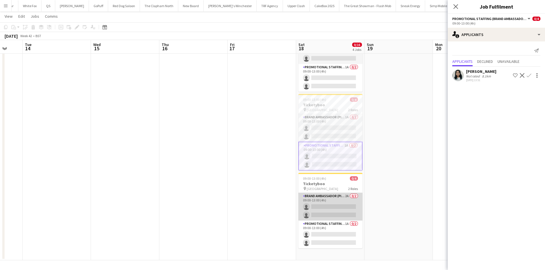
click at [331, 203] on app-card-role "Brand Ambassador (Pick up) 2A 0/2 09:00-13:00 (4h) single-neutral-actions singl…" at bounding box center [330, 207] width 64 height 28
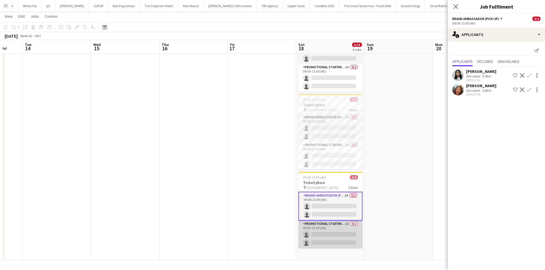
click at [330, 238] on app-card-role "Promotional Staffing (Brand Ambassadors) 1A 0/2 09:00-13:00 (4h) single-neutral…" at bounding box center [330, 235] width 64 height 28
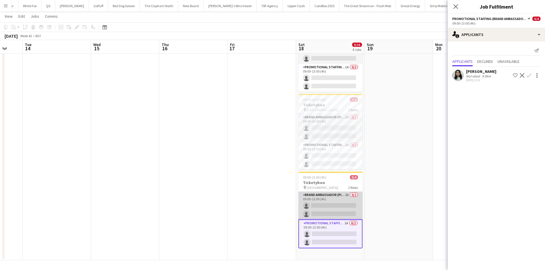
click at [335, 210] on app-card-role "Brand Ambassador (Pick up) 2A 0/2 09:00-13:00 (4h) single-neutral-actions singl…" at bounding box center [330, 206] width 64 height 28
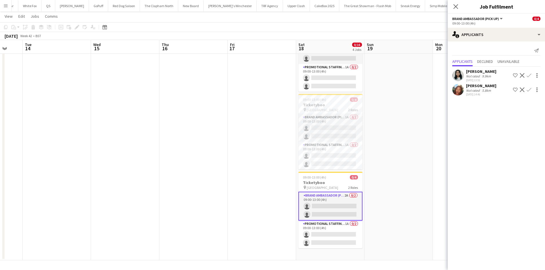
click at [530, 87] on button "Confirm" at bounding box center [528, 89] width 7 height 7
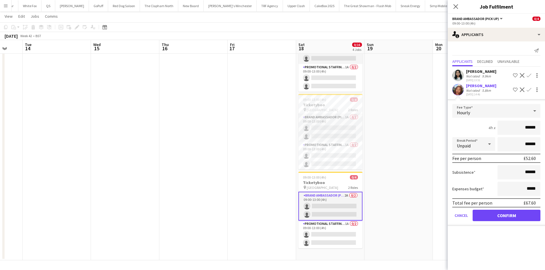
click at [427, 158] on app-date-cell at bounding box center [398, 98] width 68 height 324
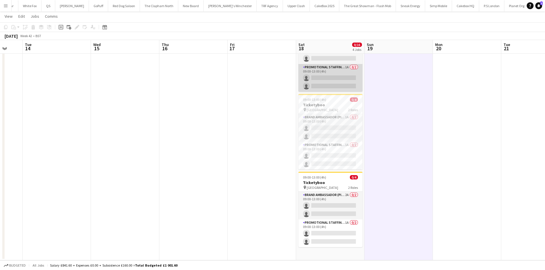
scroll to position [0, 0]
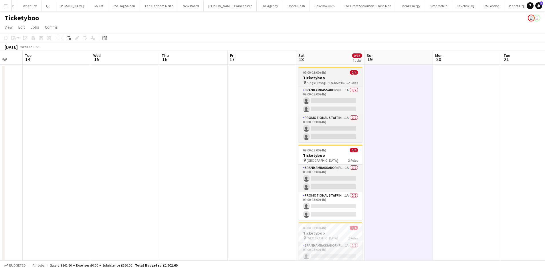
click at [331, 79] on h3 "Ticketyboo" at bounding box center [330, 77] width 64 height 5
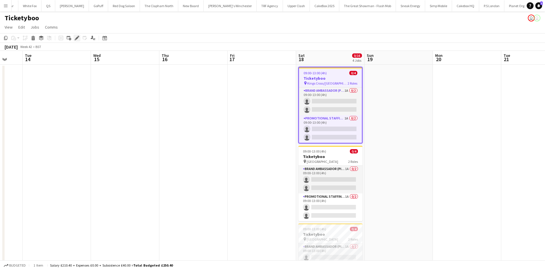
click at [77, 38] on icon at bounding box center [76, 38] width 3 height 3
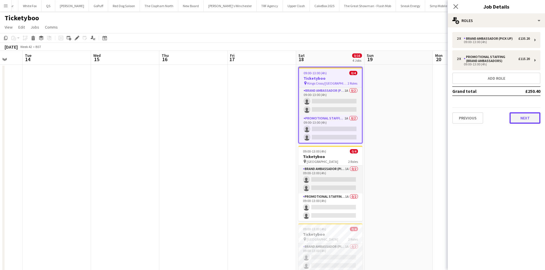
click at [519, 120] on button "Next" at bounding box center [524, 117] width 31 height 11
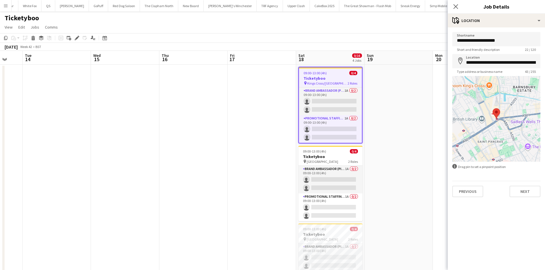
click at [519, 184] on div "Previous Next" at bounding box center [496, 189] width 88 height 16
click at [520, 186] on button "Next" at bounding box center [524, 191] width 31 height 11
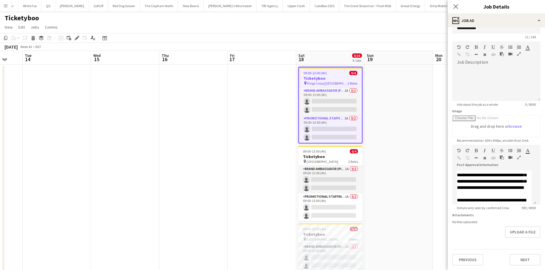
scroll to position [217, 0]
click at [458, 6] on app-icon "Close pop-in" at bounding box center [455, 7] width 8 height 8
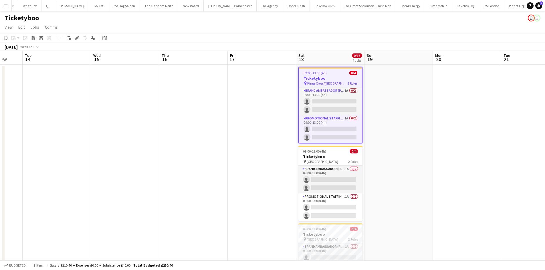
click at [322, 77] on h3 "Ticketyboo" at bounding box center [330, 78] width 63 height 5
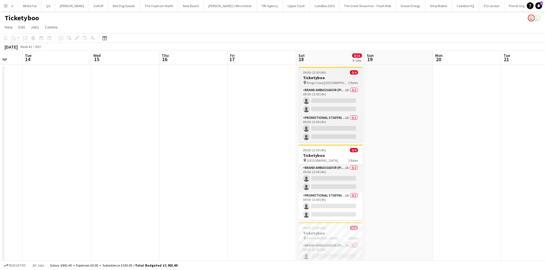
click at [338, 70] on app-job-card "09:00-13:00 (4h) 0/4 Ticketyboo pin Kings Cross/St Pancras 2 Roles Brand Ambass…" at bounding box center [330, 104] width 64 height 75
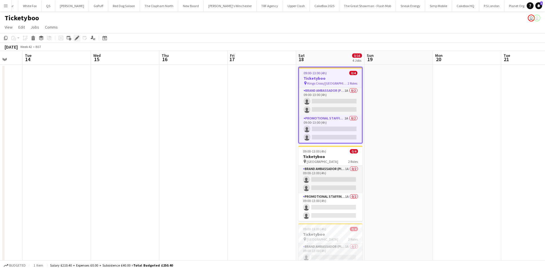
click at [78, 37] on icon at bounding box center [76, 38] width 3 height 3
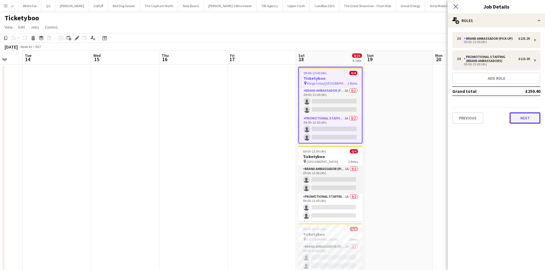
click at [526, 117] on button "Next" at bounding box center [524, 117] width 31 height 11
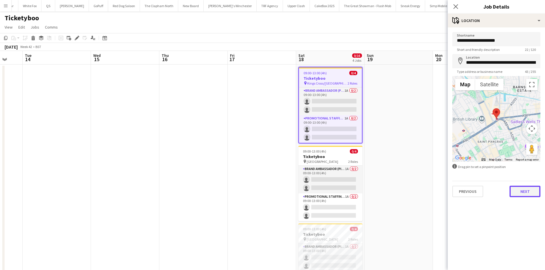
click at [532, 195] on button "Next" at bounding box center [524, 191] width 31 height 11
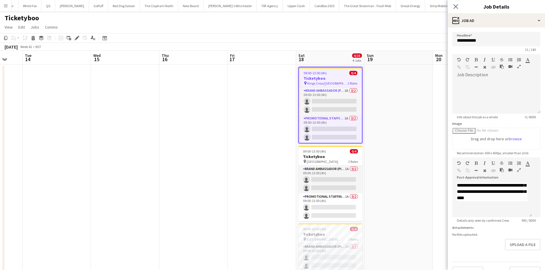
scroll to position [17, 0]
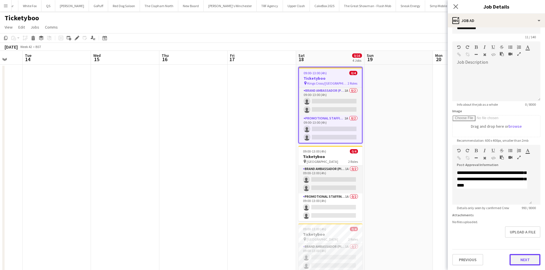
click at [515, 259] on button "Next" at bounding box center [524, 259] width 31 height 11
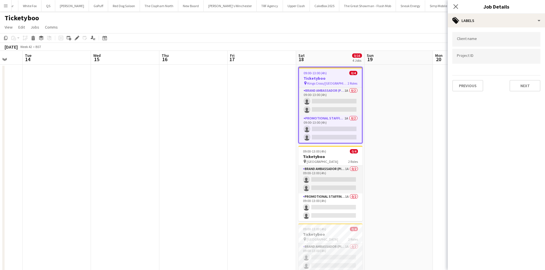
scroll to position [0, 0]
click at [527, 83] on button "Next" at bounding box center [524, 85] width 31 height 11
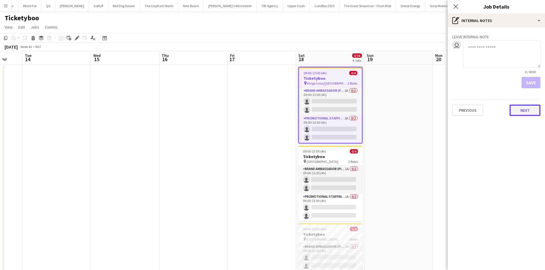
click at [518, 107] on button "Next" at bounding box center [524, 110] width 31 height 11
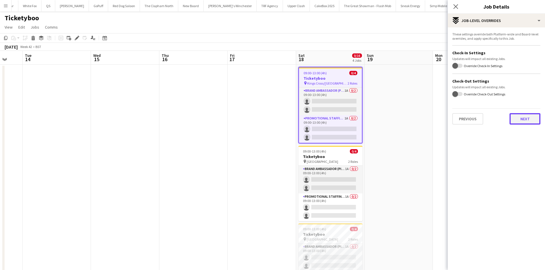
click at [515, 118] on button "Next" at bounding box center [524, 118] width 31 height 11
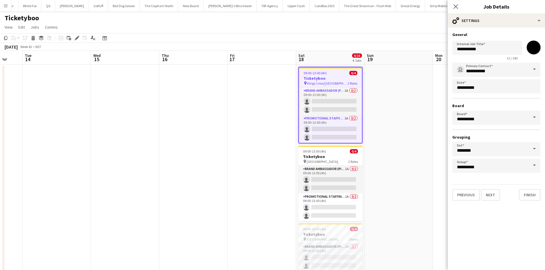
click at [387, 100] on app-date-cell at bounding box center [398, 227] width 68 height 324
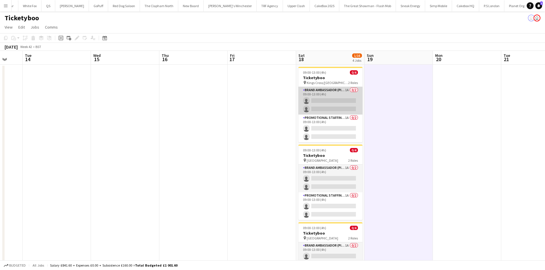
click at [332, 106] on app-card-role "Brand Ambassador (Pick up) 1A 0/2 09:00-13:00 (4h) single-neutral-actions singl…" at bounding box center [330, 101] width 64 height 28
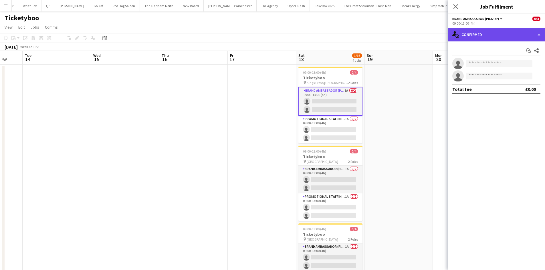
click at [501, 30] on div "single-neutral-actions-check-2 Confirmed" at bounding box center [495, 35] width 97 height 14
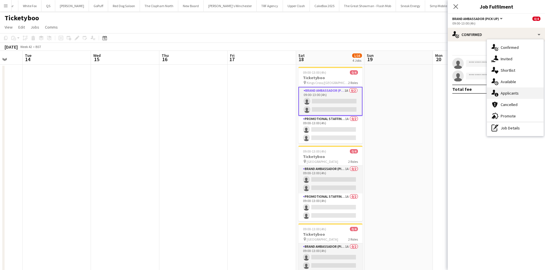
click at [510, 94] on span "Applicants" at bounding box center [509, 93] width 18 height 5
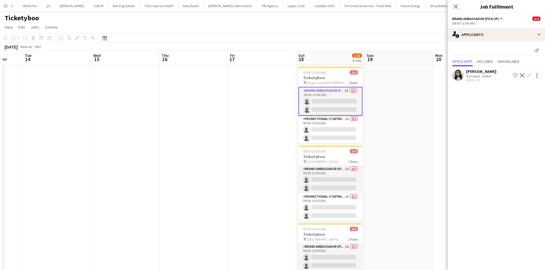
click at [457, 73] on app-user-avatar at bounding box center [457, 75] width 11 height 11
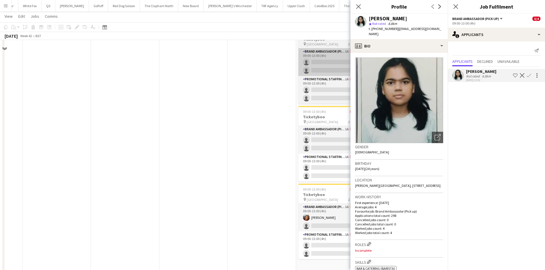
scroll to position [128, 0]
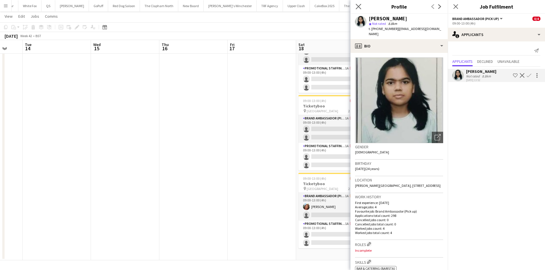
click at [357, 4] on icon "Close pop-in" at bounding box center [357, 6] width 5 height 5
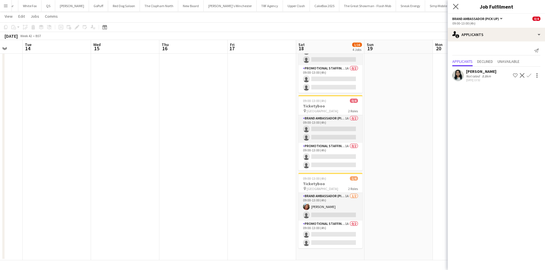
click at [452, 6] on app-icon "Close pop-in" at bounding box center [455, 7] width 8 height 8
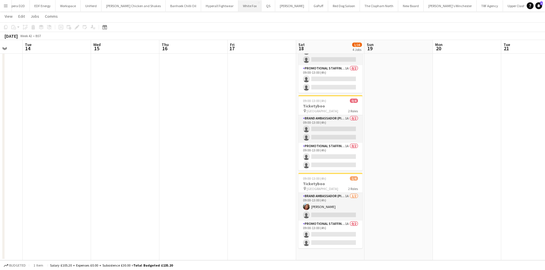
scroll to position [0, 46]
click at [424, 4] on button "[PERSON_NAME]'s Winchester Close" at bounding box center [450, 5] width 53 height 11
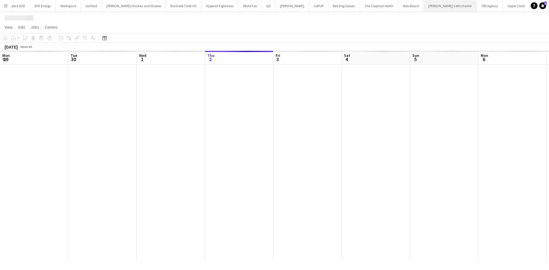
scroll to position [0, 137]
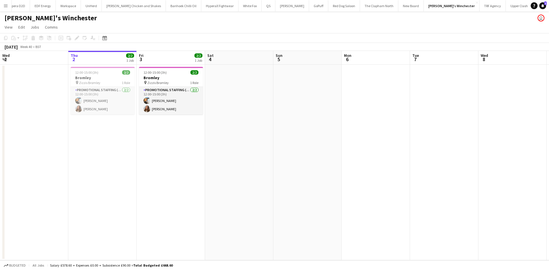
click at [39, 19] on h1 "[PERSON_NAME]'s Winchester" at bounding box center [51, 18] width 92 height 9
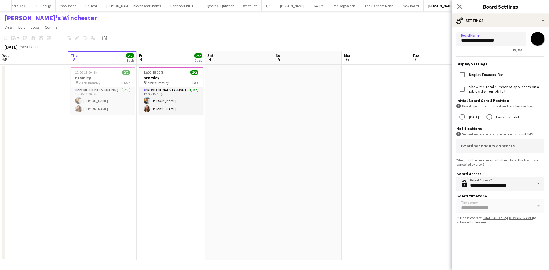
drag, startPoint x: 496, startPoint y: 40, endPoint x: 475, endPoint y: 41, distance: 20.9
click at [475, 41] on input "**********" at bounding box center [491, 39] width 70 height 14
type input "*******"
click at [341, 130] on app-date-cell at bounding box center [307, 163] width 68 height 196
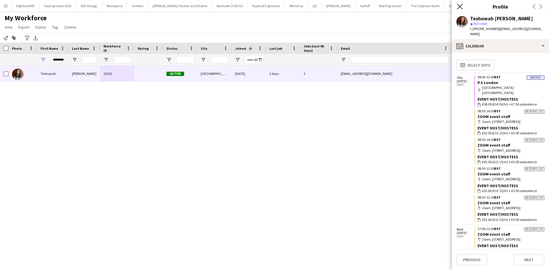
scroll to position [145, 0]
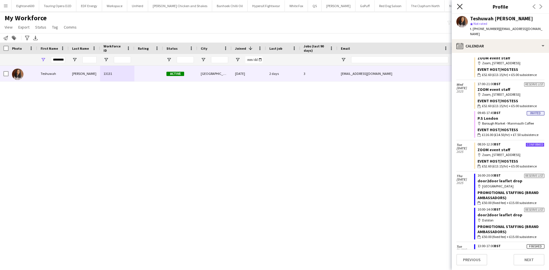
click at [462, 6] on icon "Close pop-in" at bounding box center [459, 6] width 5 height 5
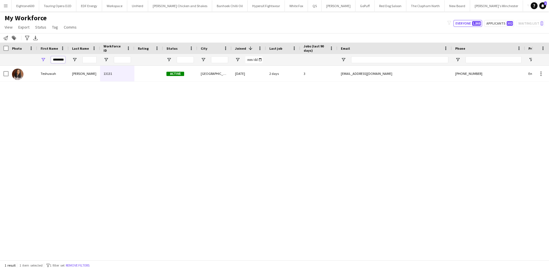
scroll to position [0, 3]
drag, startPoint x: 53, startPoint y: 61, endPoint x: 92, endPoint y: 61, distance: 38.9
click at [92, 61] on div "********" at bounding box center [310, 59] width 620 height 11
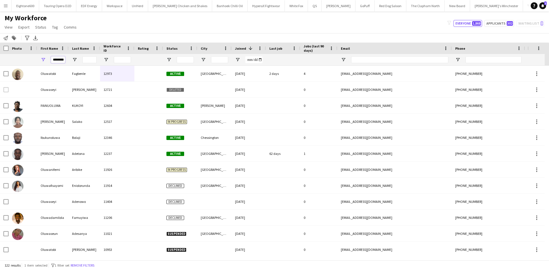
scroll to position [0, 2]
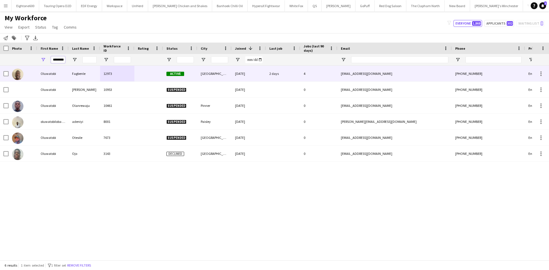
type input "********"
click at [93, 72] on div "Fagbenle" at bounding box center [84, 74] width 31 height 16
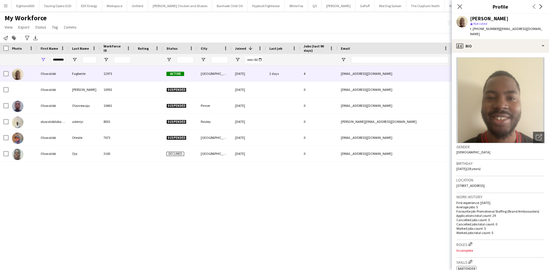
click at [8, 7] on button "Menu" at bounding box center [5, 5] width 11 height 11
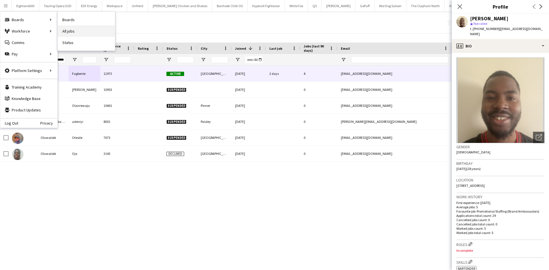
click at [70, 30] on link "All jobs" at bounding box center [86, 30] width 57 height 11
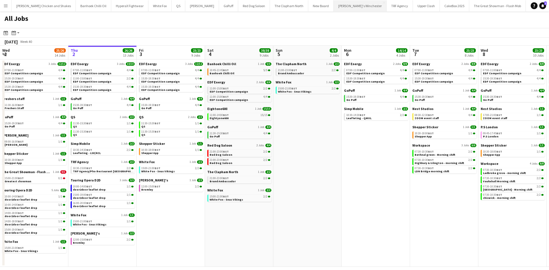
scroll to position [0, 185]
click at [100, 9] on button "White Fox Close" at bounding box center [111, 5] width 23 height 11
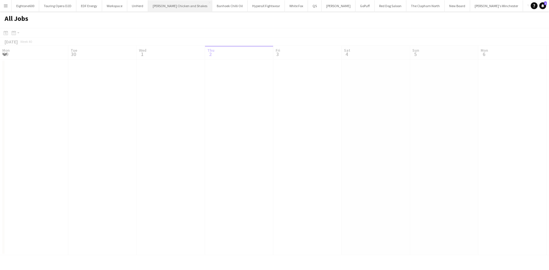
scroll to position [0, 137]
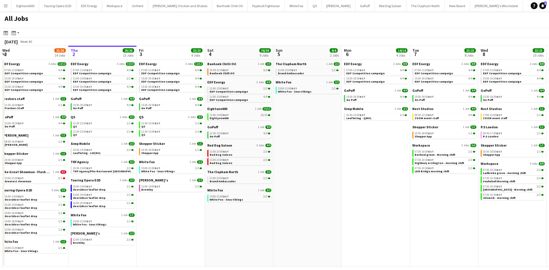
click at [7, 8] on button "Menu" at bounding box center [5, 5] width 11 height 11
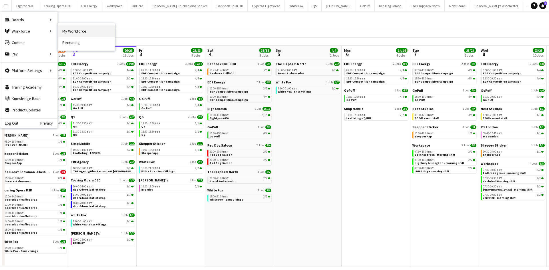
click at [75, 34] on link "My Workforce" at bounding box center [86, 30] width 57 height 11
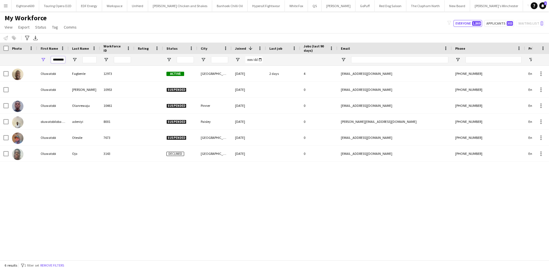
scroll to position [0, 2]
drag, startPoint x: 52, startPoint y: 58, endPoint x: 86, endPoint y: 62, distance: 33.7
click at [86, 62] on div "********" at bounding box center [310, 59] width 620 height 11
click at [223, 61] on input "City Filter Input" at bounding box center [219, 59] width 17 height 7
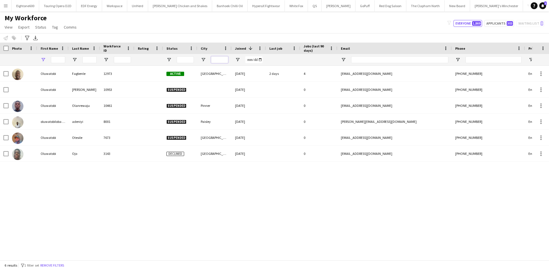
click at [223, 61] on input "City Filter Input" at bounding box center [219, 59] width 17 height 7
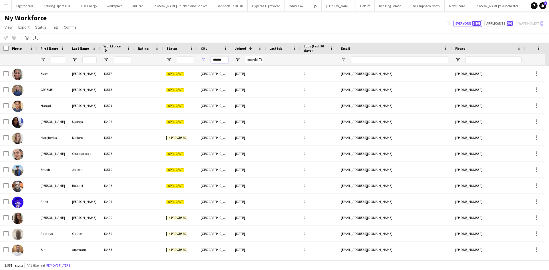
type input "******"
click at [246, 47] on span at bounding box center [249, 48] width 7 height 5
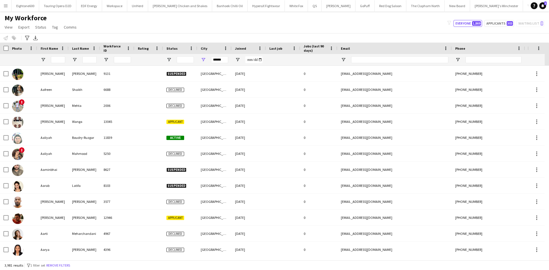
click at [246, 47] on div "Joined" at bounding box center [245, 48] width 21 height 9
click at [0, 0] on span at bounding box center [0, 0] width 0 height 0
click at [239, 49] on span "Joined" at bounding box center [240, 48] width 11 height 4
click at [260, 48] on span at bounding box center [259, 48] width 5 height 5
click at [248, 48] on div "Joined" at bounding box center [245, 48] width 21 height 9
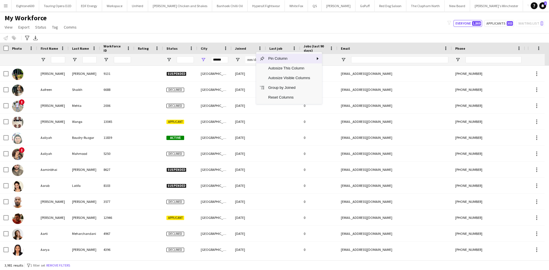
click at [242, 49] on span "Joined" at bounding box center [240, 48] width 11 height 4
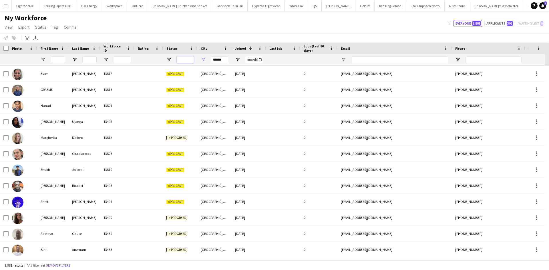
click at [181, 59] on input "Status Filter Input" at bounding box center [185, 59] width 17 height 7
click at [166, 60] on span "Open Filter Menu" at bounding box center [168, 59] width 5 height 5
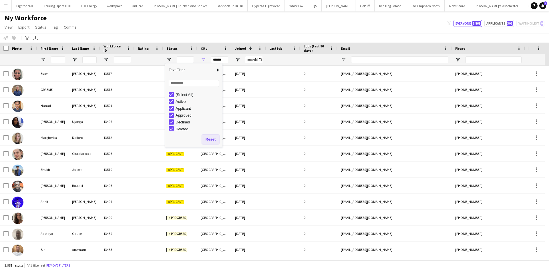
click at [207, 140] on button "Reset" at bounding box center [210, 139] width 17 height 9
click at [183, 96] on div "(Select All)" at bounding box center [198, 95] width 45 height 4
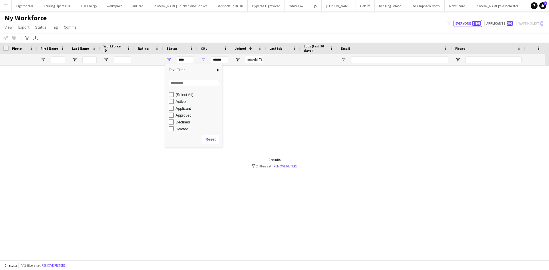
click at [179, 102] on div "Active" at bounding box center [198, 101] width 45 height 4
type input "**********"
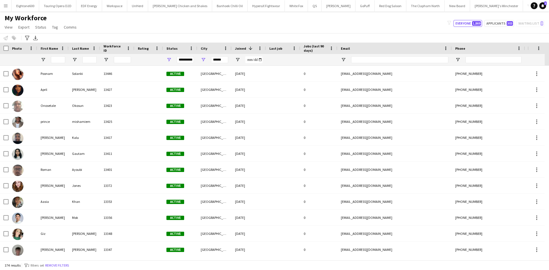
click at [222, 32] on div "My Workforce View Views Default view New view Update view Delete view Edit name…" at bounding box center [274, 23] width 549 height 19
click at [282, 46] on div "Last job" at bounding box center [279, 48] width 21 height 9
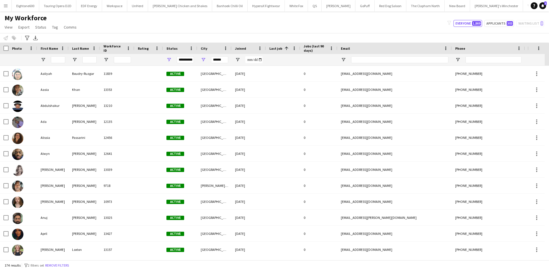
click at [282, 46] on span at bounding box center [285, 48] width 7 height 5
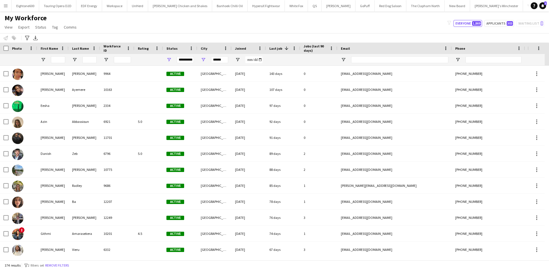
click at [282, 47] on span at bounding box center [285, 48] width 7 height 5
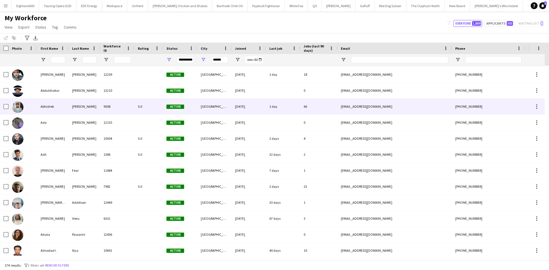
scroll to position [31, 0]
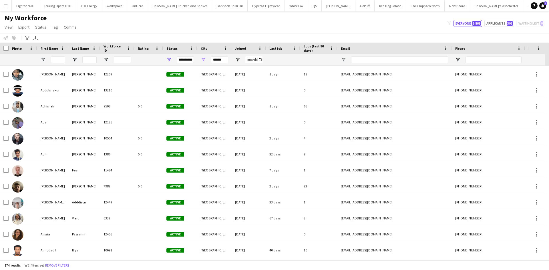
click at [6, 7] on app-icon "Menu" at bounding box center [5, 5] width 5 height 5
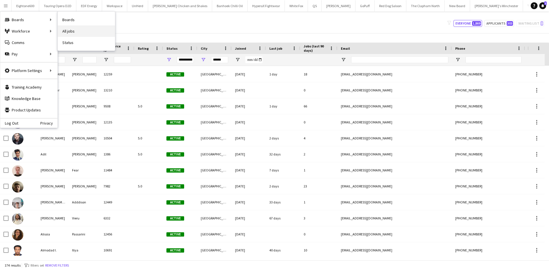
click at [74, 32] on link "All jobs" at bounding box center [86, 30] width 57 height 11
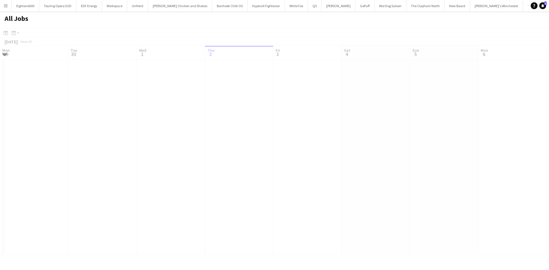
scroll to position [0, 137]
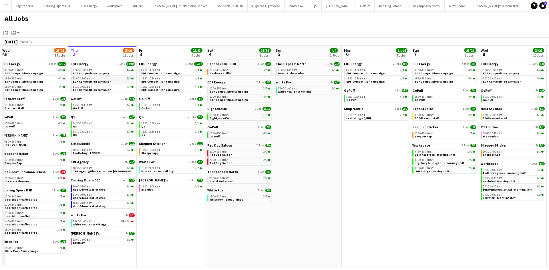
click at [96, 78] on div "11:00-15:00 BST 2/2" at bounding box center [103, 78] width 61 height 3
click at [4, 5] on app-icon "Menu" at bounding box center [5, 5] width 5 height 5
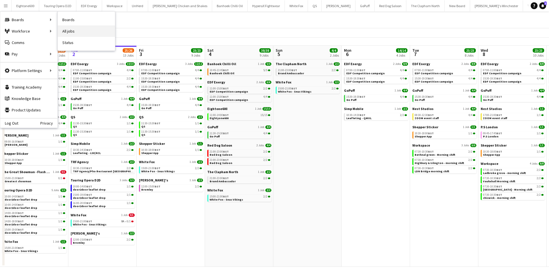
click at [70, 31] on link "All jobs" at bounding box center [86, 30] width 57 height 11
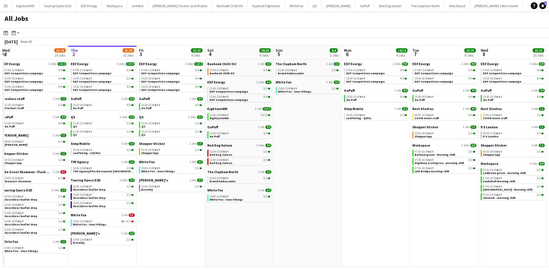
click at [5, 3] on app-icon "Menu" at bounding box center [5, 5] width 5 height 5
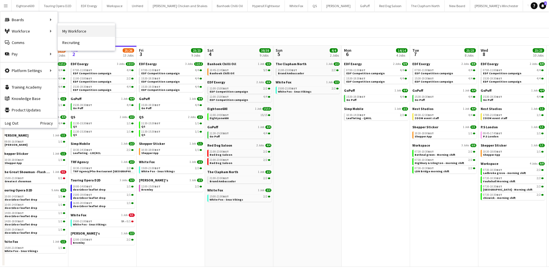
click at [65, 29] on link "My Workforce" at bounding box center [86, 30] width 57 height 11
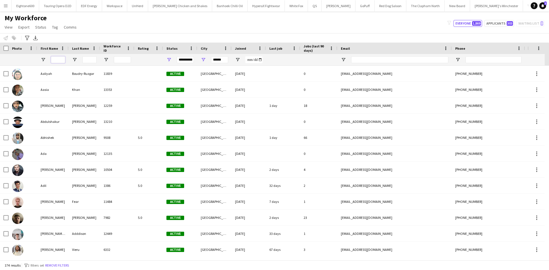
click at [56, 57] on input "First Name Filter Input" at bounding box center [58, 59] width 14 height 7
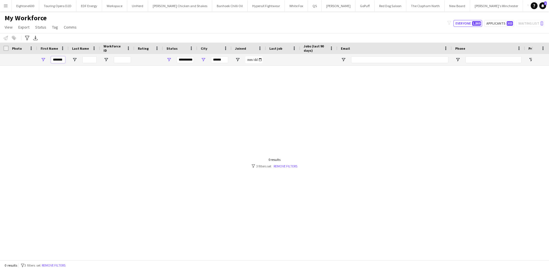
type input "*******"
drag, startPoint x: 224, startPoint y: 60, endPoint x: 196, endPoint y: 64, distance: 28.6
click at [196, 64] on div "**********" at bounding box center [310, 59] width 620 height 11
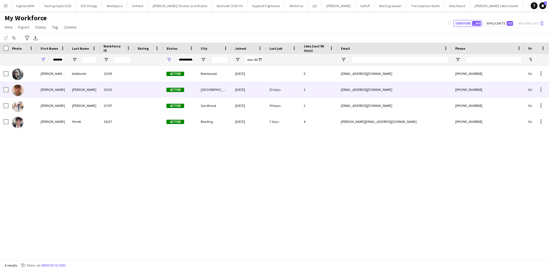
click at [112, 89] on div "13101" at bounding box center [117, 90] width 34 height 16
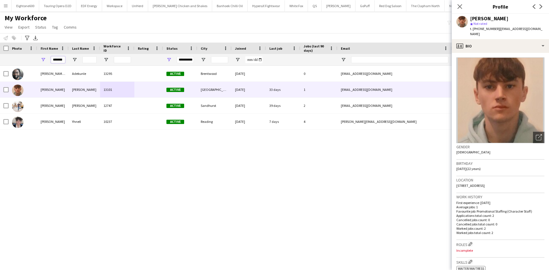
scroll to position [0, 1]
drag, startPoint x: 53, startPoint y: 61, endPoint x: 88, endPoint y: 57, distance: 34.6
click at [88, 57] on div "**********" at bounding box center [310, 59] width 620 height 11
click at [88, 57] on input "Last Name Filter Input" at bounding box center [89, 59] width 14 height 7
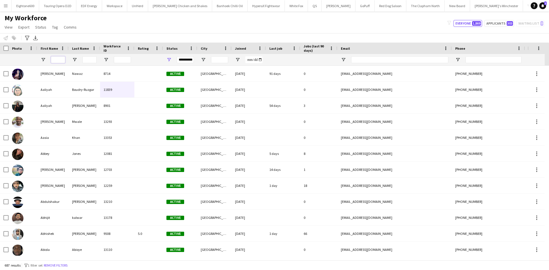
click at [61, 63] on input "First Name Filter Input" at bounding box center [58, 59] width 14 height 7
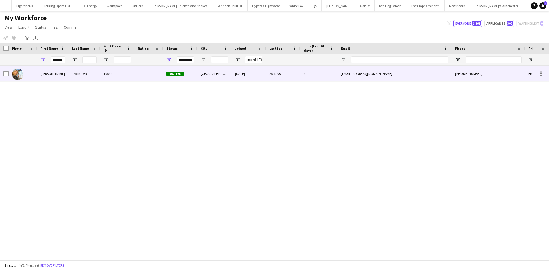
click at [98, 75] on div "Trofimova" at bounding box center [84, 74] width 31 height 16
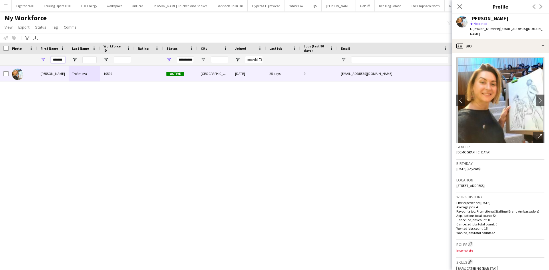
drag, startPoint x: 63, startPoint y: 61, endPoint x: 44, endPoint y: 63, distance: 18.7
click at [44, 63] on div "*******" at bounding box center [52, 59] width 31 height 11
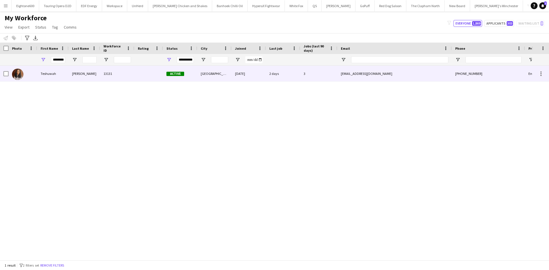
click at [57, 70] on div "Teshuwah" at bounding box center [52, 74] width 31 height 16
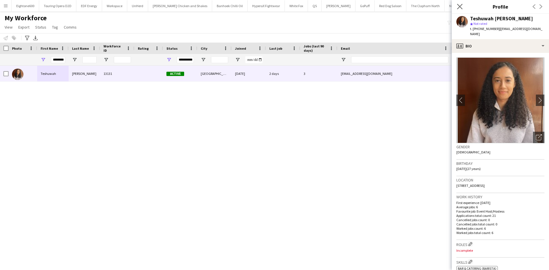
click at [462, 5] on app-icon "Close pop-in" at bounding box center [460, 7] width 8 height 8
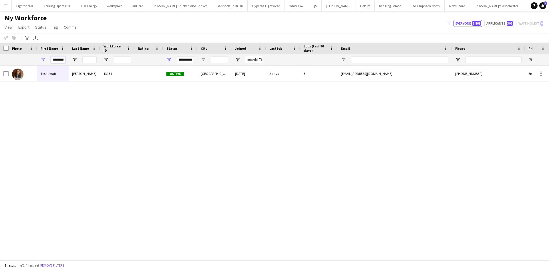
scroll to position [0, 3]
drag, startPoint x: 53, startPoint y: 60, endPoint x: 118, endPoint y: 60, distance: 64.6
click at [118, 60] on div "**********" at bounding box center [310, 59] width 620 height 11
type input "******"
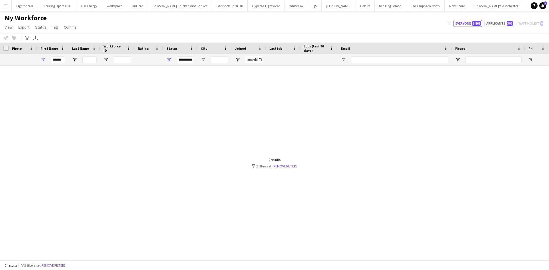
click at [66, 59] on div "******" at bounding box center [52, 59] width 31 height 11
drag, startPoint x: 62, startPoint y: 60, endPoint x: 35, endPoint y: 62, distance: 27.6
click at [35, 62] on div "**********" at bounding box center [310, 59] width 620 height 11
click at [216, 60] on input "City Filter Input" at bounding box center [219, 59] width 17 height 7
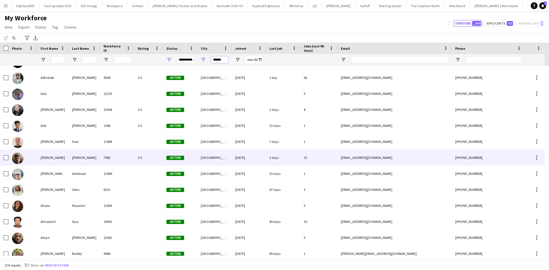
scroll to position [65, 0]
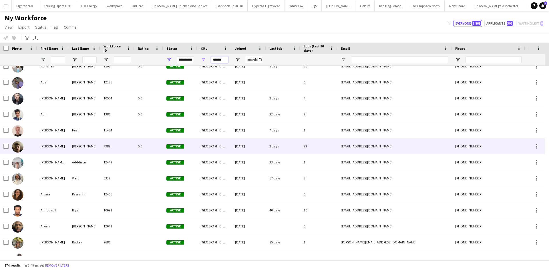
type input "******"
click at [137, 147] on div "5.0" at bounding box center [148, 146] width 29 height 16
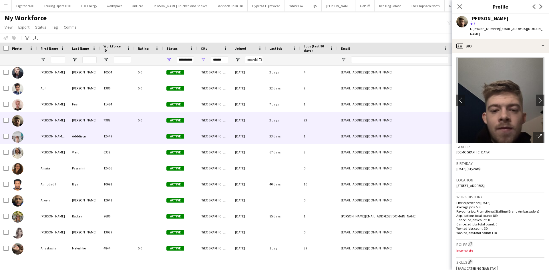
click at [114, 138] on div "12449" at bounding box center [117, 136] width 34 height 16
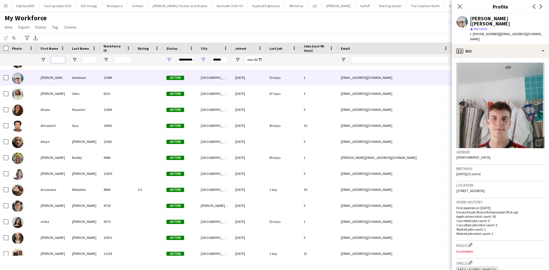
click at [59, 59] on input "First Name Filter Input" at bounding box center [58, 59] width 14 height 7
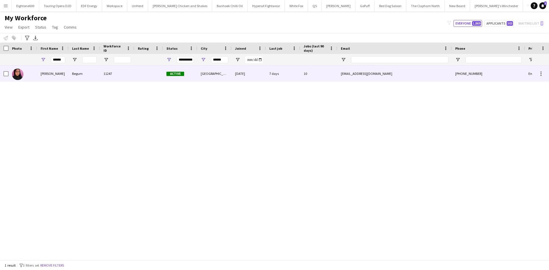
click at [74, 77] on div "Begum" at bounding box center [84, 74] width 31 height 16
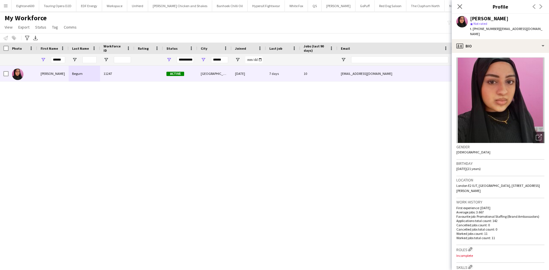
drag, startPoint x: 479, startPoint y: 184, endPoint x: 469, endPoint y: 187, distance: 11.0
click at [469, 187] on div "Location London E2 0JT, UK, 32A Silvestre house Sceptre Road, London, E2 0JT" at bounding box center [500, 187] width 88 height 22
copy span "E2 0JT"
drag, startPoint x: 54, startPoint y: 59, endPoint x: 102, endPoint y: 60, distance: 47.8
click at [102, 60] on div "**********" at bounding box center [310, 59] width 620 height 11
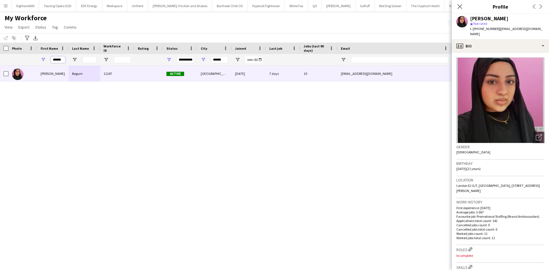
type input "*"
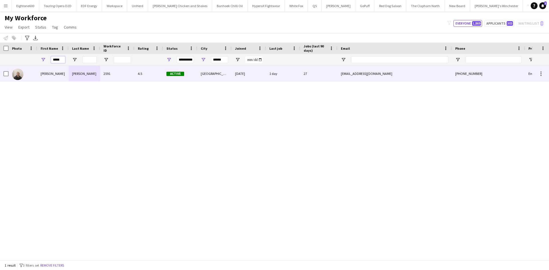
type input "*****"
click at [178, 71] on div "Active" at bounding box center [180, 74] width 34 height 16
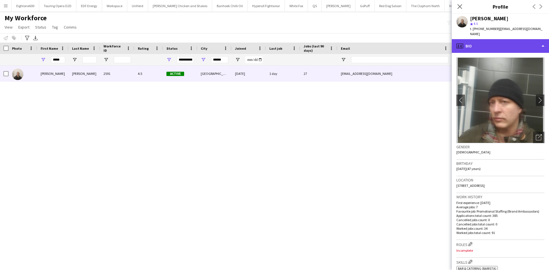
click at [512, 39] on div "profile Bio" at bounding box center [500, 46] width 97 height 14
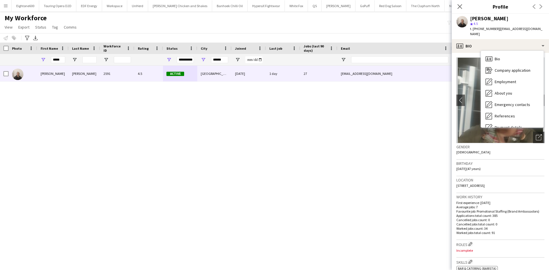
click at [441, 175] on div "Gavin Rowe 2591 4.5 Active London 26-01-2022 1 day 27 gavinrowe26@gmail.com +44…" at bounding box center [266, 161] width 532 height 190
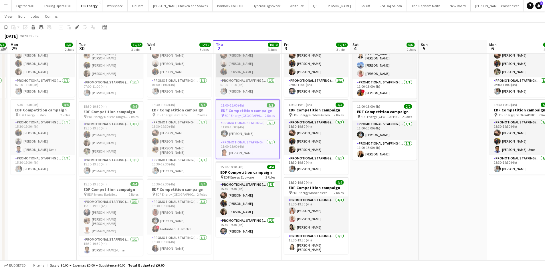
scroll to position [45, 0]
click at [9, 7] on button "Menu" at bounding box center [5, 5] width 11 height 11
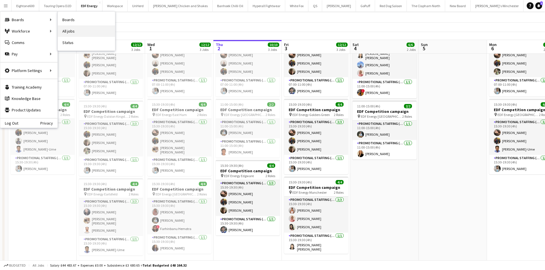
click at [73, 29] on link "All jobs" at bounding box center [86, 30] width 57 height 11
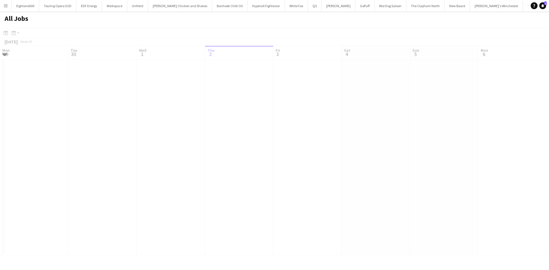
scroll to position [0, 137]
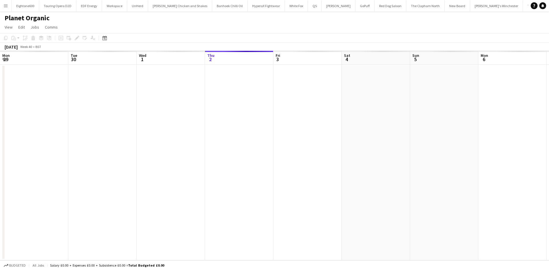
scroll to position [0, 216]
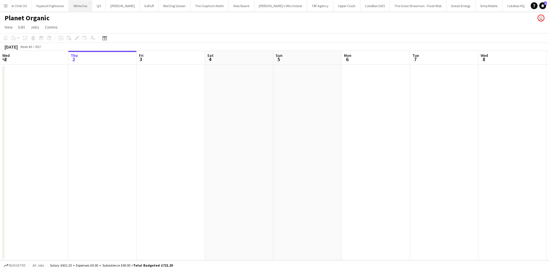
click at [75, 7] on button "White Fox Close" at bounding box center [80, 5] width 23 height 11
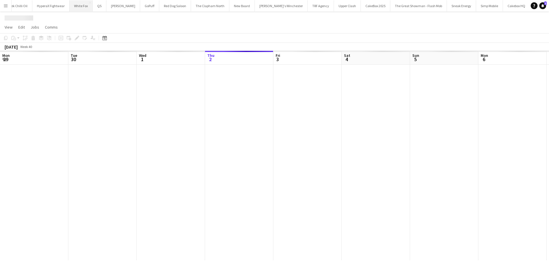
scroll to position [0, 137]
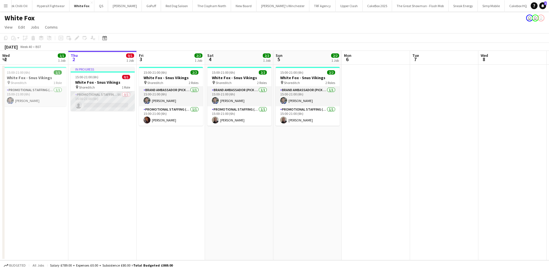
click at [108, 96] on app-card-role "Promotional Staffing (Brand Ambassadors) 8A 0/1 15:00-21:00 (6h) single-neutral…" at bounding box center [103, 100] width 64 height 19
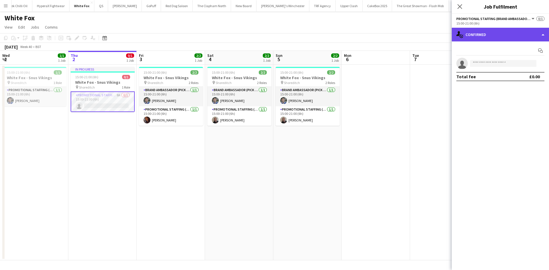
click at [500, 31] on div "single-neutral-actions-check-2 Confirmed" at bounding box center [500, 35] width 97 height 14
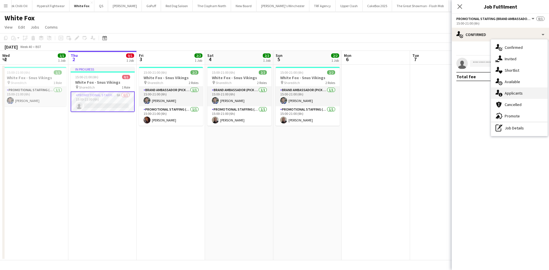
click at [519, 91] on span "Applicants" at bounding box center [514, 93] width 18 height 5
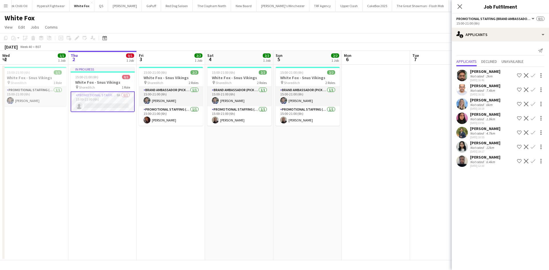
click at [477, 128] on div "[PERSON_NAME]" at bounding box center [485, 128] width 30 height 5
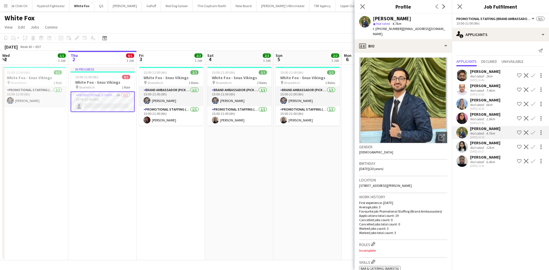
click at [460, 147] on app-user-avatar at bounding box center [461, 146] width 11 height 11
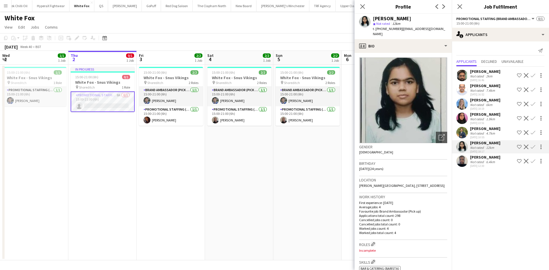
drag, startPoint x: 372, startPoint y: 186, endPoint x: 358, endPoint y: 189, distance: 14.0
click at [358, 189] on app-crew-profile-bio "Open photos pop-in Gender [DEMOGRAPHIC_DATA] Birthday [DEMOGRAPHIC_DATA] (24 ye…" at bounding box center [403, 161] width 97 height 217
click at [387, 185] on div "Location [PERSON_NAME][GEOGRAPHIC_DATA], [STREET_ADDRESS]" at bounding box center [403, 184] width 88 height 17
drag, startPoint x: 382, startPoint y: 185, endPoint x: 360, endPoint y: 187, distance: 22.4
click at [360, 187] on div "Location [PERSON_NAME][GEOGRAPHIC_DATA], [STREET_ADDRESS]" at bounding box center [403, 184] width 88 height 17
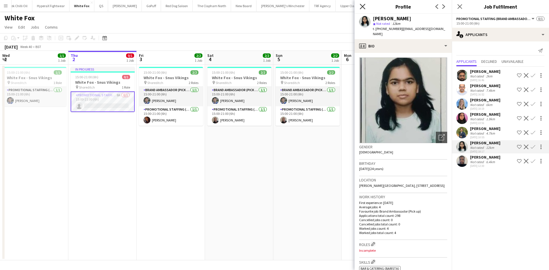
click at [361, 7] on icon "Close pop-in" at bounding box center [362, 6] width 5 height 5
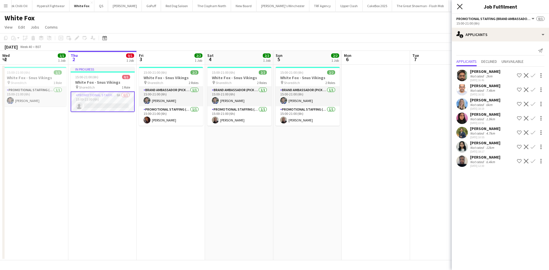
click at [459, 7] on icon at bounding box center [459, 6] width 5 height 5
